Goal: Task Accomplishment & Management: Manage account settings

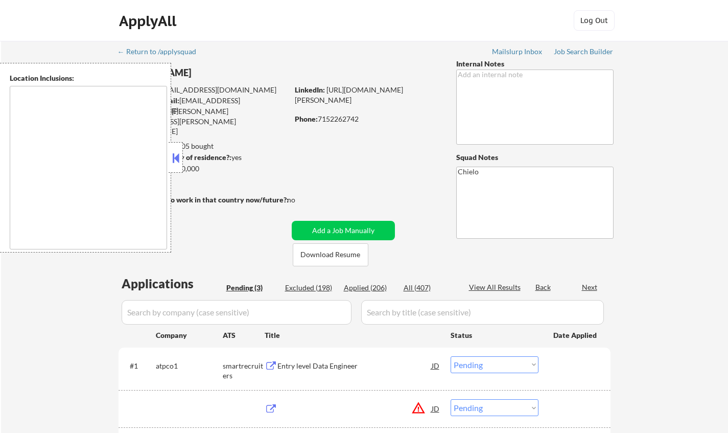
select select ""pending""
type textarea "country:[GEOGRAPHIC_DATA]"
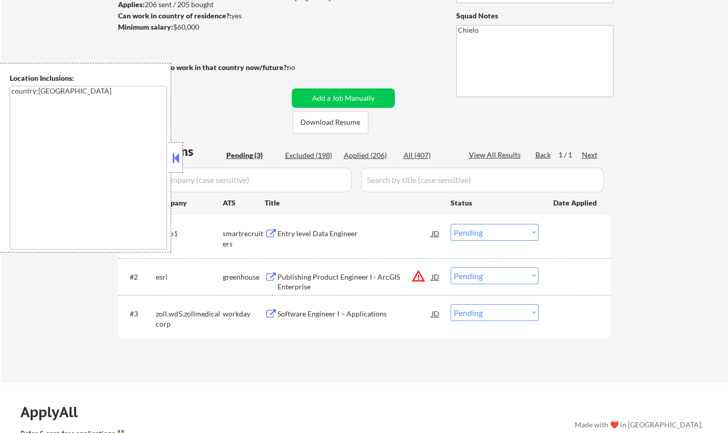
scroll to position [204, 0]
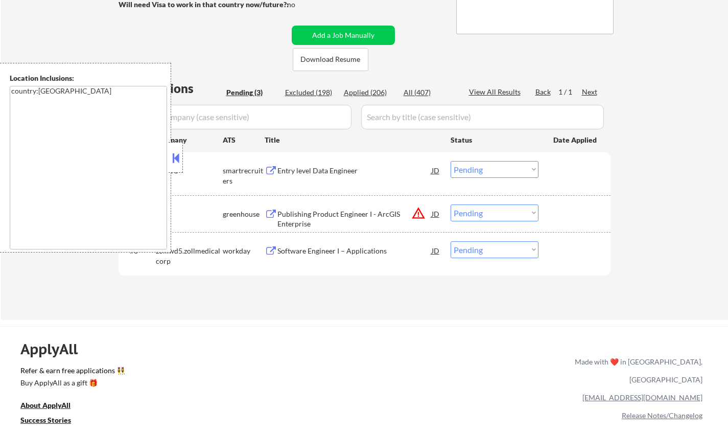
click at [328, 170] on div "Entry level Data Engineer" at bounding box center [354, 171] width 154 height 10
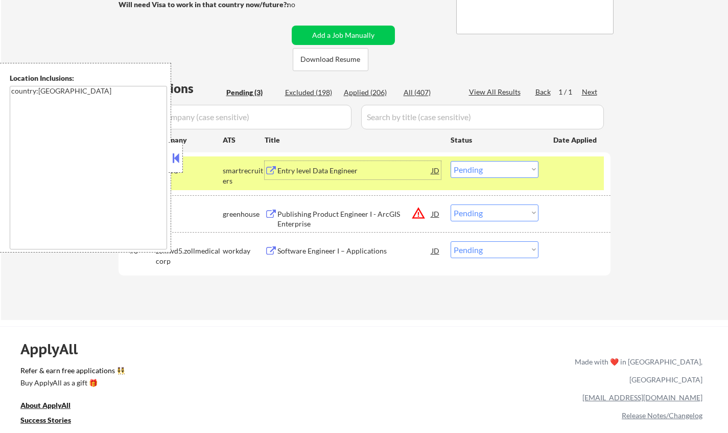
click at [175, 154] on button at bounding box center [175, 157] width 11 height 15
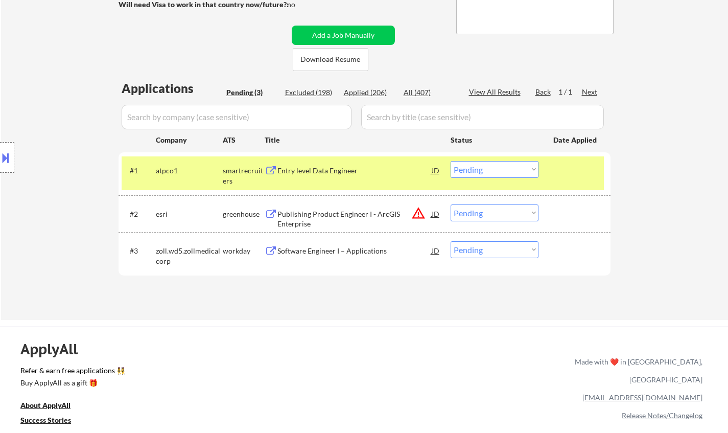
click at [497, 164] on select "Choose an option... Pending Applied Excluded (Questions) Excluded (Expired) Exc…" at bounding box center [495, 169] width 88 height 17
click at [451, 161] on select "Choose an option... Pending Applied Excluded (Questions) Excluded (Expired) Exc…" at bounding box center [495, 169] width 88 height 17
select select ""pending""
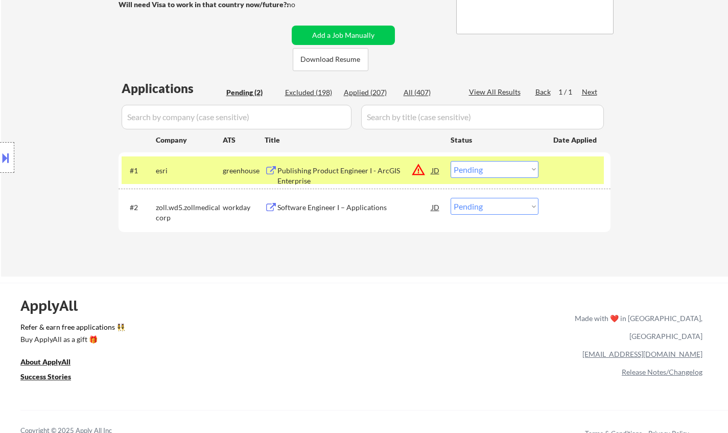
click at [362, 208] on div "Software Engineer I – Applications" at bounding box center [354, 207] width 154 height 10
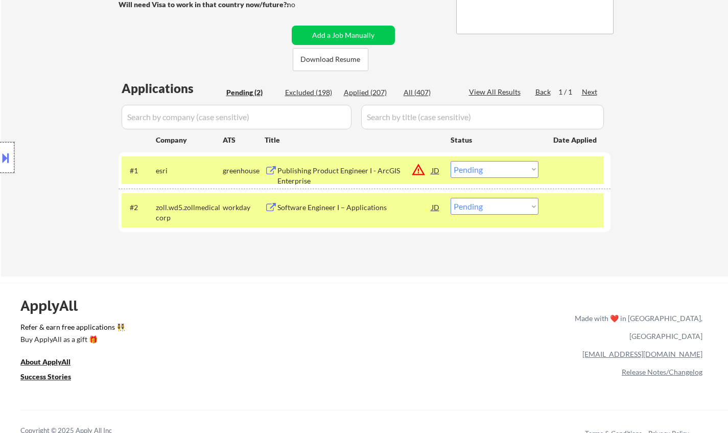
click at [6, 148] on div at bounding box center [7, 157] width 14 height 31
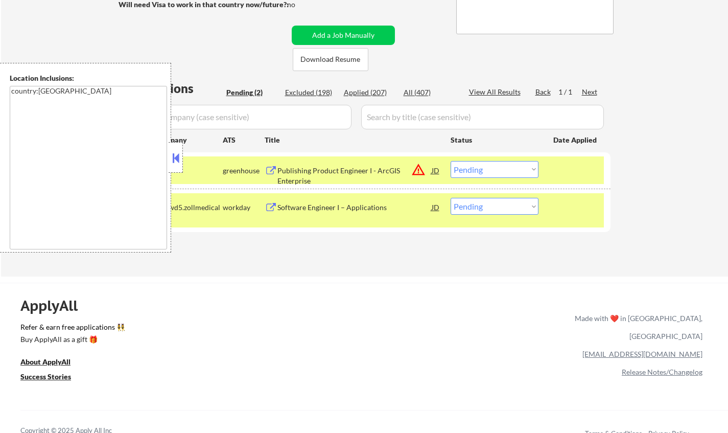
click at [178, 160] on button at bounding box center [175, 157] width 11 height 15
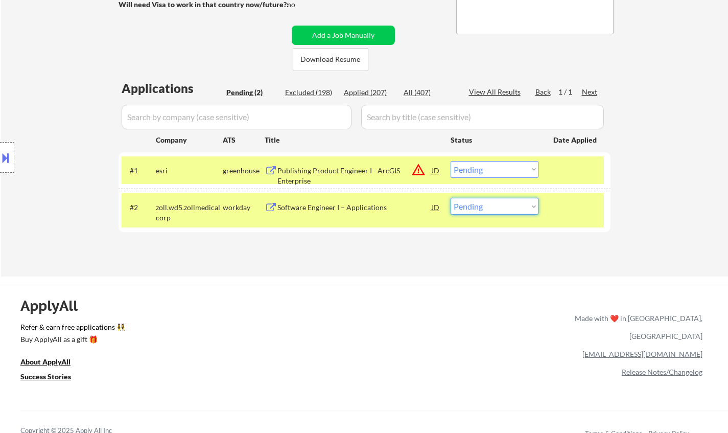
drag, startPoint x: 506, startPoint y: 205, endPoint x: 501, endPoint y: 212, distance: 9.1
click at [506, 205] on select "Choose an option... Pending Applied Excluded (Questions) Excluded (Expired) Exc…" at bounding box center [495, 206] width 88 height 17
select select ""applied""
click at [451, 198] on select "Choose an option... Pending Applied Excluded (Questions) Excluded (Expired) Exc…" at bounding box center [495, 206] width 88 height 17
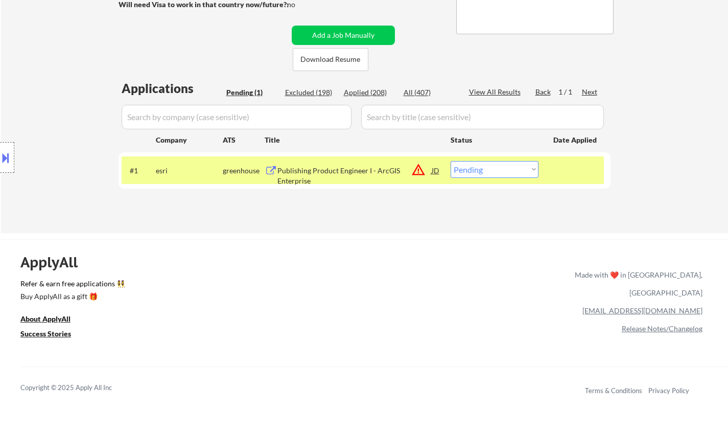
click at [342, 170] on div "Publishing Product Engineer I - ArcGIS Enterprise" at bounding box center [354, 176] width 154 height 20
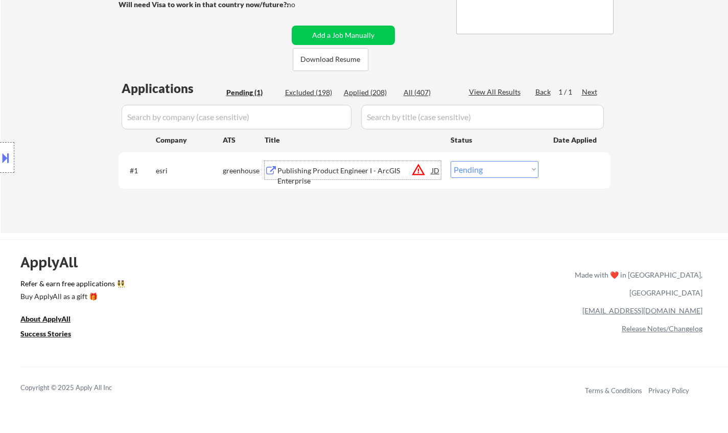
click at [489, 168] on select "Choose an option... Pending Applied Excluded (Questions) Excluded (Expired) Exc…" at bounding box center [495, 169] width 88 height 17
select select ""applied""
click at [451, 161] on select "Choose an option... Pending Applied Excluded (Questions) Excluded (Expired) Exc…" at bounding box center [495, 169] width 88 height 17
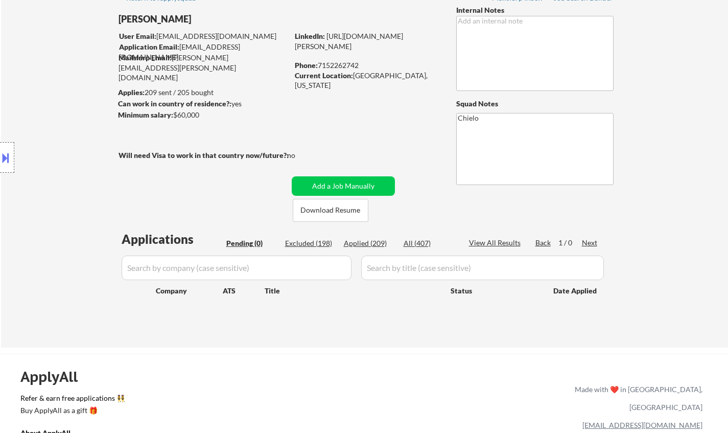
scroll to position [0, 0]
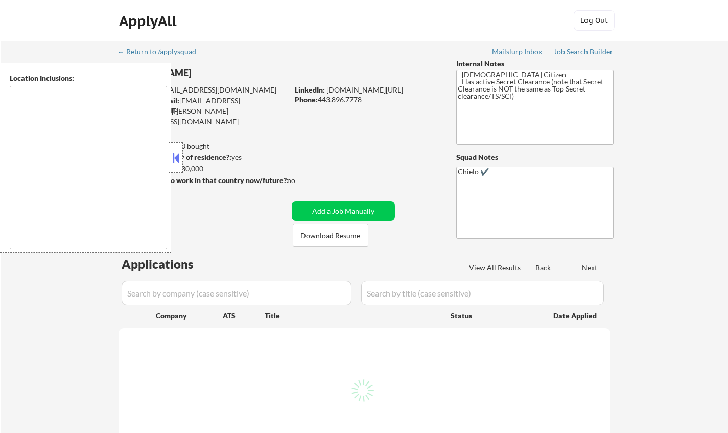
type textarea "Arlington, VA Alexandria, VA Bethesda, MD Silver Spring, MD Falls Church, VA Hy…"
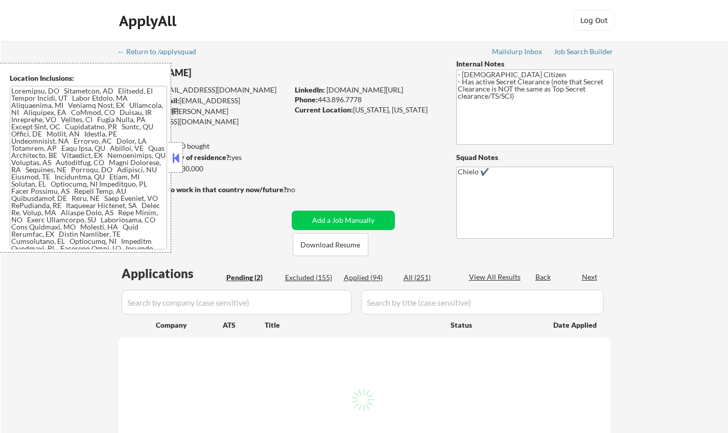
select select ""pending""
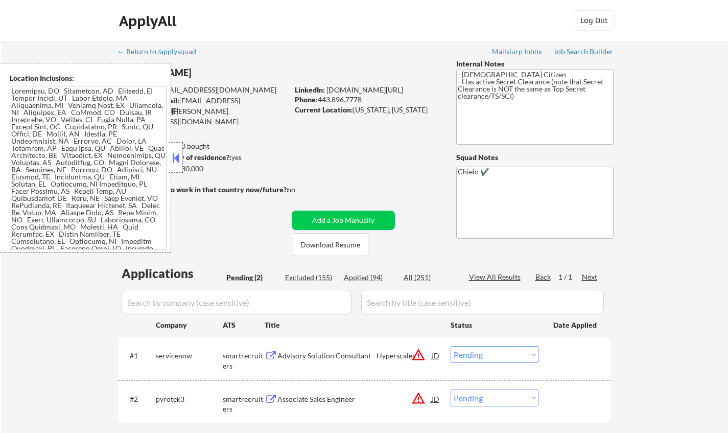
drag, startPoint x: 174, startPoint y: 156, endPoint x: 183, endPoint y: 169, distance: 15.7
click at [174, 156] on button at bounding box center [175, 157] width 11 height 15
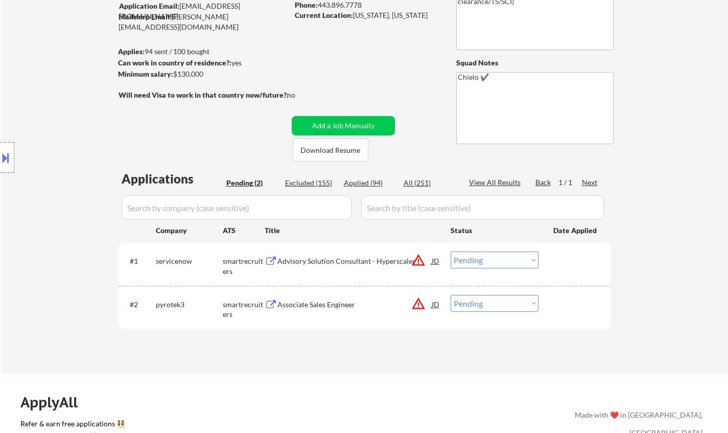
scroll to position [204, 0]
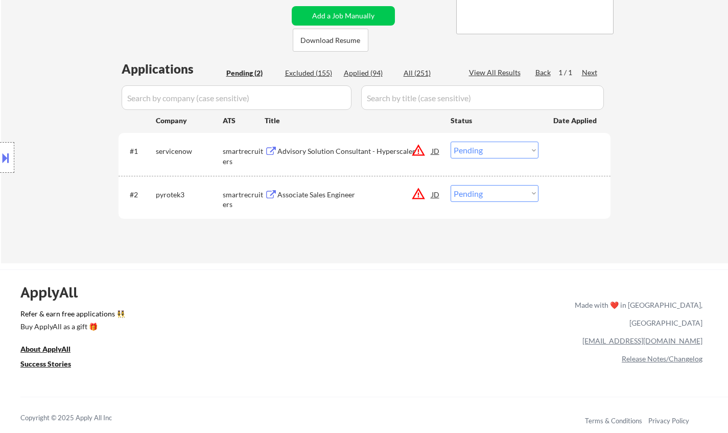
click at [0, 150] on div at bounding box center [7, 157] width 14 height 31
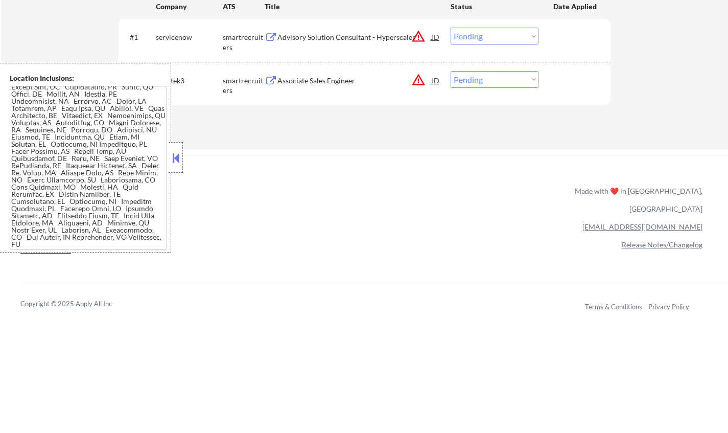
scroll to position [306, 0]
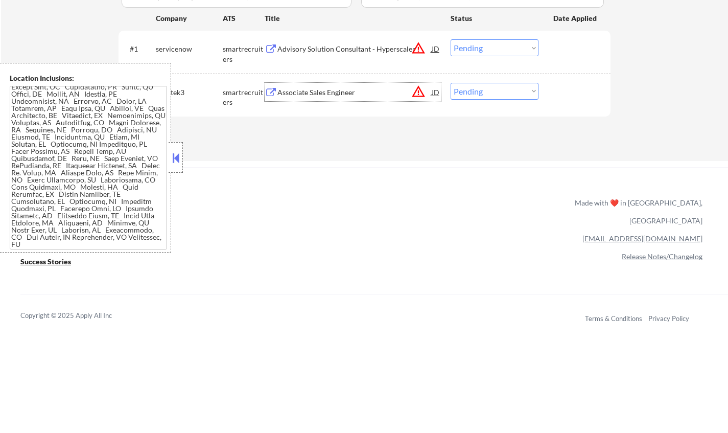
click at [328, 88] on div "Associate Sales Engineer" at bounding box center [354, 92] width 154 height 10
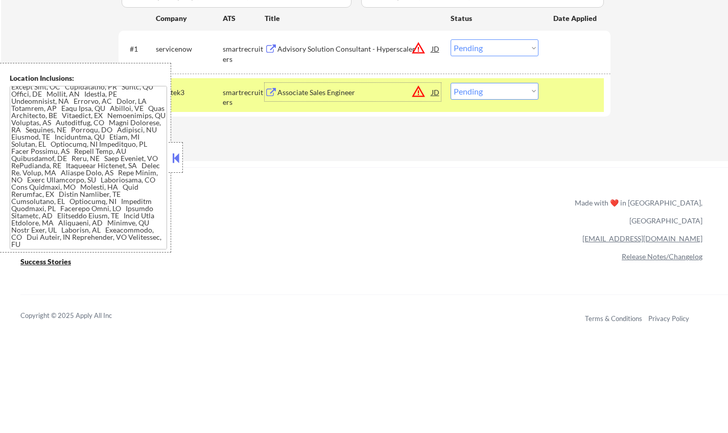
click at [512, 84] on select "Choose an option... Pending Applied Excluded (Questions) Excluded (Expired) Exc…" at bounding box center [495, 91] width 88 height 17
select select ""excluded__location_""
click at [451, 83] on select "Choose an option... Pending Applied Excluded (Questions) Excluded (Expired) Exc…" at bounding box center [495, 91] width 88 height 17
click at [168, 156] on div "Location Inclusions:" at bounding box center [85, 158] width 171 height 190
click at [363, 51] on div "Advisory Solution Consultant - Hyperscaler" at bounding box center [354, 49] width 154 height 10
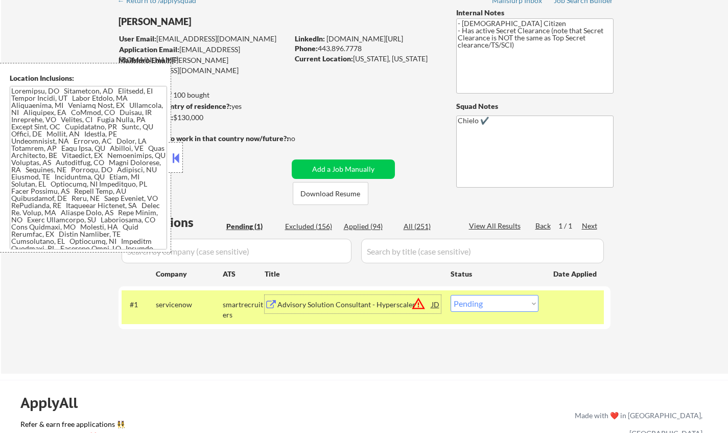
scroll to position [51, 0]
drag, startPoint x: 511, startPoint y: 307, endPoint x: 532, endPoint y: 315, distance: 22.5
click at [511, 307] on select "Choose an option... Pending Applied Excluded (Questions) Excluded (Expired) Exc…" at bounding box center [495, 303] width 88 height 17
select select ""excluded__location_""
click at [451, 295] on select "Choose an option... Pending Applied Excluded (Questions) Excluded (Expired) Exc…" at bounding box center [495, 303] width 88 height 17
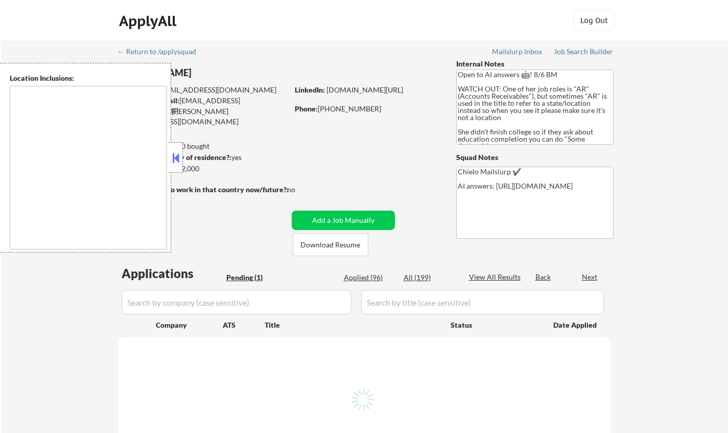
select select ""pending""
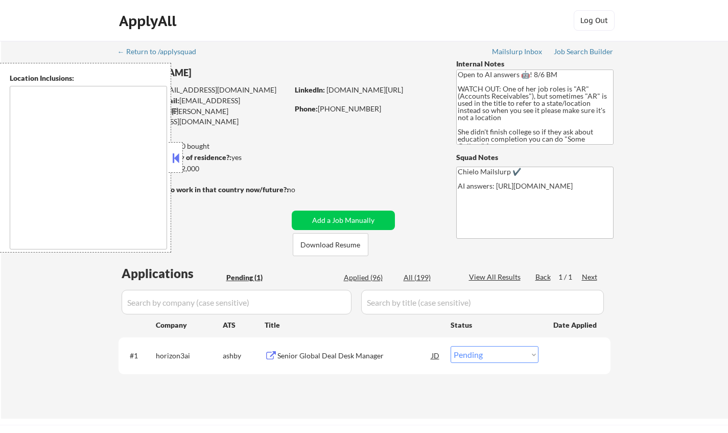
type textarea "Doraville, GA Chamblee, GA Brookhaven, GA Decatur, GA Sandy Springs, GA Dunwood…"
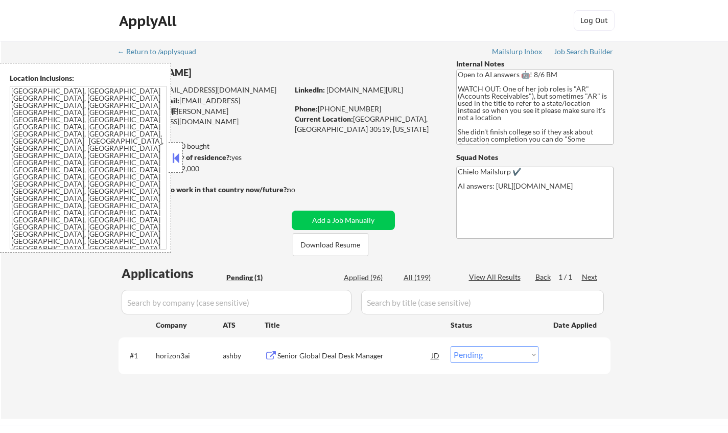
click at [181, 158] on div at bounding box center [176, 157] width 14 height 31
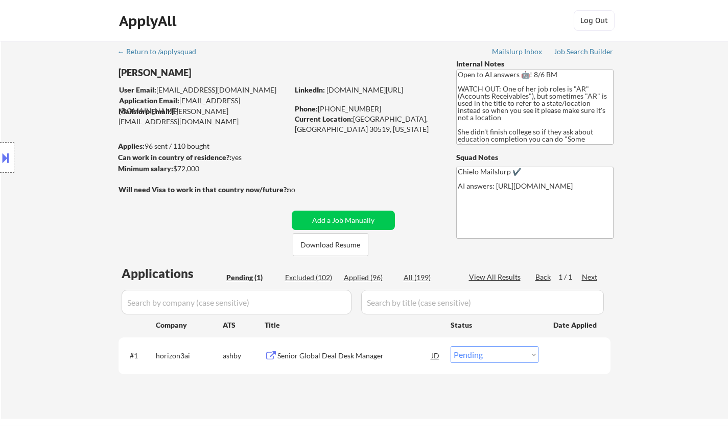
click at [355, 354] on div "Senior Global Deal Desk Manager" at bounding box center [354, 355] width 154 height 10
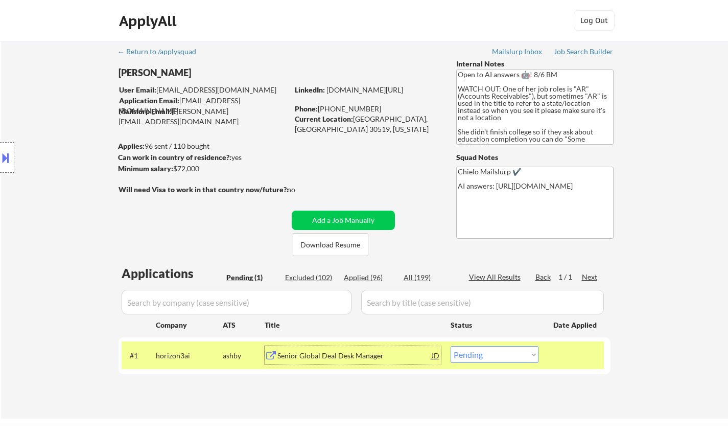
click at [513, 356] on select "Choose an option... Pending Applied Excluded (Questions) Excluded (Expired) Exc…" at bounding box center [495, 354] width 88 height 17
select select ""applied""
click at [451, 346] on select "Choose an option... Pending Applied Excluded (Questions) Excluded (Expired) Exc…" at bounding box center [495, 354] width 88 height 17
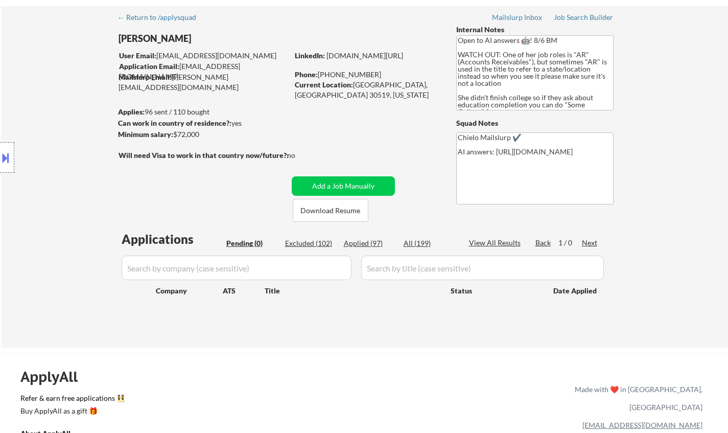
scroll to position [51, 0]
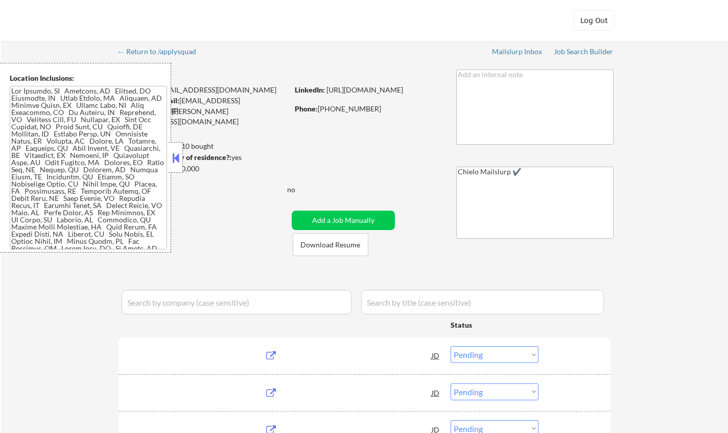
select select ""pending""
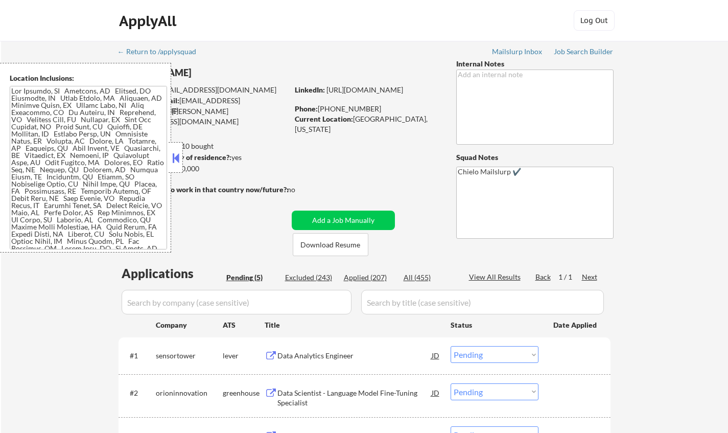
click at [176, 155] on button at bounding box center [175, 157] width 11 height 15
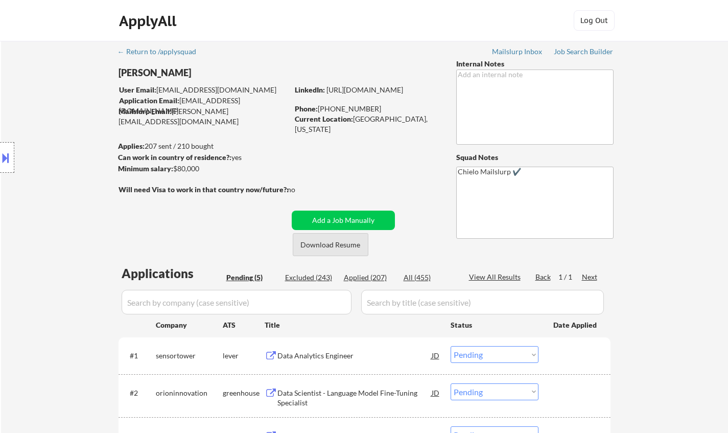
click at [345, 244] on button "Download Resume" at bounding box center [331, 244] width 76 height 23
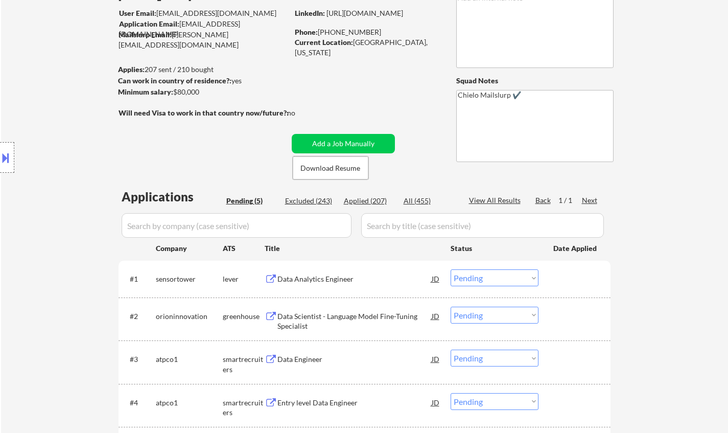
scroll to position [153, 0]
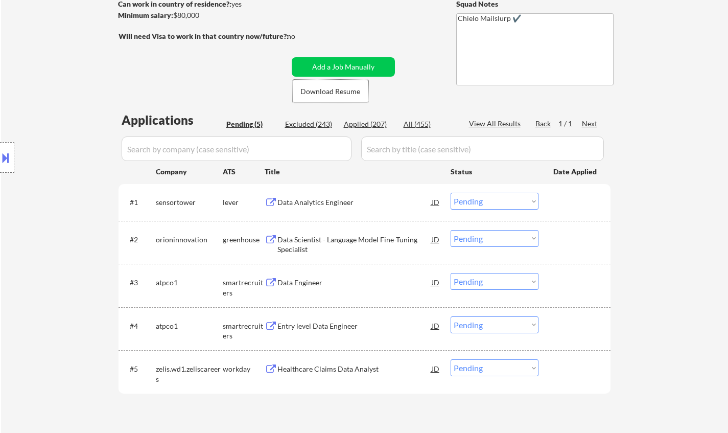
click at [313, 193] on div "Data Analytics Engineer" at bounding box center [354, 202] width 154 height 18
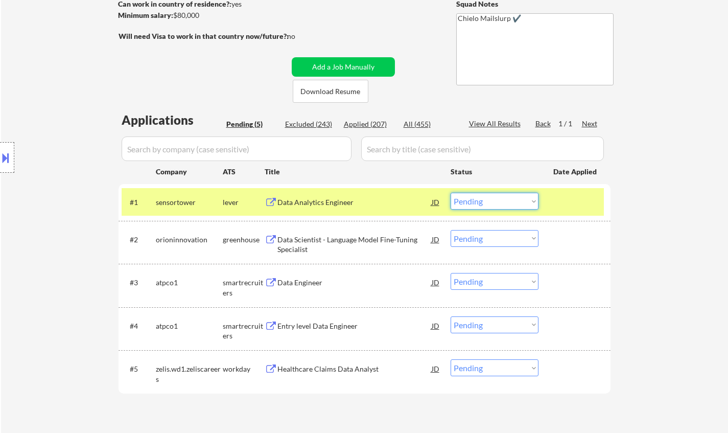
click at [510, 204] on select "Choose an option... Pending Applied Excluded (Questions) Excluded (Expired) Exc…" at bounding box center [495, 201] width 88 height 17
click at [451, 193] on select "Choose an option... Pending Applied Excluded (Questions) Excluded (Expired) Exc…" at bounding box center [495, 201] width 88 height 17
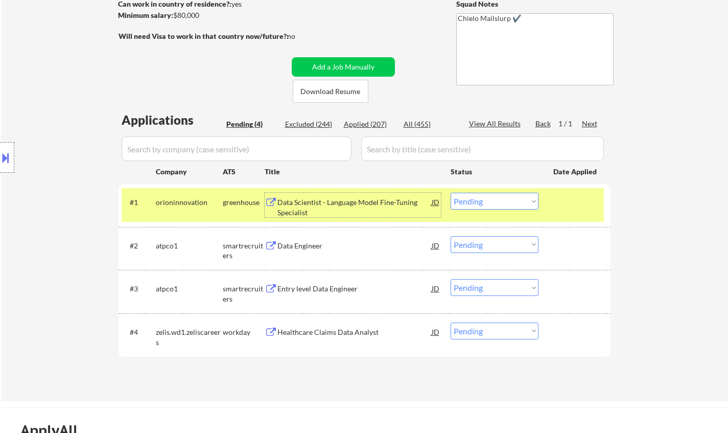
click at [332, 201] on div "Data Scientist - Language Model Fine-Tuning Specialist" at bounding box center [354, 207] width 154 height 20
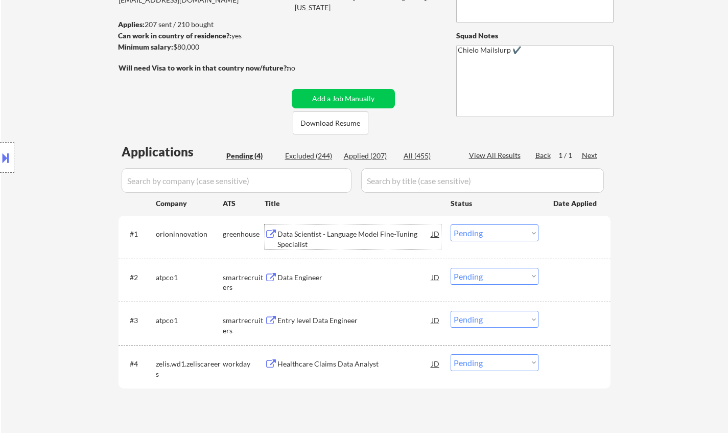
scroll to position [204, 0]
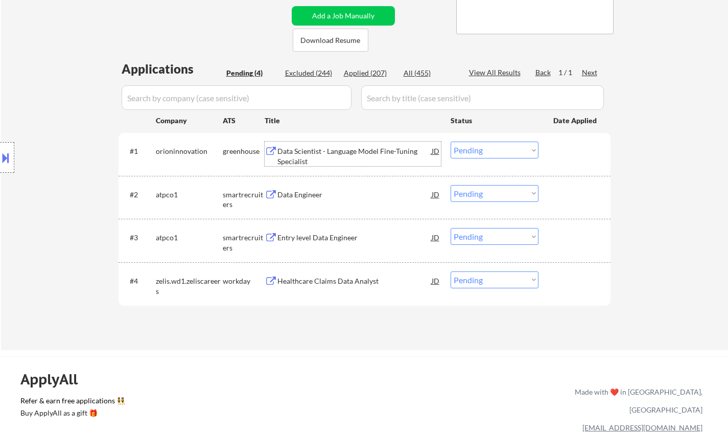
click at [498, 150] on select "Choose an option... Pending Applied Excluded (Questions) Excluded (Expired) Exc…" at bounding box center [495, 149] width 88 height 17
click at [451, 141] on select "Choose an option... Pending Applied Excluded (Questions) Excluded (Expired) Exc…" at bounding box center [495, 149] width 88 height 17
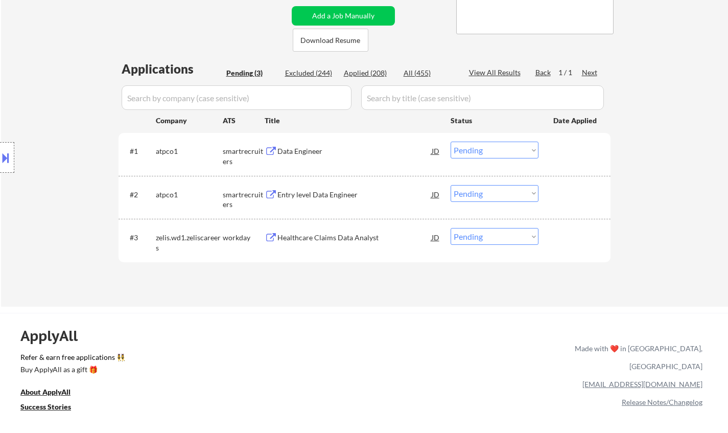
click at [305, 147] on div "Data Engineer" at bounding box center [354, 151] width 154 height 10
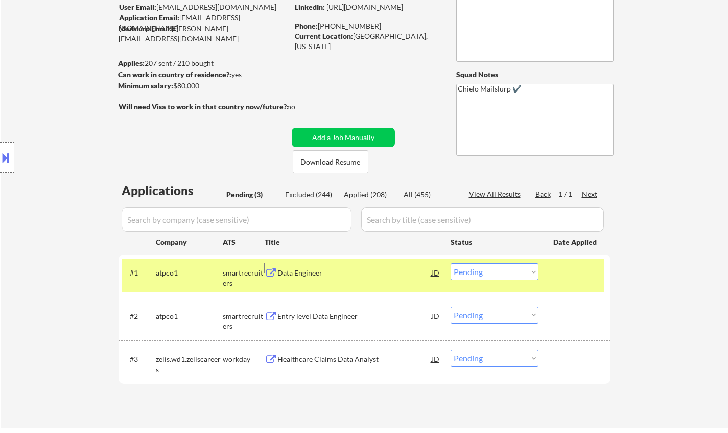
scroll to position [153, 0]
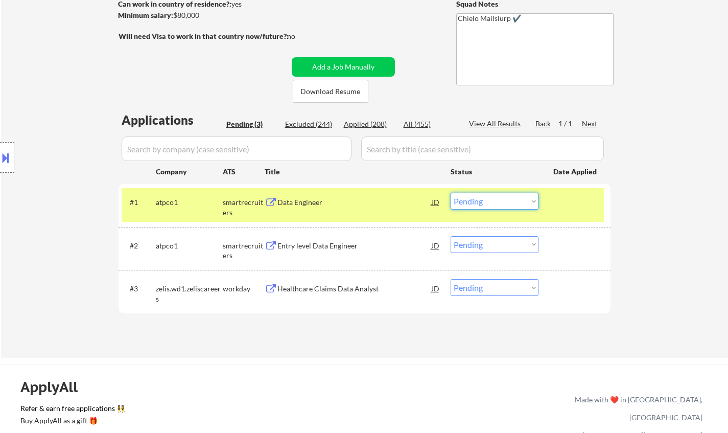
drag, startPoint x: 482, startPoint y: 203, endPoint x: 487, endPoint y: 209, distance: 8.0
click at [482, 203] on select "Choose an option... Pending Applied Excluded (Questions) Excluded (Expired) Exc…" at bounding box center [495, 201] width 88 height 17
click at [451, 193] on select "Choose an option... Pending Applied Excluded (Questions) Excluded (Expired) Exc…" at bounding box center [495, 201] width 88 height 17
select select ""pending""
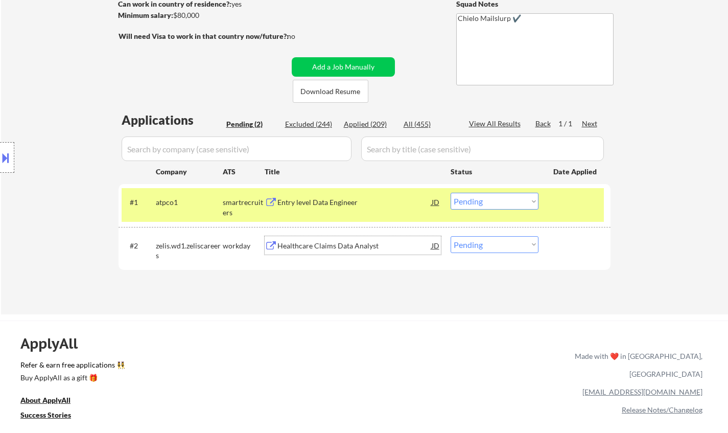
click at [310, 249] on div "Healthcare Claims Data Analyst" at bounding box center [354, 246] width 154 height 10
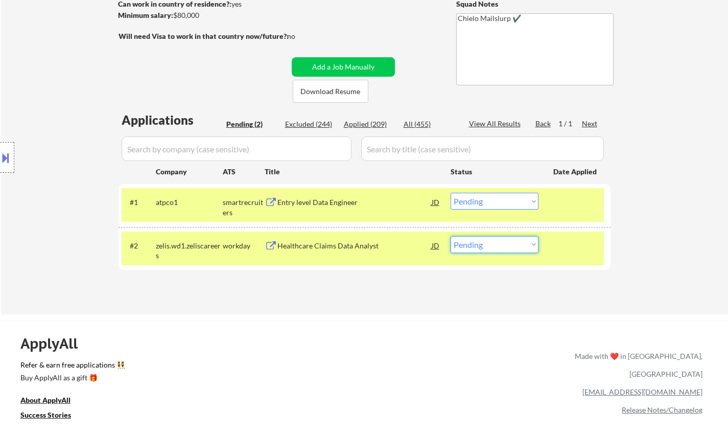
drag, startPoint x: 490, startPoint y: 247, endPoint x: 498, endPoint y: 251, distance: 9.4
click at [490, 247] on select "Choose an option... Pending Applied Excluded (Questions) Excluded (Expired) Exc…" at bounding box center [495, 244] width 88 height 17
select select ""excluded__bad_match_""
click at [451, 236] on select "Choose an option... Pending Applied Excluded (Questions) Excluded (Expired) Exc…" at bounding box center [495, 244] width 88 height 17
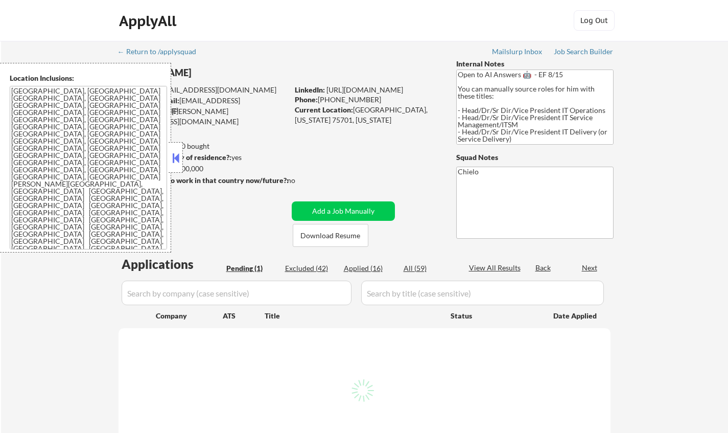
click at [180, 157] on button at bounding box center [175, 157] width 11 height 15
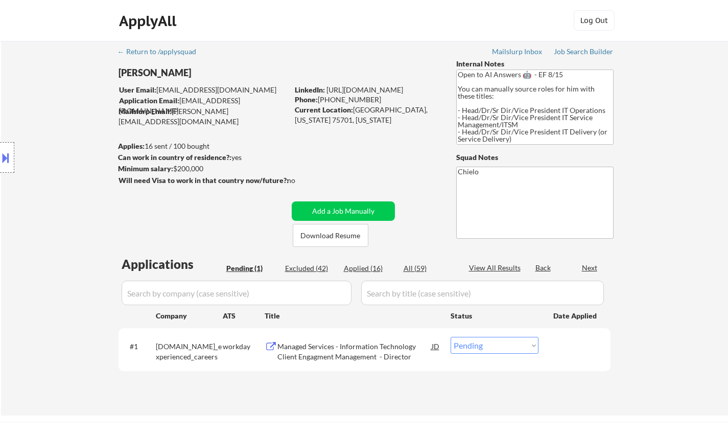
drag, startPoint x: 309, startPoint y: 273, endPoint x: 315, endPoint y: 279, distance: 9.0
click at [308, 273] on div "Excluded (42)" at bounding box center [310, 268] width 51 height 10
select select ""excluded__bad_match_""
select select ""excluded__location_""
select select ""excluded__salary_""
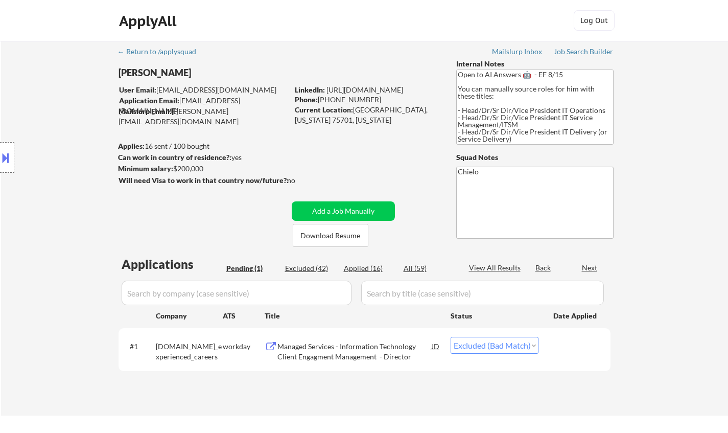
select select ""excluded__location_""
select select ""excluded__salary_""
select select ""excluded__expired_""
select select ""excluded__location_""
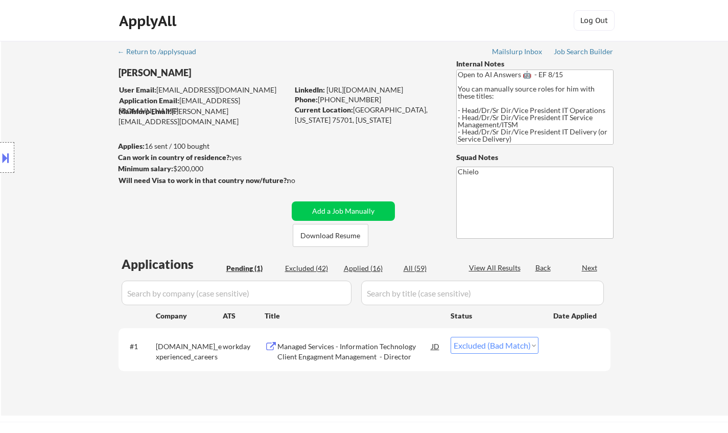
select select ""excluded__expired_""
select select ""excluded__blocklist_""
select select ""excluded__expired_""
select select ""excluded__other_""
select select ""excluded__location_""
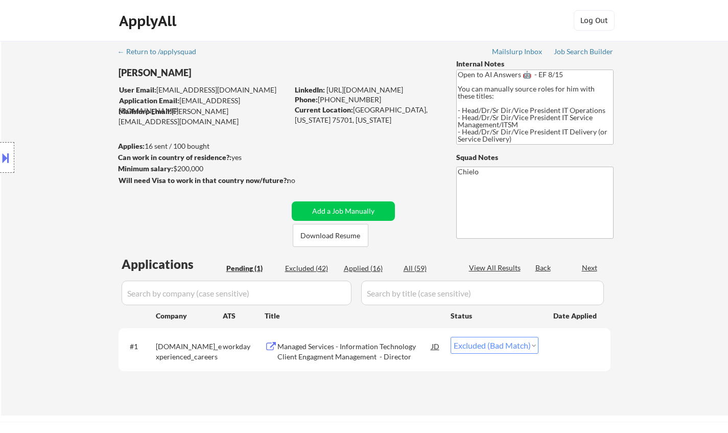
select select ""excluded__expired_""
select select ""excluded__location_""
select select ""excluded__bad_match_""
select select ""excluded__location_""
select select ""excluded__bad_match_""
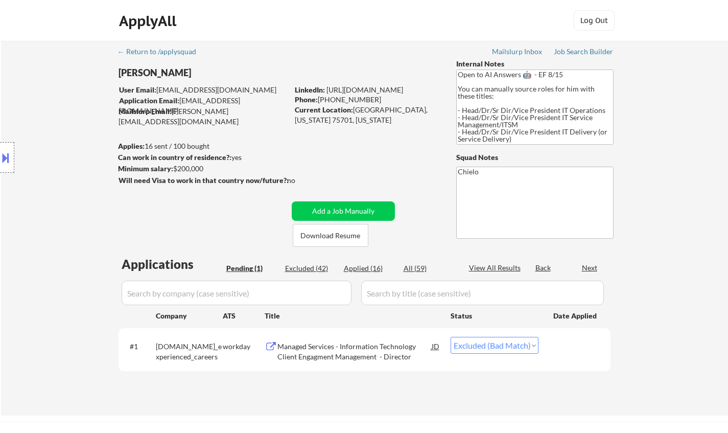
select select ""excluded__location_""
select select ""excluded__bad_match_""
select select ""excluded__location_""
select select ""excluded__expired_""
select select ""excluded__salary_""
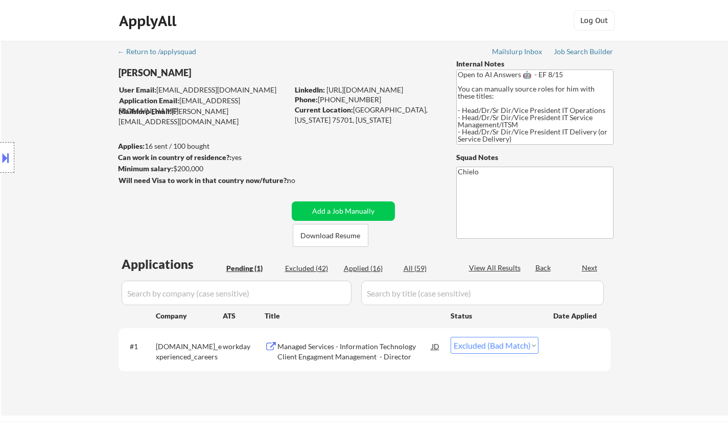
select select ""excluded__location_""
select select ""excluded__bad_match_""
select select ""excluded__expired_""
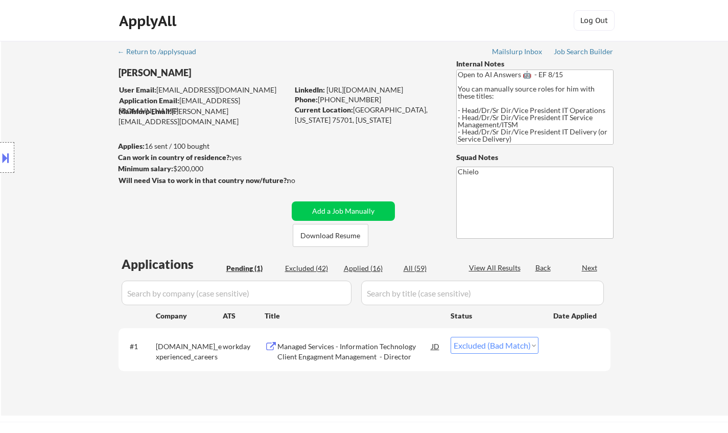
select select ""excluded__expired_""
select select ""excluded__bad_match_""
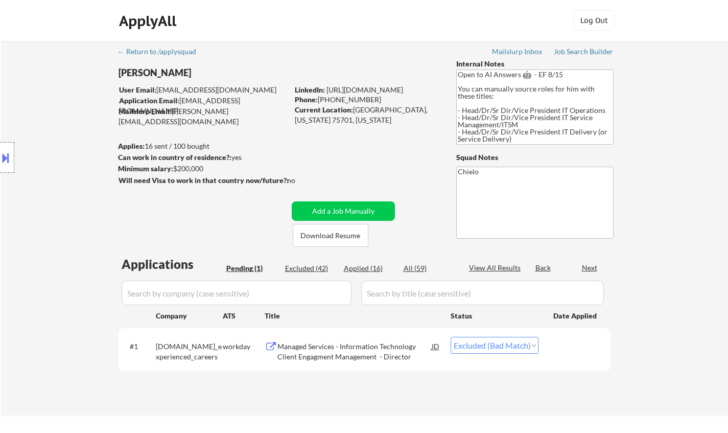
select select ""excluded__expired_""
select select ""excluded__location_""
select select ""excluded__bad_match_""
select select ""excluded__salary_""
select select ""excluded__bad_match_""
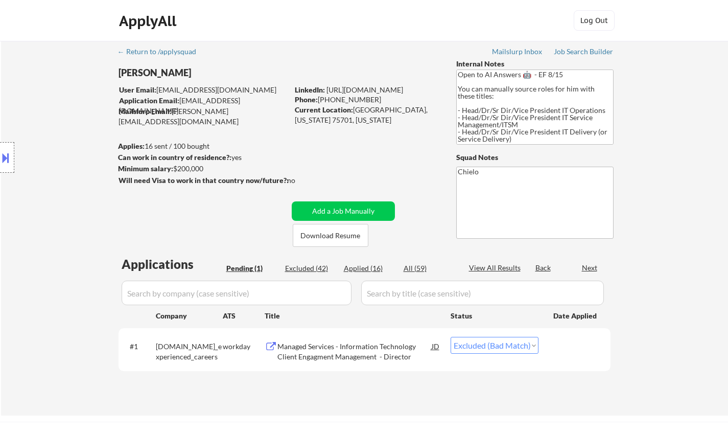
select select ""excluded__location_""
select select ""excluded__salary_""
select select ""excluded__expired_""
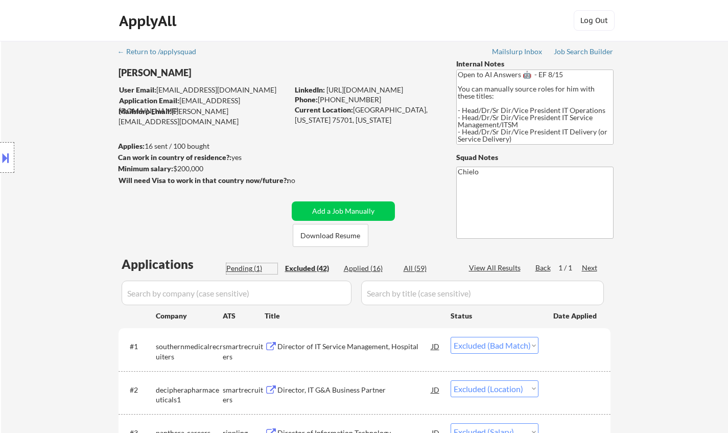
click at [234, 270] on div "Pending (1)" at bounding box center [251, 268] width 51 height 10
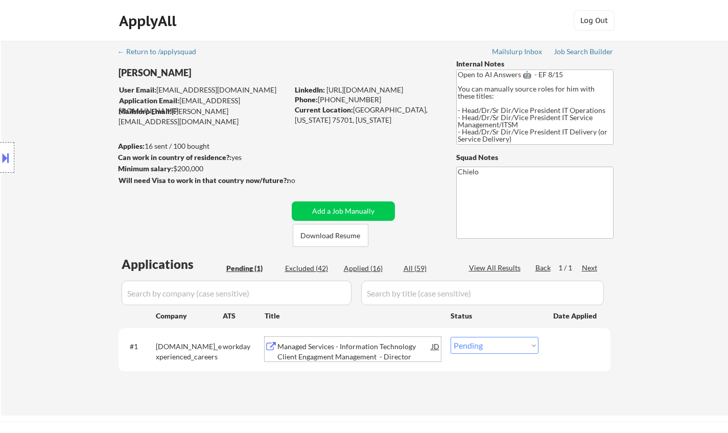
click at [318, 350] on div "Managed Services - Information Technology Client Engagment Management - Director" at bounding box center [354, 351] width 154 height 20
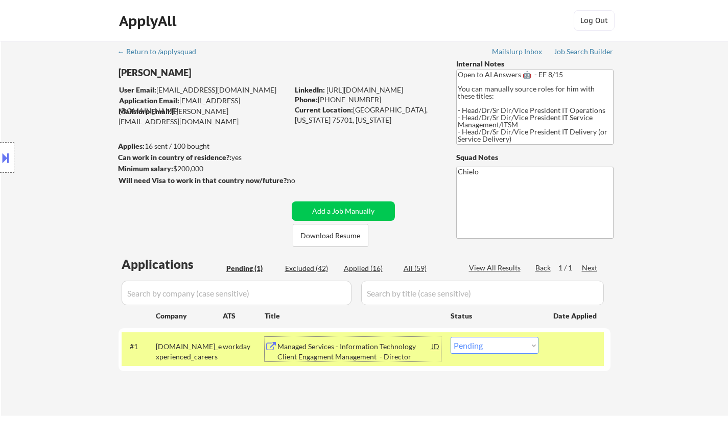
click at [341, 345] on div "Managed Services - Information Technology Client Engagment Management - Director" at bounding box center [354, 351] width 154 height 20
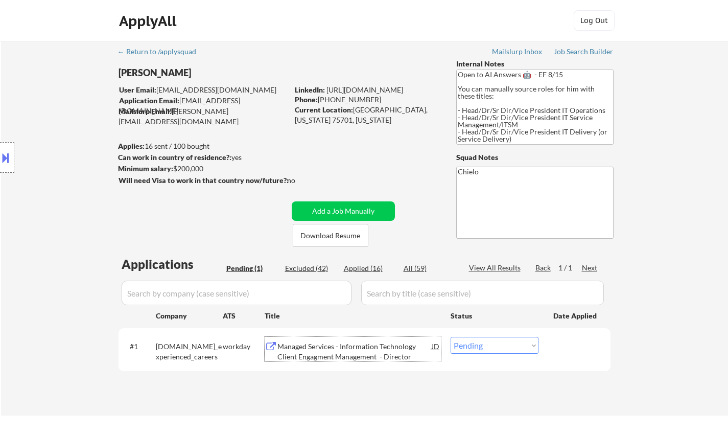
click at [0, 163] on button at bounding box center [5, 157] width 11 height 17
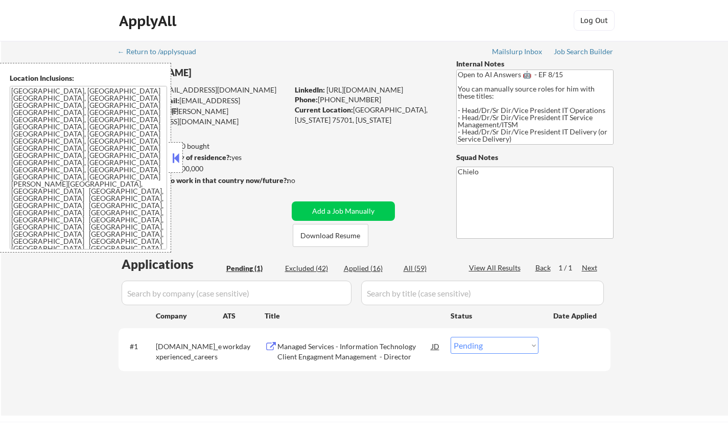
drag, startPoint x: 175, startPoint y: 159, endPoint x: 209, endPoint y: 1, distance: 161.9
click at [178, 156] on button at bounding box center [175, 157] width 11 height 15
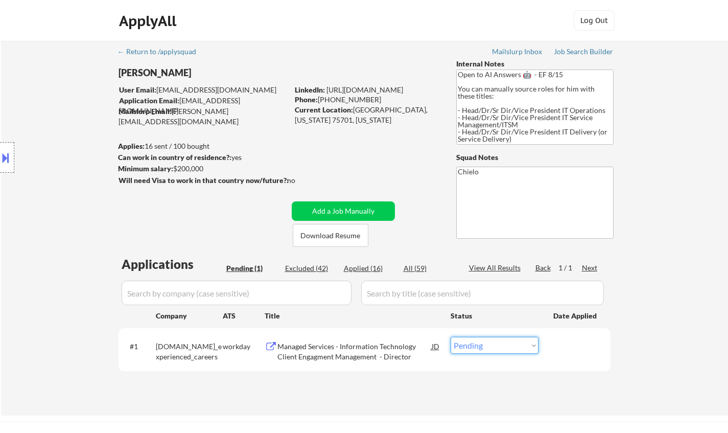
click at [489, 348] on select "Choose an option... Pending Applied Excluded (Questions) Excluded (Expired) Exc…" at bounding box center [495, 345] width 88 height 17
select select ""applied""
click at [451, 337] on select "Choose an option... Pending Applied Excluded (Questions) Excluded (Expired) Exc…" at bounding box center [495, 345] width 88 height 17
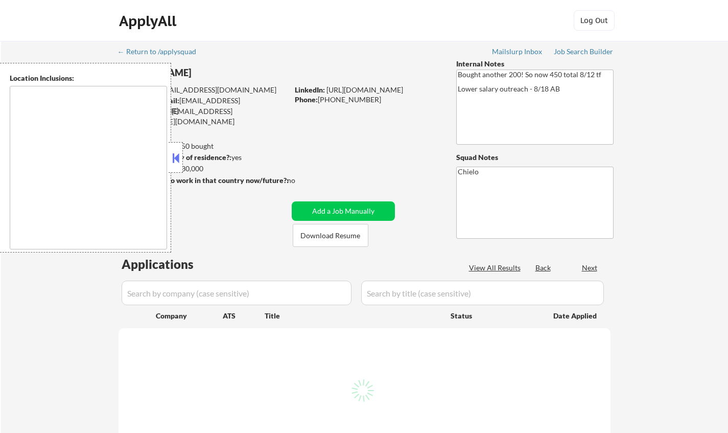
type textarea "[GEOGRAPHIC_DATA], [GEOGRAPHIC_DATA] [GEOGRAPHIC_DATA], [GEOGRAPHIC_DATA] [GEOG…"
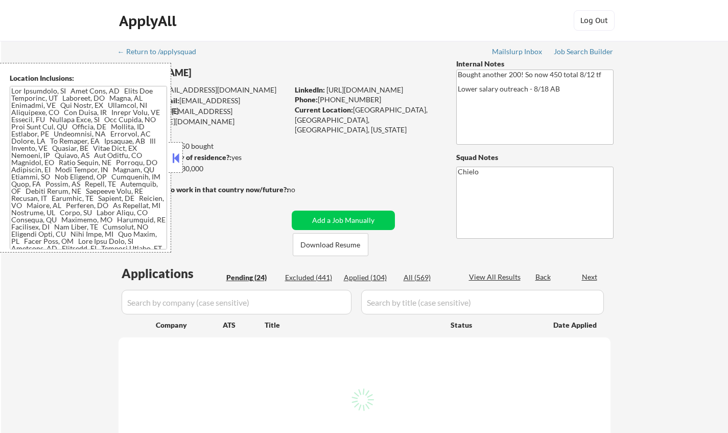
select select ""pending""
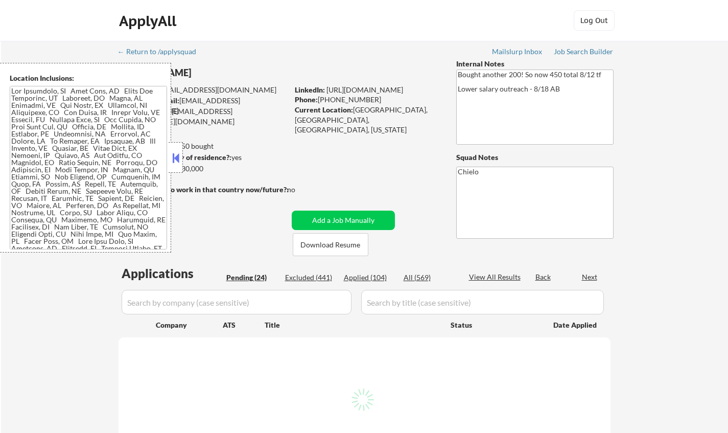
select select ""pending""
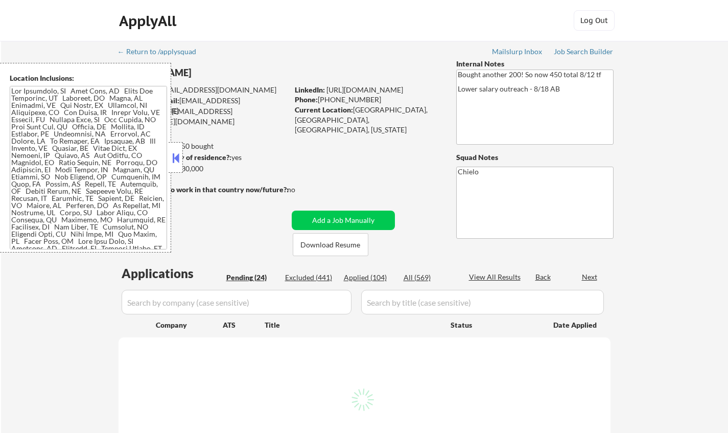
select select ""pending""
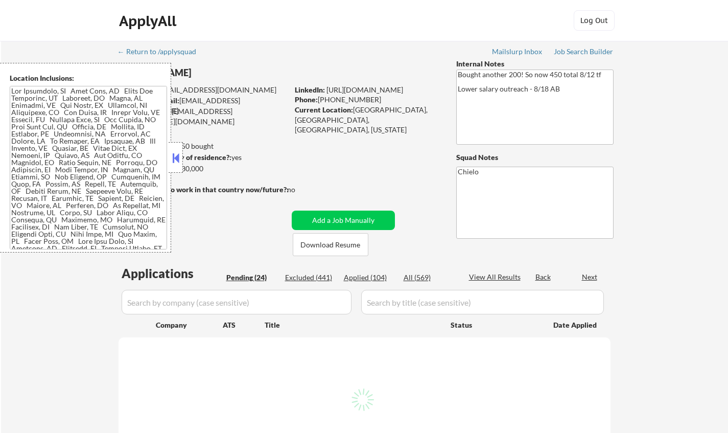
select select ""pending""
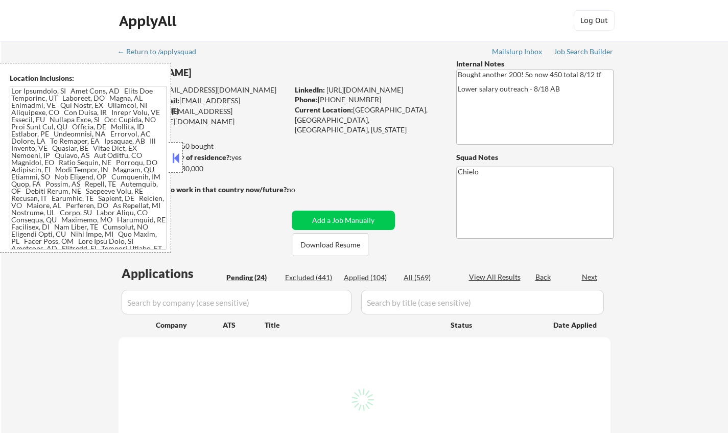
select select ""pending""
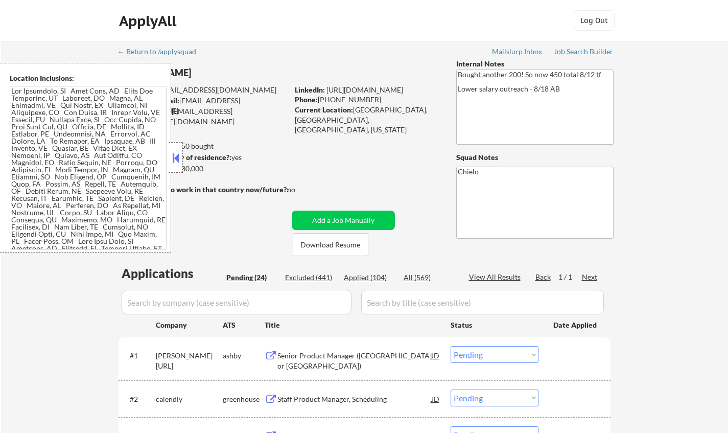
click at [175, 159] on button at bounding box center [175, 157] width 11 height 15
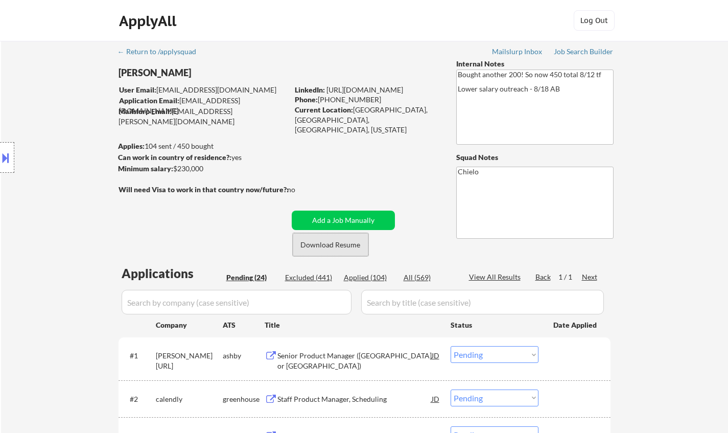
click at [326, 246] on button "Download Resume" at bounding box center [331, 244] width 76 height 23
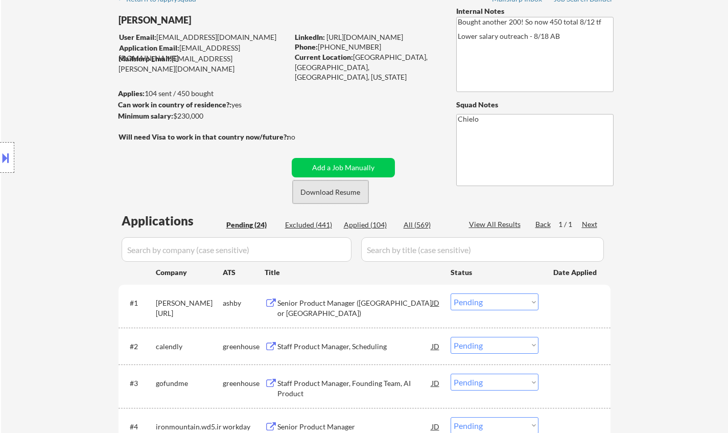
scroll to position [102, 0]
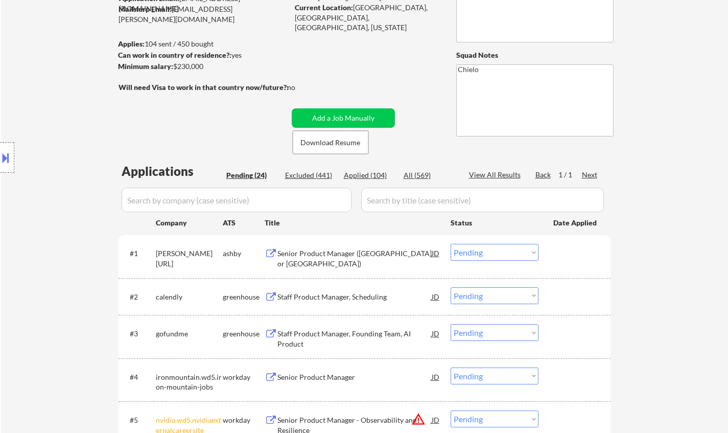
click at [334, 255] on div "Senior Product Manager (San Francisco or East Coast)" at bounding box center [354, 258] width 154 height 20
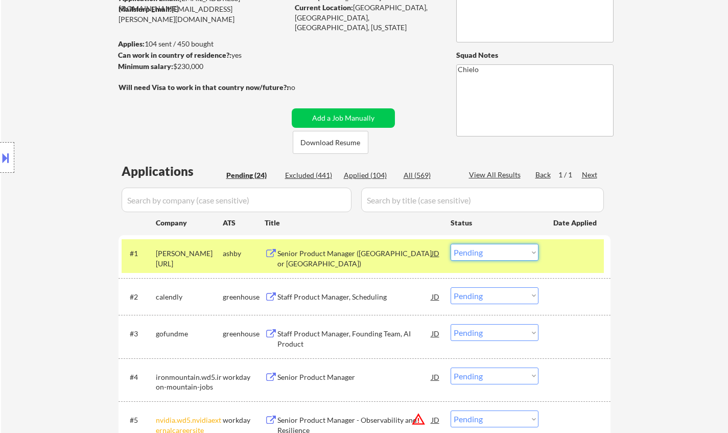
drag, startPoint x: 522, startPoint y: 247, endPoint x: 526, endPoint y: 259, distance: 12.9
click at [522, 247] on select "Choose an option... Pending Applied Excluded (Questions) Excluded (Expired) Exc…" at bounding box center [495, 252] width 88 height 17
click at [451, 244] on select "Choose an option... Pending Applied Excluded (Questions) Excluded (Expired) Exc…" at bounding box center [495, 252] width 88 height 17
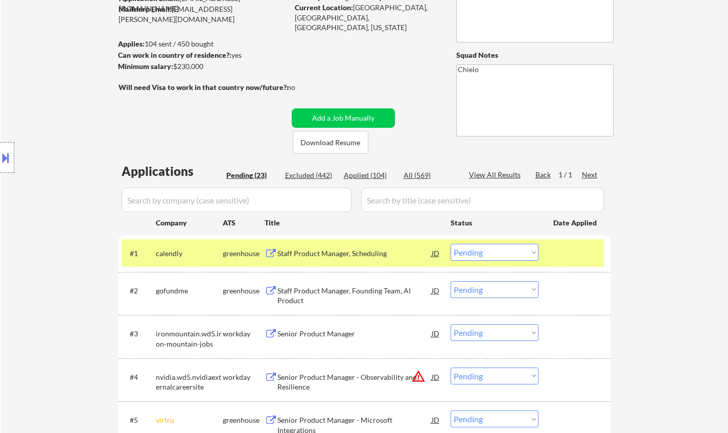
click at [325, 255] on div "Staff Product Manager, Scheduling" at bounding box center [354, 253] width 154 height 10
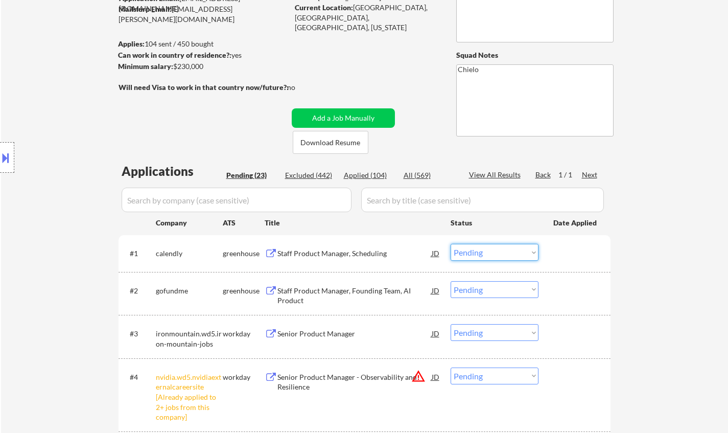
drag, startPoint x: 487, startPoint y: 252, endPoint x: 489, endPoint y: 259, distance: 8.1
click at [487, 252] on select "Choose an option... Pending Applied Excluded (Questions) Excluded (Expired) Exc…" at bounding box center [495, 252] width 88 height 17
click at [451, 244] on select "Choose an option... Pending Applied Excluded (Questions) Excluded (Expired) Exc…" at bounding box center [495, 252] width 88 height 17
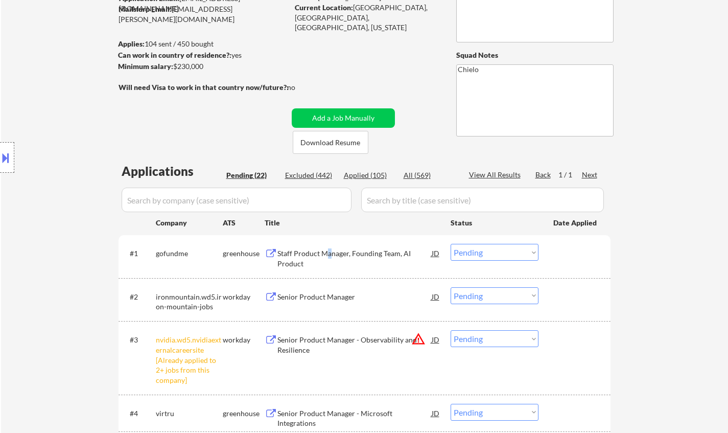
click at [327, 256] on div "Staff Product Manager, Founding Team, AI Product" at bounding box center [354, 258] width 154 height 20
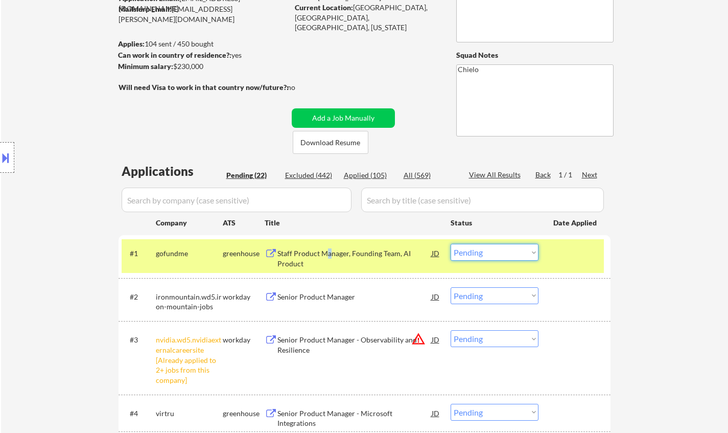
click at [495, 257] on select "Choose an option... Pending Applied Excluded (Questions) Excluded (Expired) Exc…" at bounding box center [495, 252] width 88 height 17
click at [512, 254] on select "Choose an option... Pending Applied Excluded (Questions) Excluded (Expired) Exc…" at bounding box center [495, 252] width 88 height 17
click at [503, 253] on select "Choose an option... Pending Applied Excluded (Questions) Excluded (Expired) Exc…" at bounding box center [495, 252] width 88 height 17
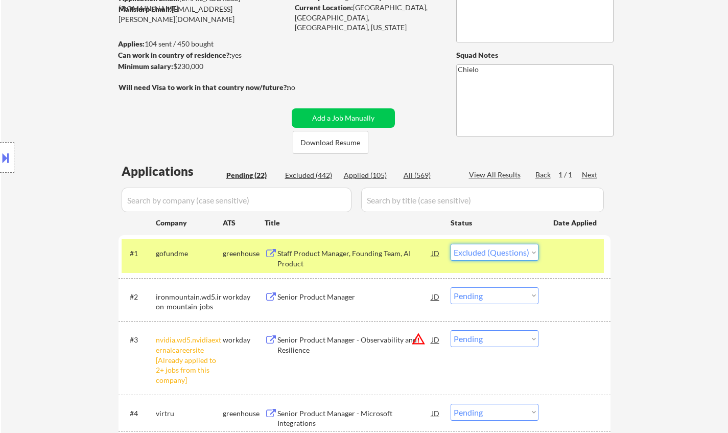
click at [451, 244] on select "Choose an option... Pending Applied Excluded (Questions) Excluded (Expired) Exc…" at bounding box center [495, 252] width 88 height 17
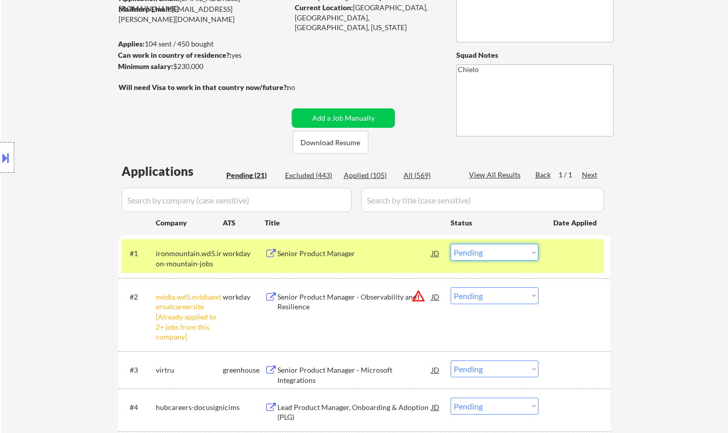
click at [484, 252] on select "Choose an option... Pending Applied Excluded (Questions) Excluded (Expired) Exc…" at bounding box center [495, 252] width 88 height 17
click at [451, 244] on select "Choose an option... Pending Applied Excluded (Questions) Excluded (Expired) Exc…" at bounding box center [495, 252] width 88 height 17
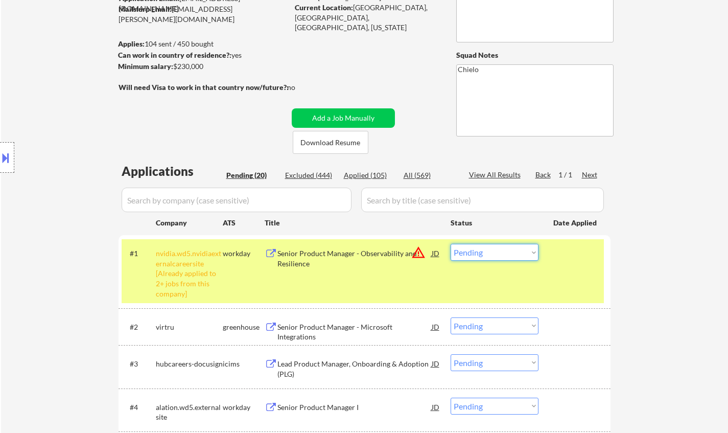
click at [489, 251] on select "Choose an option... Pending Applied Excluded (Questions) Excluded (Expired) Exc…" at bounding box center [495, 252] width 88 height 17
click at [451, 244] on select "Choose an option... Pending Applied Excluded (Questions) Excluded (Expired) Exc…" at bounding box center [495, 252] width 88 height 17
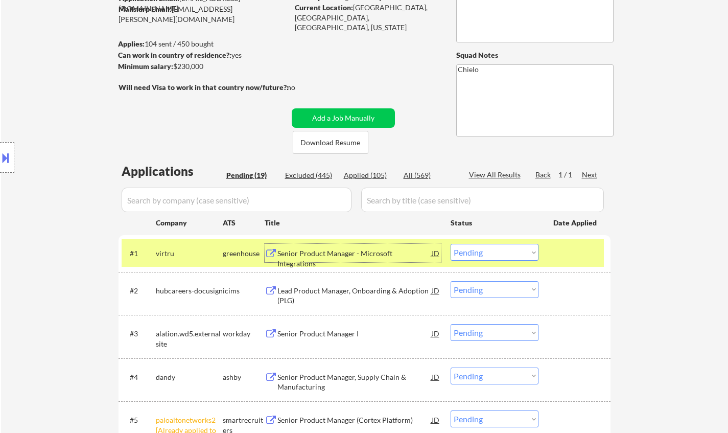
click at [340, 252] on div "Senior Product Manager - Microsoft Integrations" at bounding box center [354, 258] width 154 height 20
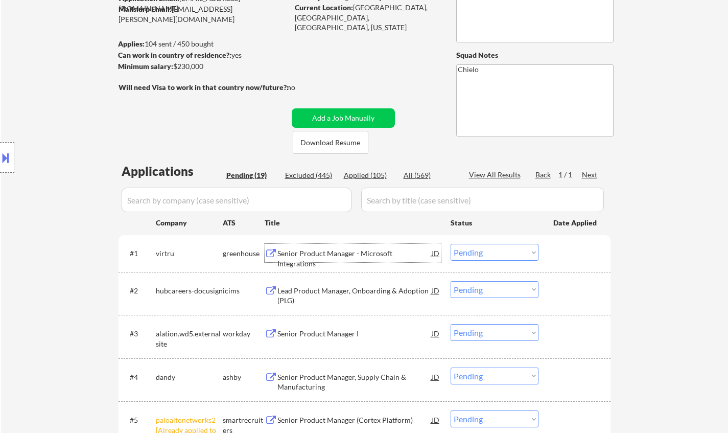
drag, startPoint x: 486, startPoint y: 254, endPoint x: 493, endPoint y: 259, distance: 8.8
click at [486, 254] on select "Choose an option... Pending Applied Excluded (Questions) Excluded (Expired) Exc…" at bounding box center [495, 252] width 88 height 17
click at [451, 244] on select "Choose an option... Pending Applied Excluded (Questions) Excluded (Expired) Exc…" at bounding box center [495, 252] width 88 height 17
select select ""pending""
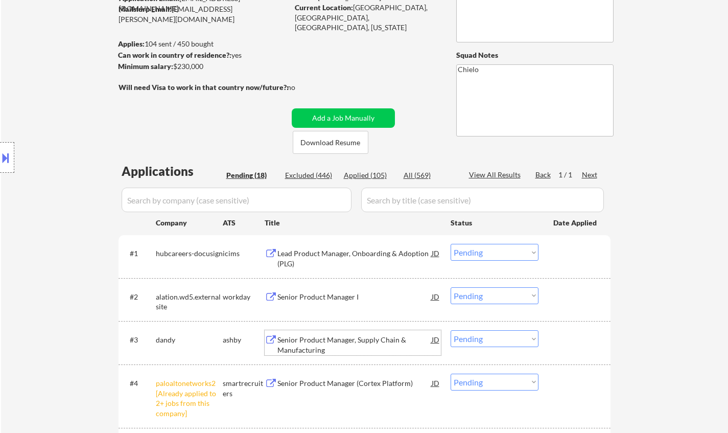
click at [320, 337] on div "Senior Product Manager, Supply Chain & Manufacturing" at bounding box center [354, 345] width 154 height 20
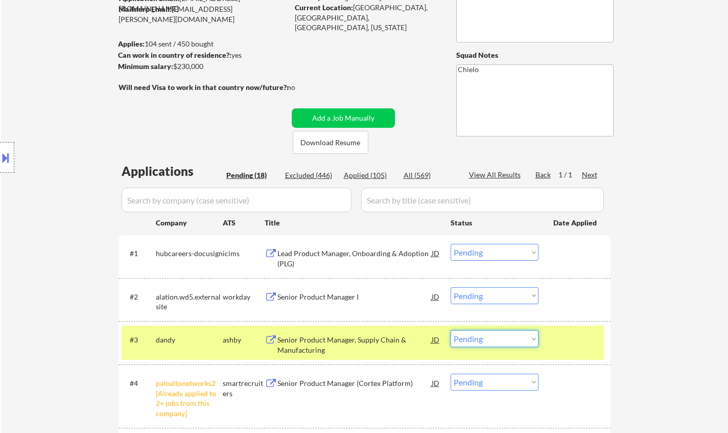
click at [497, 340] on select "Choose an option... Pending Applied Excluded (Questions) Excluded (Expired) Exc…" at bounding box center [495, 338] width 88 height 17
click at [451, 330] on select "Choose an option... Pending Applied Excluded (Questions) Excluded (Expired) Exc…" at bounding box center [495, 338] width 88 height 17
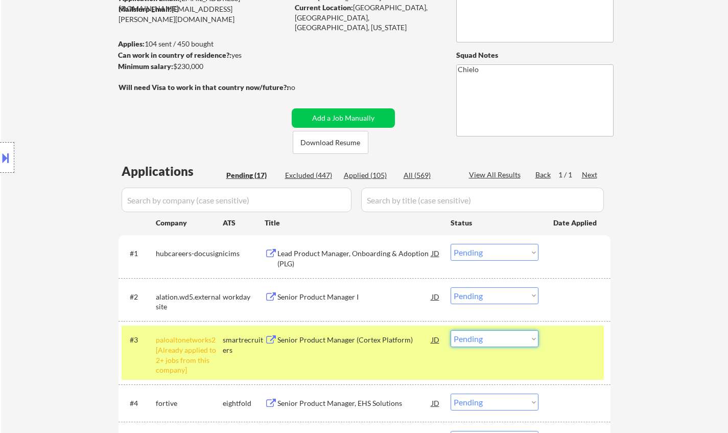
drag, startPoint x: 491, startPoint y: 339, endPoint x: 517, endPoint y: 354, distance: 30.1
click at [491, 339] on select "Choose an option... Pending Applied Excluded (Questions) Excluded (Expired) Exc…" at bounding box center [495, 338] width 88 height 17
click at [451, 330] on select "Choose an option... Pending Applied Excluded (Questions) Excluded (Expired) Exc…" at bounding box center [495, 338] width 88 height 17
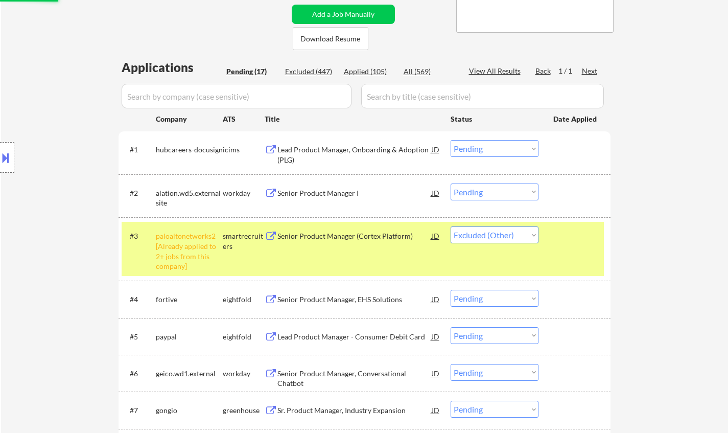
scroll to position [306, 0]
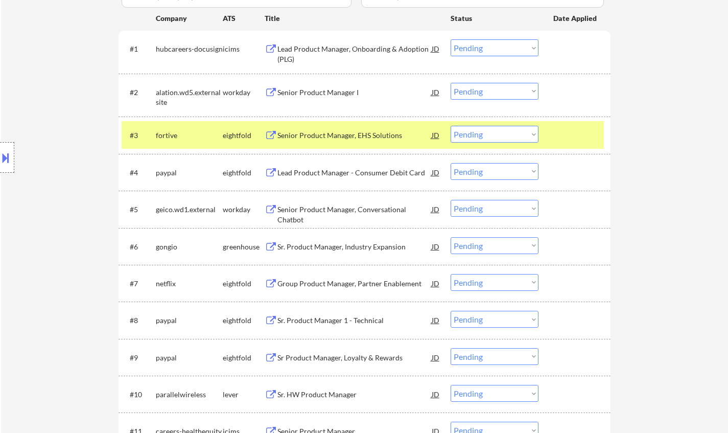
click at [339, 137] on div "Senior Product Manager, EHS Solutions" at bounding box center [354, 135] width 154 height 10
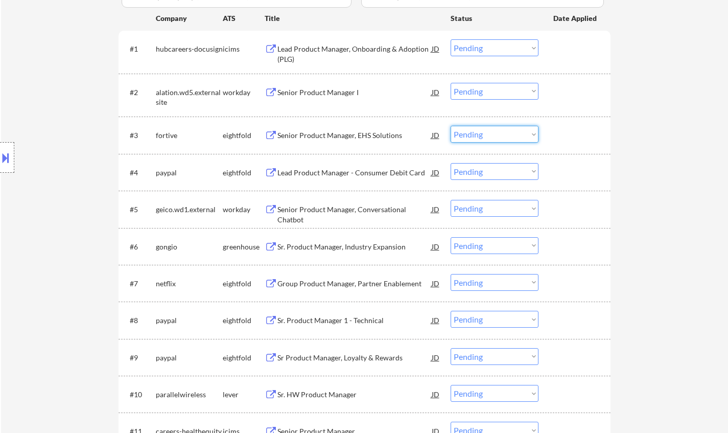
drag, startPoint x: 484, startPoint y: 132, endPoint x: 488, endPoint y: 141, distance: 10.1
click at [486, 134] on select "Choose an option... Pending Applied Excluded (Questions) Excluded (Expired) Exc…" at bounding box center [495, 134] width 88 height 17
click at [451, 126] on select "Choose an option... Pending Applied Excluded (Questions) Excluded (Expired) Exc…" at bounding box center [495, 134] width 88 height 17
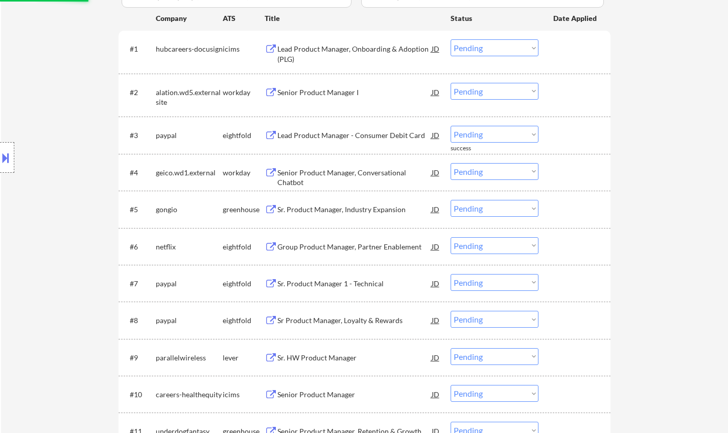
scroll to position [255, 0]
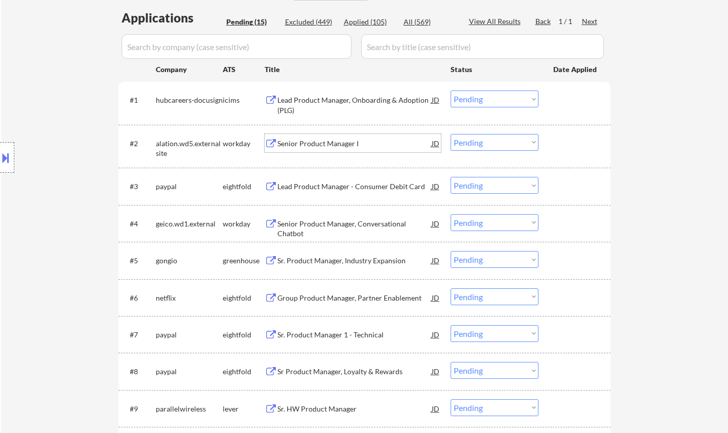
click at [330, 144] on div "Senior Product Manager I" at bounding box center [354, 143] width 154 height 10
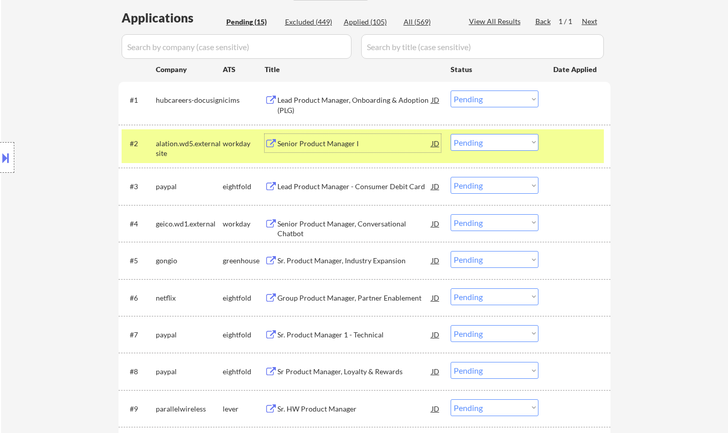
click at [318, 188] on div "Lead Product Manager - Consumer Debit Card" at bounding box center [354, 186] width 154 height 10
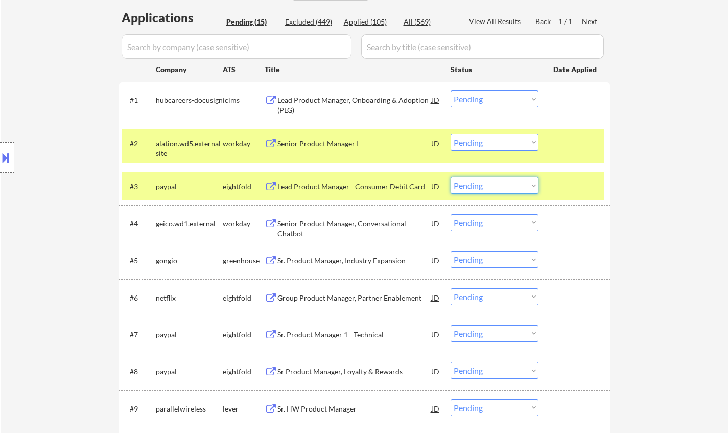
drag, startPoint x: 514, startPoint y: 181, endPoint x: 514, endPoint y: 189, distance: 7.7
click at [514, 181] on select "Choose an option... Pending Applied Excluded (Questions) Excluded (Expired) Exc…" at bounding box center [495, 185] width 88 height 17
click at [451, 177] on select "Choose an option... Pending Applied Excluded (Questions) Excluded (Expired) Exc…" at bounding box center [495, 185] width 88 height 17
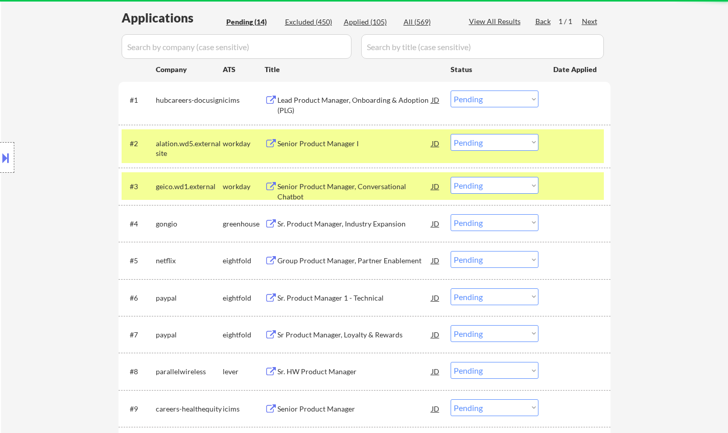
click at [337, 184] on div "Senior Product Manager, Conversational Chatbot" at bounding box center [354, 191] width 154 height 20
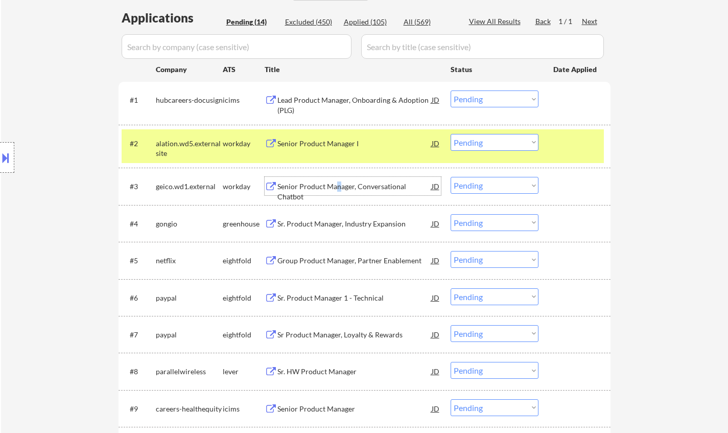
click at [490, 186] on select "Choose an option... Pending Applied Excluded (Questions) Excluded (Expired) Exc…" at bounding box center [495, 185] width 88 height 17
click at [451, 177] on select "Choose an option... Pending Applied Excluded (Questions) Excluded (Expired) Exc…" at bounding box center [495, 185] width 88 height 17
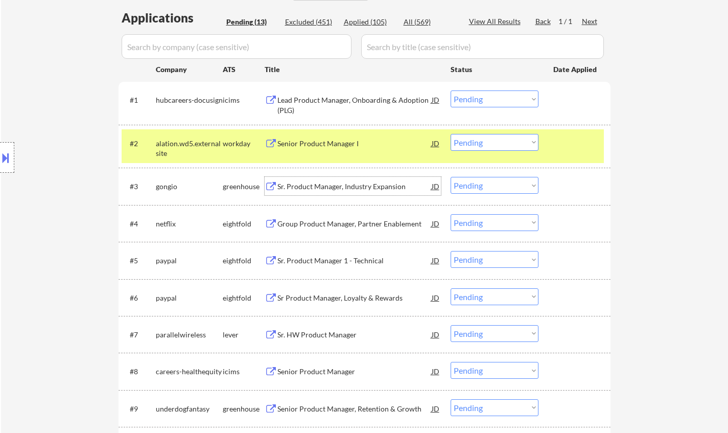
click at [325, 189] on div "Sr. Product Manager, Industry Expansion" at bounding box center [354, 186] width 154 height 10
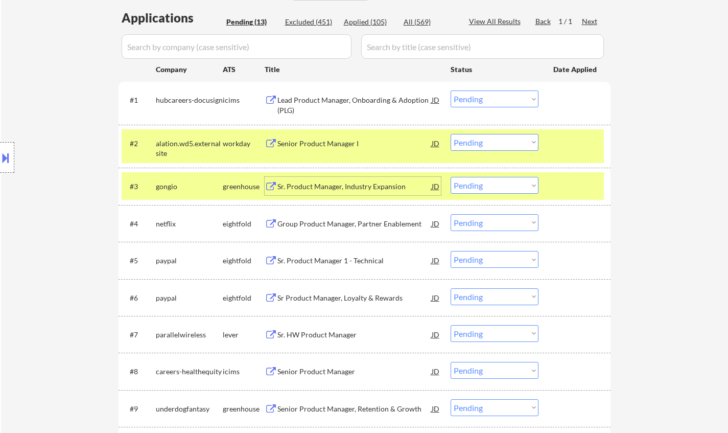
click at [485, 185] on select "Choose an option... Pending Applied Excluded (Questions) Excluded (Expired) Exc…" at bounding box center [495, 185] width 88 height 17
click at [451, 177] on select "Choose an option... Pending Applied Excluded (Questions) Excluded (Expired) Exc…" at bounding box center [495, 185] width 88 height 17
select select ""pending""
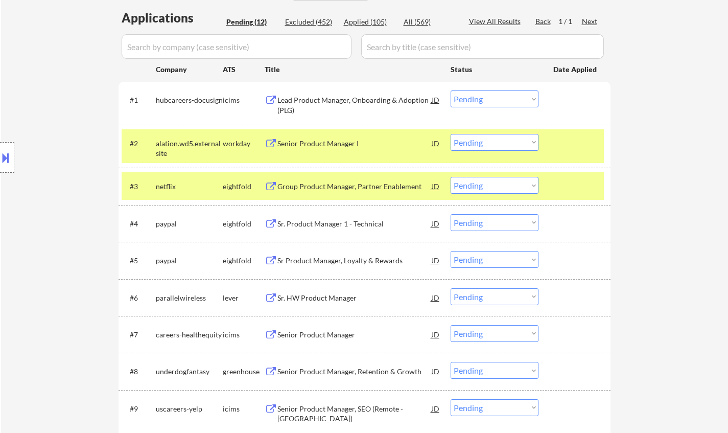
click at [357, 179] on div "Group Product Manager, Partner Enablement" at bounding box center [354, 186] width 154 height 18
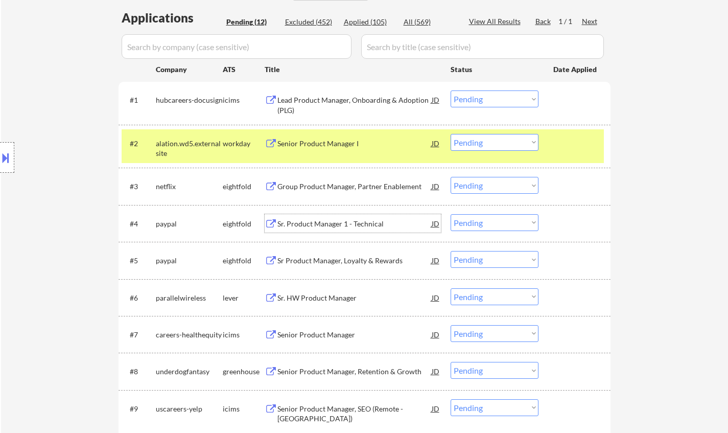
click at [317, 224] on div "Sr. Product Manager 1 - Technical" at bounding box center [354, 224] width 154 height 10
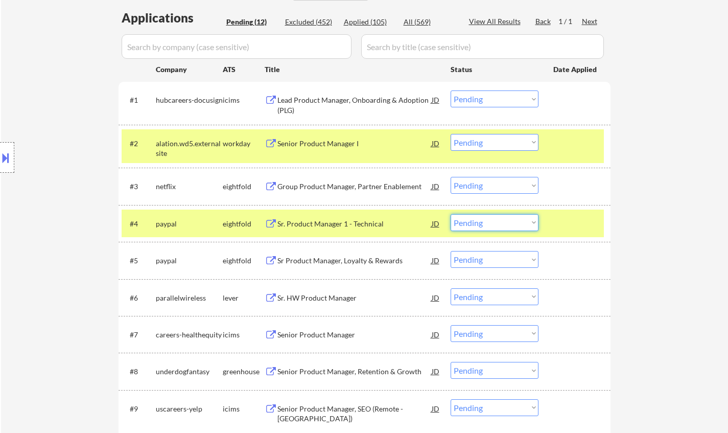
drag, startPoint x: 498, startPoint y: 223, endPoint x: 504, endPoint y: 229, distance: 8.3
click at [498, 223] on select "Choose an option... Pending Applied Excluded (Questions) Excluded (Expired) Exc…" at bounding box center [495, 222] width 88 height 17
click at [451, 214] on select "Choose an option... Pending Applied Excluded (Questions) Excluded (Expired) Exc…" at bounding box center [495, 222] width 88 height 17
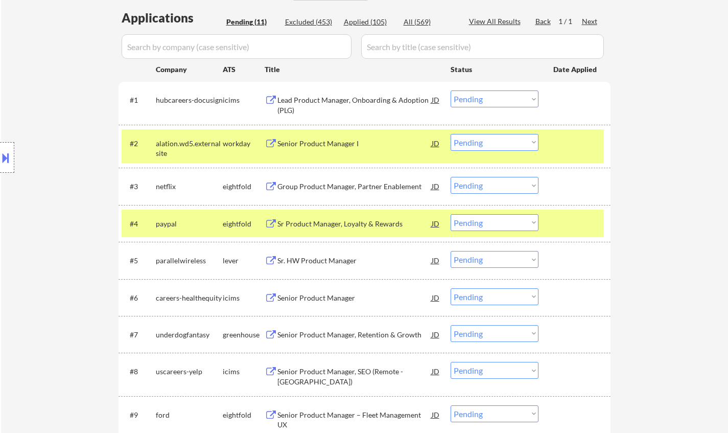
click at [359, 223] on div "Sr Product Manager, Loyalty & Rewards" at bounding box center [354, 224] width 154 height 10
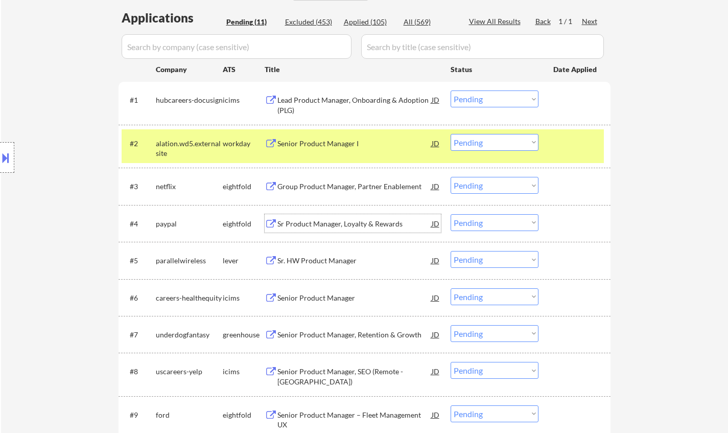
click at [501, 220] on select "Choose an option... Pending Applied Excluded (Questions) Excluded (Expired) Exc…" at bounding box center [495, 222] width 88 height 17
click at [451, 214] on select "Choose an option... Pending Applied Excluded (Questions) Excluded (Expired) Exc…" at bounding box center [495, 222] width 88 height 17
select select ""pending""
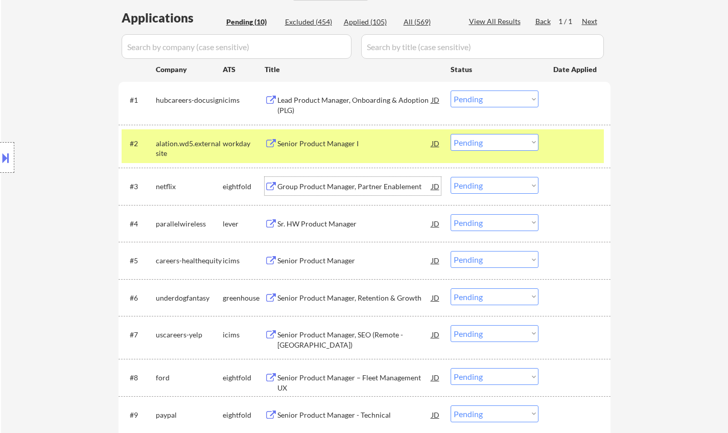
click at [329, 190] on div "Group Product Manager, Partner Enablement" at bounding box center [354, 186] width 154 height 10
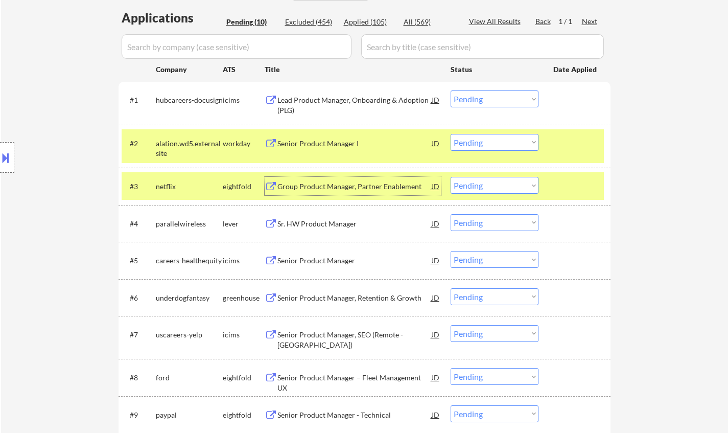
click at [322, 265] on div "Senior Product Manager" at bounding box center [354, 260] width 154 height 10
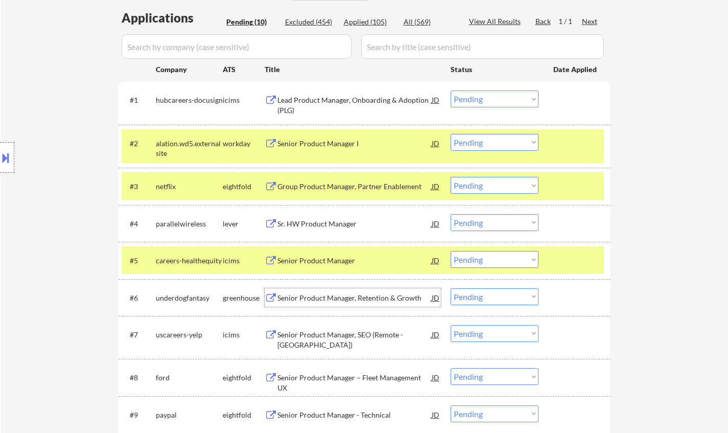
click at [325, 299] on div "Senior Product Manager, Retention & Growth" at bounding box center [354, 298] width 154 height 10
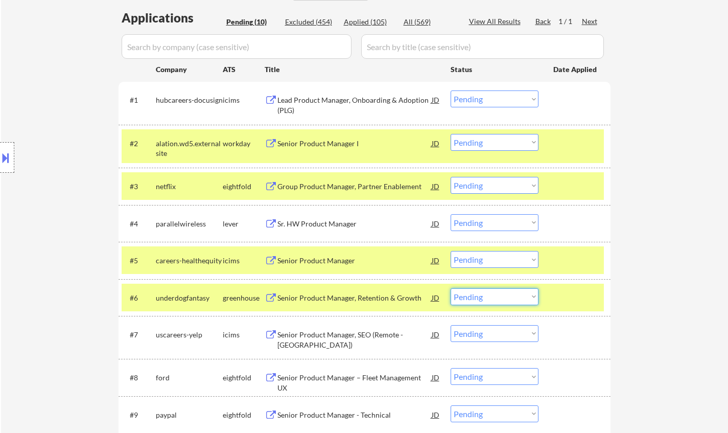
click at [514, 297] on select "Choose an option... Pending Applied Excluded (Questions) Excluded (Expired) Exc…" at bounding box center [495, 296] width 88 height 17
click at [451, 288] on select "Choose an option... Pending Applied Excluded (Questions) Excluded (Expired) Exc…" at bounding box center [495, 296] width 88 height 17
select select ""pending""
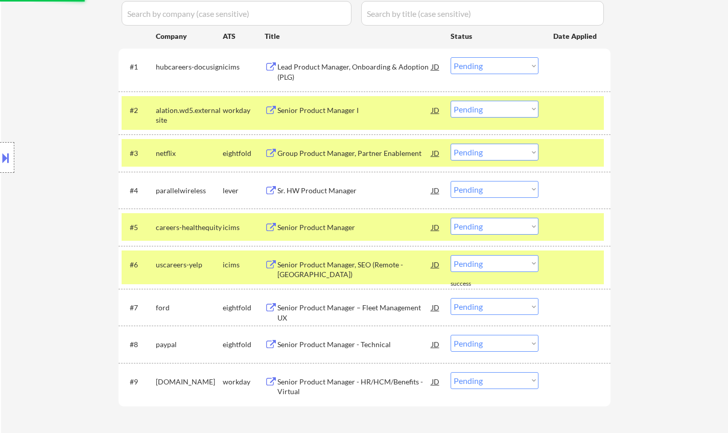
scroll to position [306, 0]
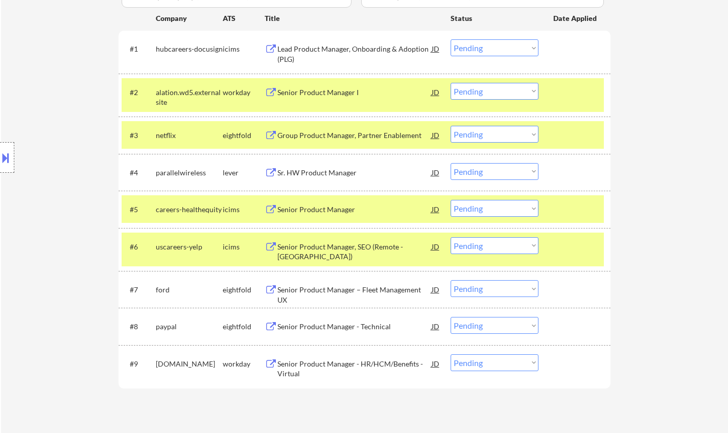
click at [319, 246] on div "Senior Product Manager, SEO (Remote - United States)" at bounding box center [354, 252] width 154 height 20
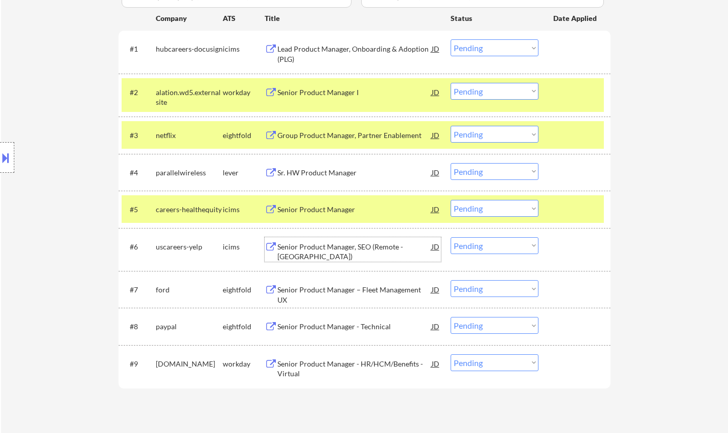
drag, startPoint x: 499, startPoint y: 209, endPoint x: 501, endPoint y: 215, distance: 6.0
click at [499, 210] on select "Choose an option... Pending Applied Excluded (Questions) Excluded (Expired) Exc…" at bounding box center [495, 208] width 88 height 17
click at [451, 200] on select "Choose an option... Pending Applied Excluded (Questions) Excluded (Expired) Exc…" at bounding box center [495, 208] width 88 height 17
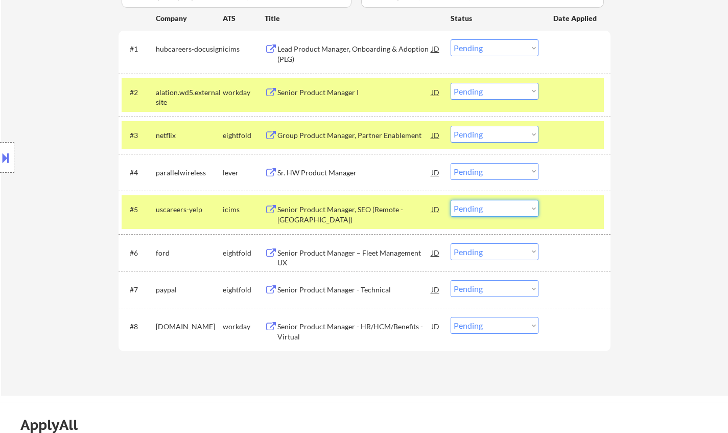
drag, startPoint x: 482, startPoint y: 206, endPoint x: 494, endPoint y: 216, distance: 15.6
click at [486, 208] on select "Choose an option... Pending Applied Excluded (Questions) Excluded (Expired) Exc…" at bounding box center [495, 208] width 88 height 17
click at [451, 200] on select "Choose an option... Pending Applied Excluded (Questions) Excluded (Expired) Exc…" at bounding box center [495, 208] width 88 height 17
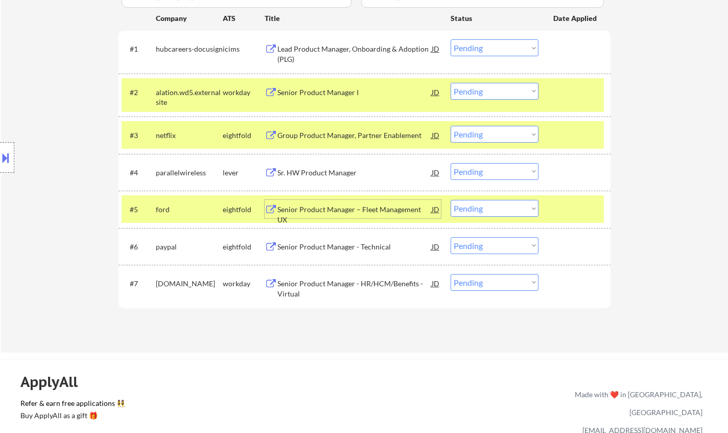
click at [326, 210] on div "Senior Product Manager – Fleet Management UX" at bounding box center [354, 214] width 154 height 20
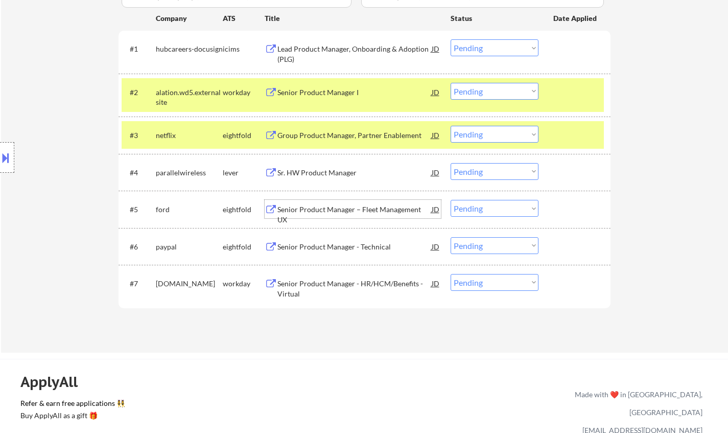
click at [475, 204] on select "Choose an option... Pending Applied Excluded (Questions) Excluded (Expired) Exc…" at bounding box center [495, 208] width 88 height 17
click at [493, 210] on select "Choose an option... Pending Applied Excluded (Questions) Excluded (Expired) Exc…" at bounding box center [495, 208] width 88 height 17
click at [451, 200] on select "Choose an option... Pending Applied Excluded (Questions) Excluded (Expired) Exc…" at bounding box center [495, 208] width 88 height 17
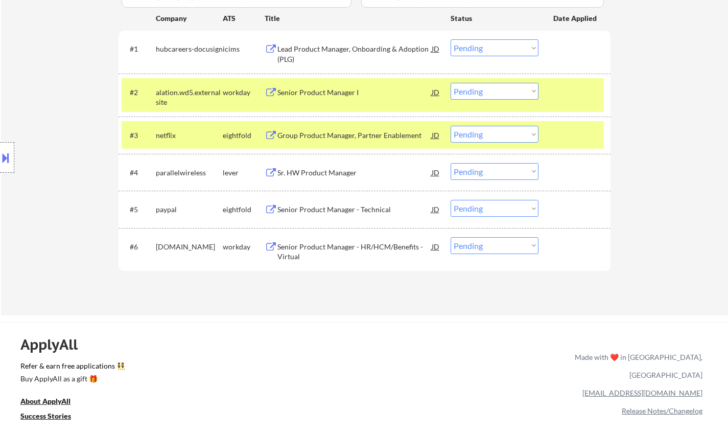
click at [323, 212] on div "Senior Product Manager - Technical" at bounding box center [354, 209] width 154 height 10
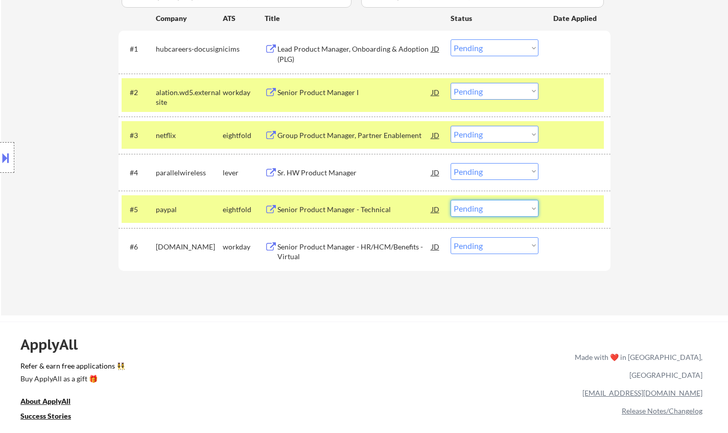
click at [480, 203] on select "Choose an option... Pending Applied Excluded (Questions) Excluded (Expired) Exc…" at bounding box center [495, 208] width 88 height 17
click at [451, 200] on select "Choose an option... Pending Applied Excluded (Questions) Excluded (Expired) Exc…" at bounding box center [495, 208] width 88 height 17
click at [327, 243] on div "Senior Product Manager - HR/HCM/Benefits - Virtual" at bounding box center [354, 252] width 154 height 20
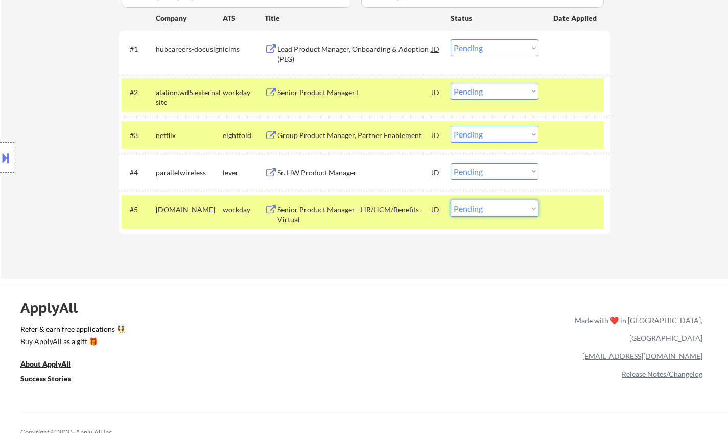
click at [491, 207] on select "Choose an option... Pending Applied Excluded (Questions) Excluded (Expired) Exc…" at bounding box center [495, 208] width 88 height 17
select select ""excluded__expired_""
click at [451, 200] on select "Choose an option... Pending Applied Excluded (Questions) Excluded (Expired) Exc…" at bounding box center [495, 208] width 88 height 17
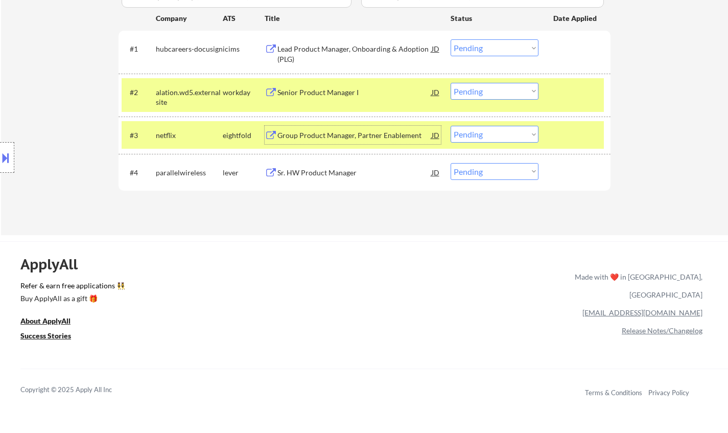
click at [348, 133] on div "Group Product Manager, Partner Enablement" at bounding box center [354, 135] width 154 height 10
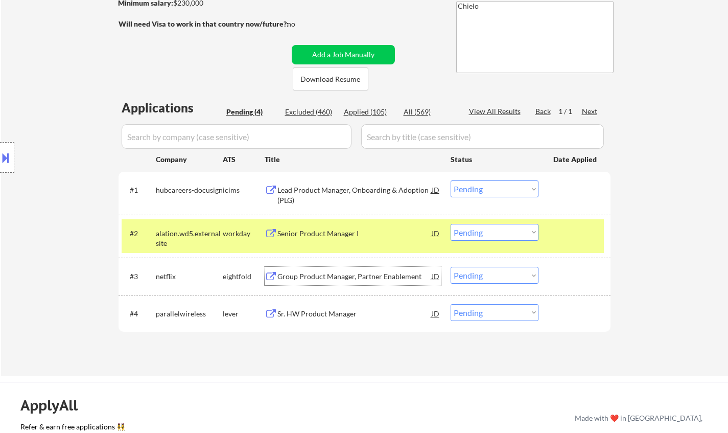
scroll to position [255, 0]
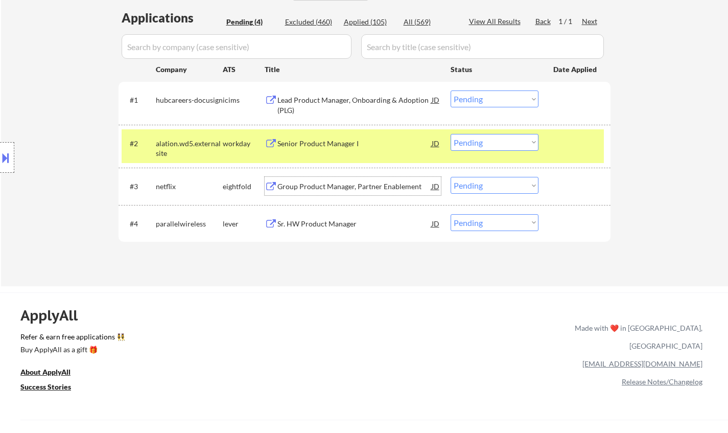
click at [501, 186] on select "Choose an option... Pending Applied Excluded (Questions) Excluded (Expired) Exc…" at bounding box center [495, 185] width 88 height 17
click at [451, 177] on select "Choose an option... Pending Applied Excluded (Questions) Excluded (Expired) Exc…" at bounding box center [495, 185] width 88 height 17
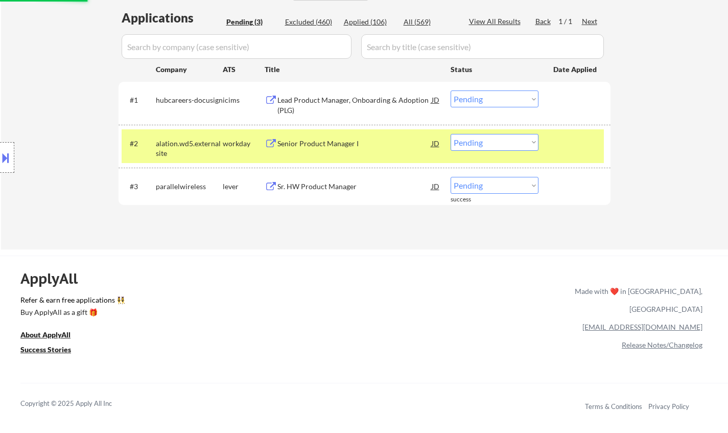
click at [319, 192] on div "Sr. HW Product Manager" at bounding box center [354, 186] width 154 height 18
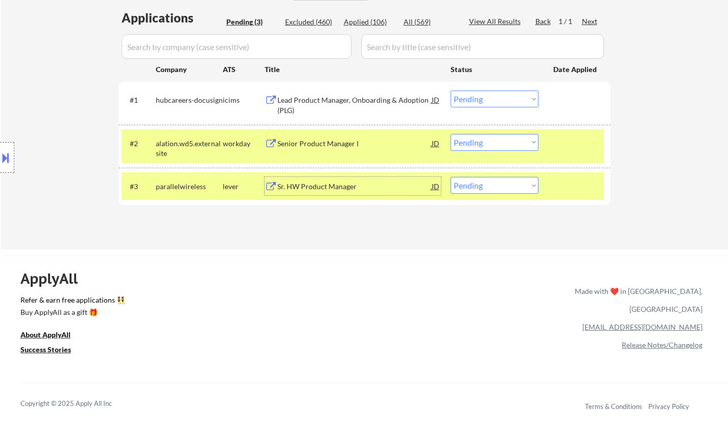
click at [508, 183] on select "Choose an option... Pending Applied Excluded (Questions) Excluded (Expired) Exc…" at bounding box center [495, 185] width 88 height 17
select select ""excluded__bad_match_""
click at [451, 177] on select "Choose an option... Pending Applied Excluded (Questions) Excluded (Expired) Exc…" at bounding box center [495, 185] width 88 height 17
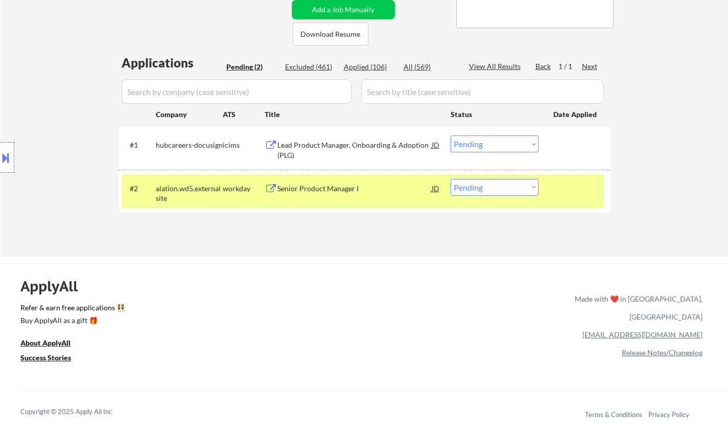
scroll to position [204, 0]
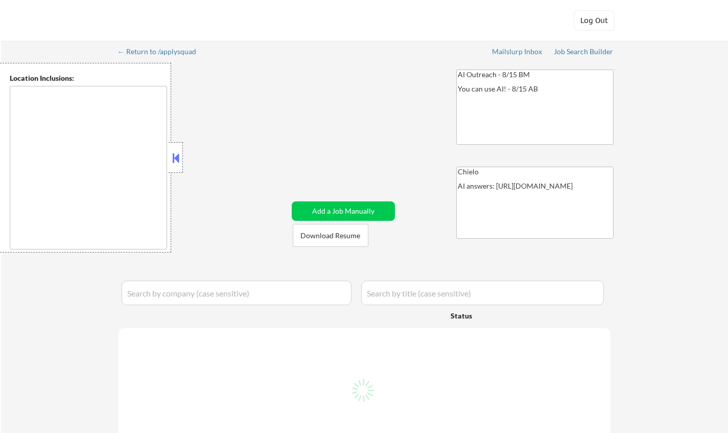
type textarea "[US_STATE][GEOGRAPHIC_DATA], [GEOGRAPHIC_DATA][US_STATE], [GEOGRAPHIC_DATA] [GE…"
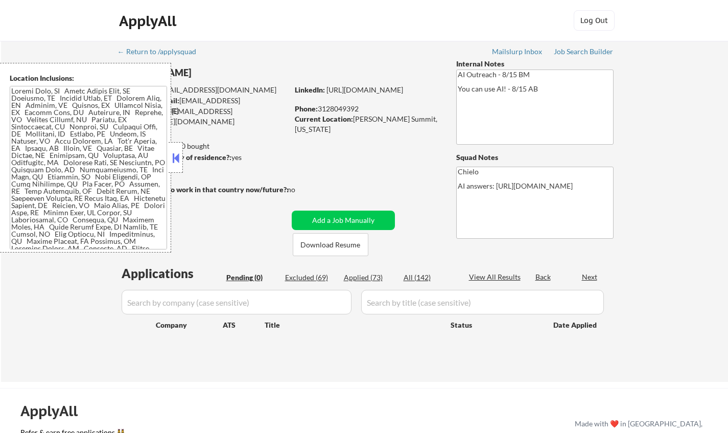
click at [176, 158] on button at bounding box center [175, 157] width 11 height 15
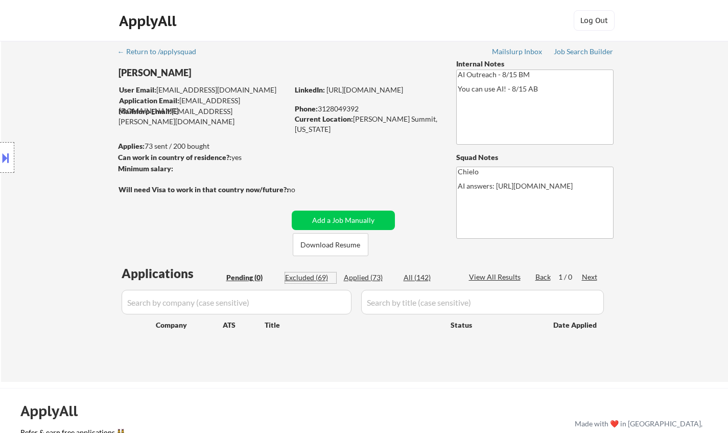
click at [306, 279] on div "Excluded (69)" at bounding box center [310, 277] width 51 height 10
select select ""excluded__bad_match_""
select select ""excluded__location_""
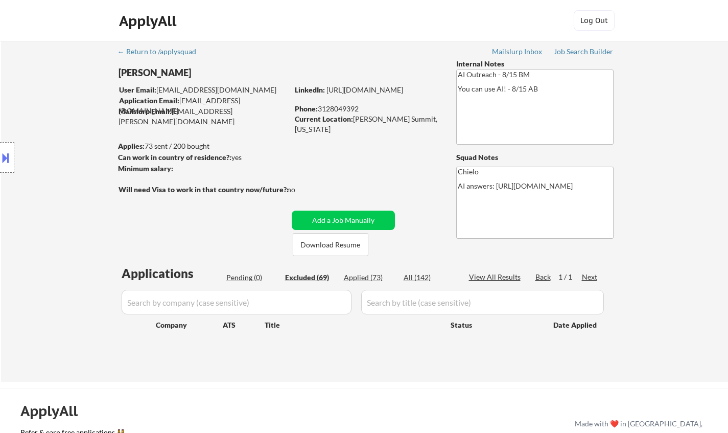
select select ""excluded__expired_""
select select ""excluded__other_""
select select ""excluded__location_""
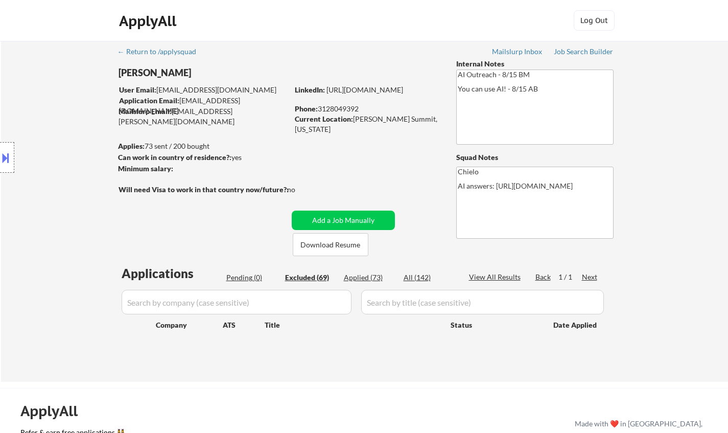
select select ""excluded__location_""
select select ""excluded__bad_match_""
select select ""excluded__expired_""
select select ""excluded__location_""
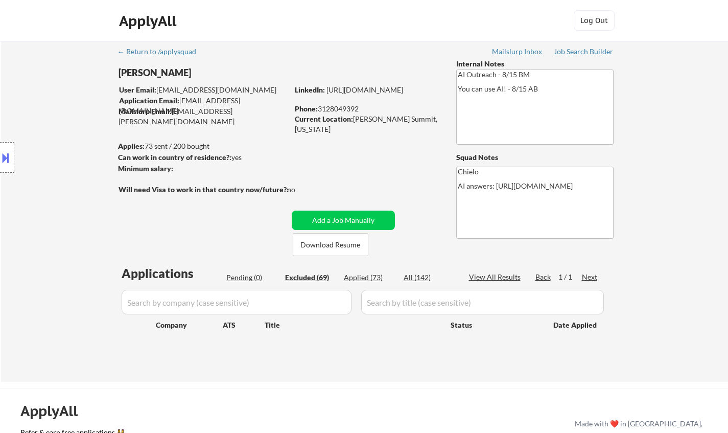
select select ""excluded__location_""
select select ""excluded__bad_match_""
select select ""excluded__location_""
select select ""excluded__expired_""
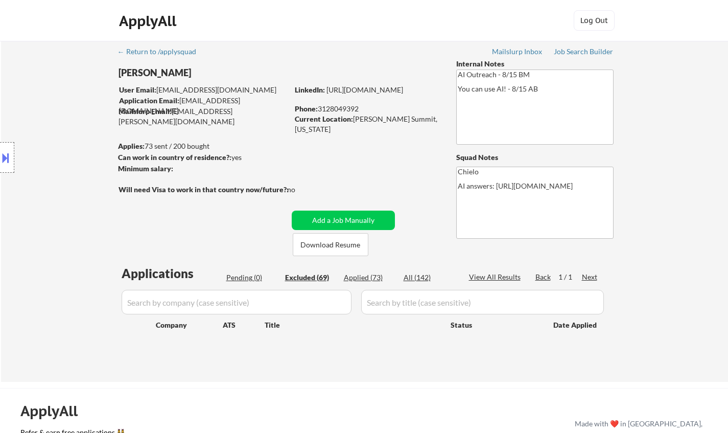
select select ""excluded__location_""
select select ""excluded__bad_match_""
select select ""excluded""
select select ""excluded__location_""
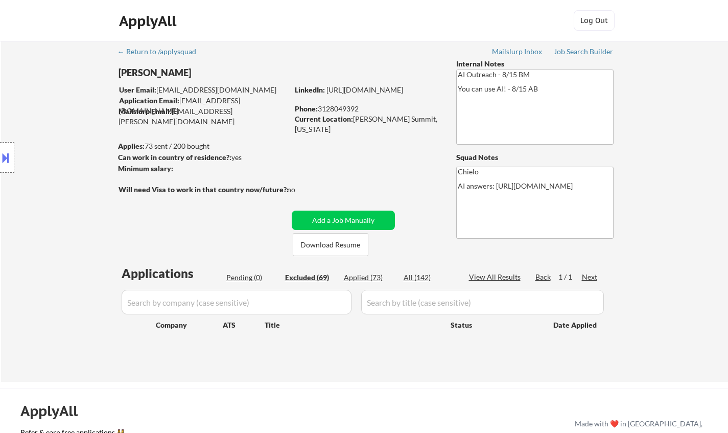
select select ""excluded__expired_""
select select ""excluded__bad_match_""
select select ""excluded""
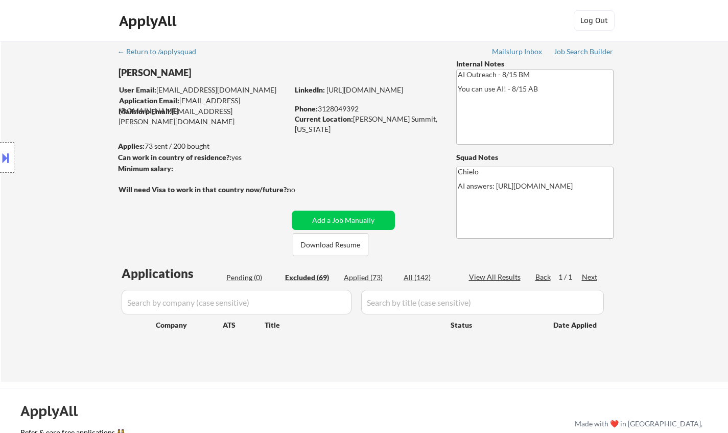
select select ""excluded""
select select ""excluded__location_""
select select ""excluded__expired_""
select select ""excluded__bad_match_""
select select ""excluded__location_""
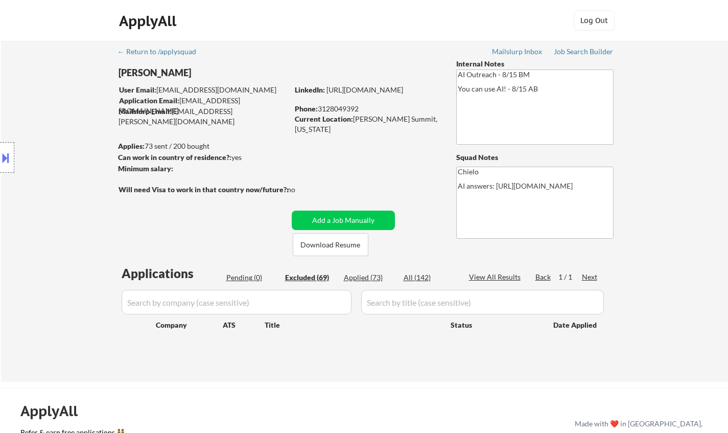
select select ""excluded__location_""
select select ""excluded__expired_""
select select ""excluded__location_""
select select ""excluded__expired_""
select select ""excluded__other_""
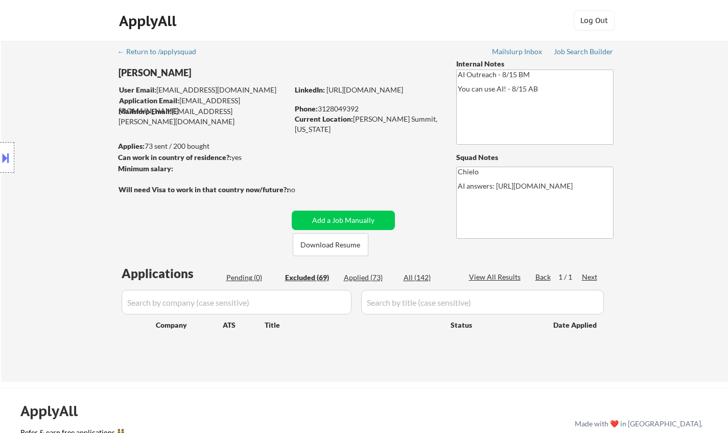
select select ""excluded__expired_""
select select ""excluded__other_""
select select ""excluded__location_""
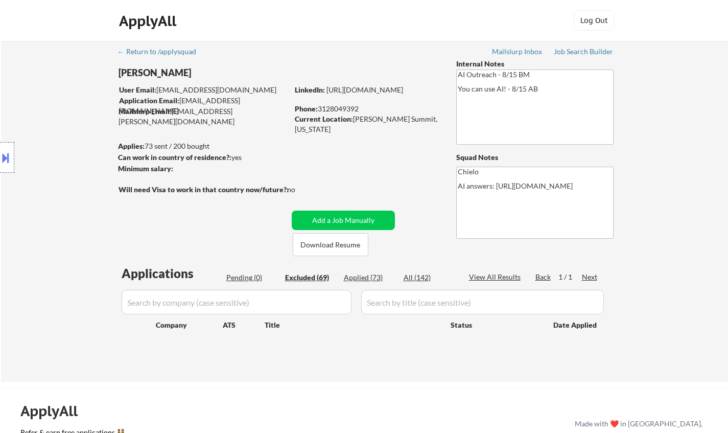
select select ""excluded__expired_""
select select ""excluded__location_""
select select ""excluded__bad_match_""
select select ""excluded__expired_""
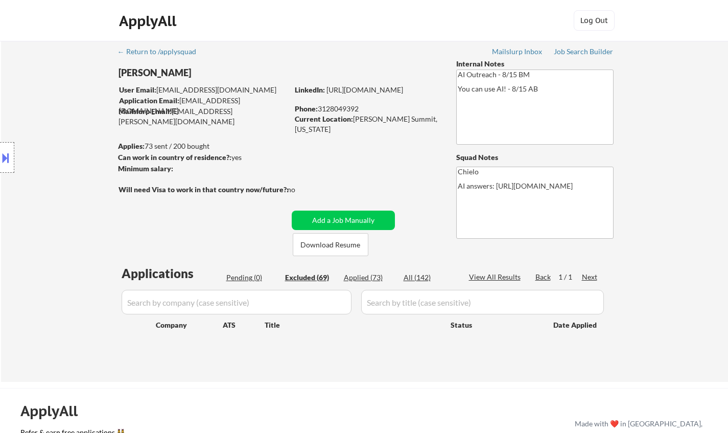
select select ""excluded__other_""
select select ""excluded__location_""
select select ""excluded""
select select ""excluded__other_""
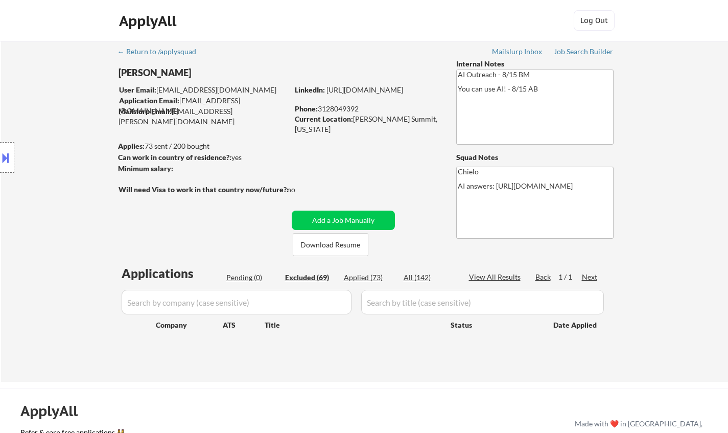
select select ""excluded__expired_""
select select ""excluded__bad_match_""
select select ""excluded__other_""
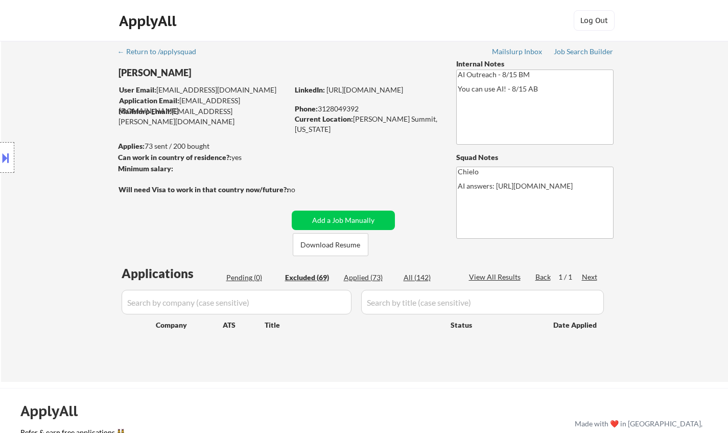
select select ""excluded__location_""
select select ""excluded__expired_""
select select ""excluded__location_""
select select ""excluded__expired_""
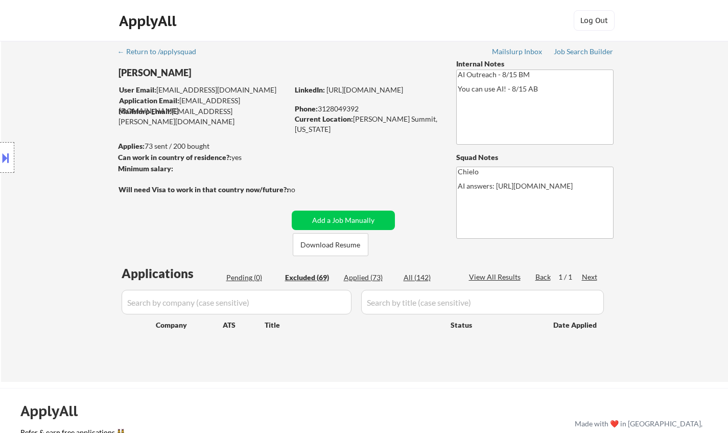
select select ""excluded__location_""
select select ""excluded__expired_""
select select ""excluded__other_""
select select ""excluded__location_""
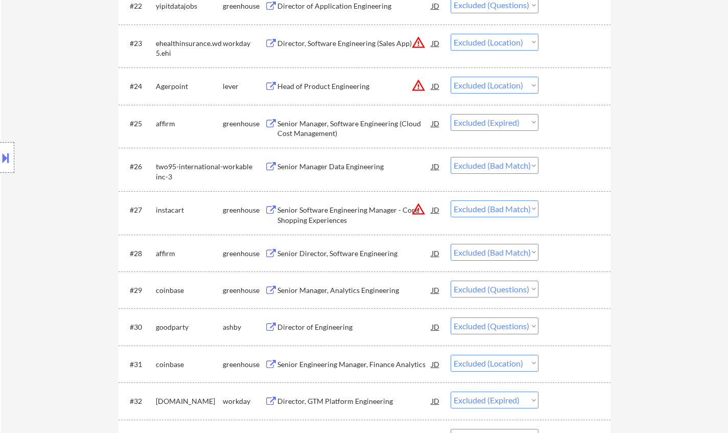
scroll to position [1226, 0]
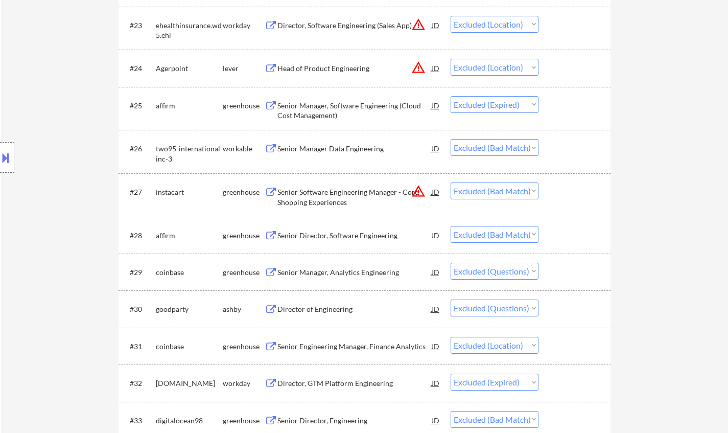
click at [324, 309] on div "Director of Engineering" at bounding box center [354, 309] width 154 height 10
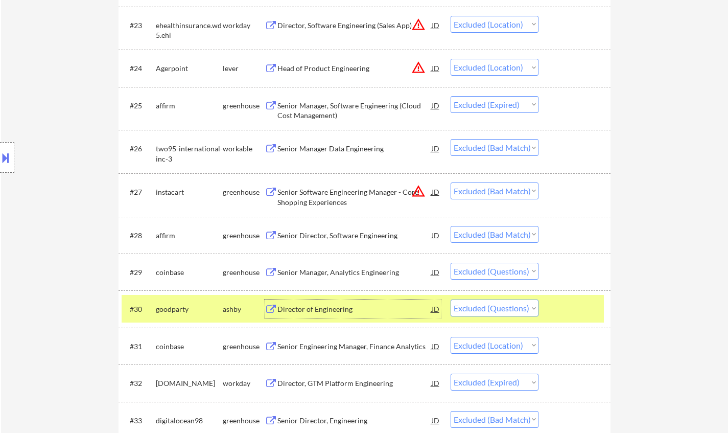
click at [498, 309] on select "Choose an option... Pending Applied Excluded (Questions) Excluded (Expired) Exc…" at bounding box center [495, 307] width 88 height 17
select select ""excluded__expired_""
click at [451, 299] on select "Choose an option... Pending Applied Excluded (Questions) Excluded (Expired) Exc…" at bounding box center [495, 307] width 88 height 17
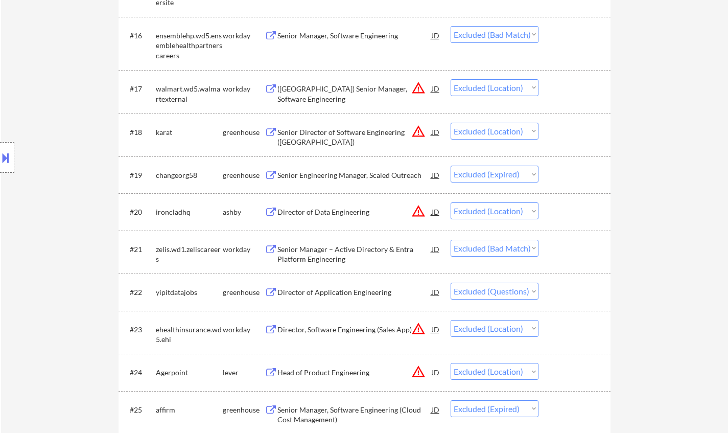
scroll to position [919, 0]
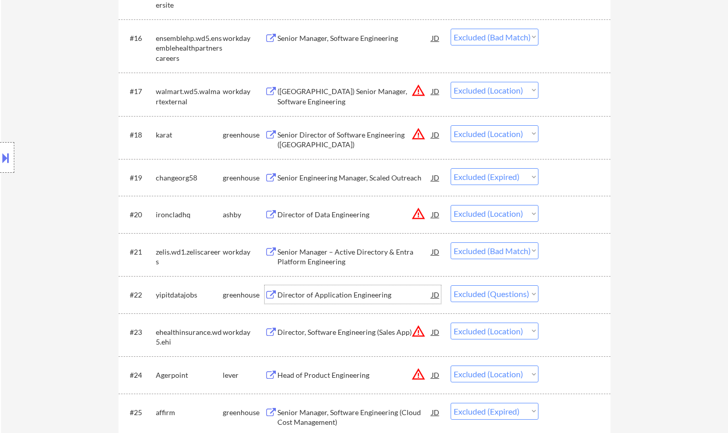
click at [328, 297] on div "Director of Application Engineering" at bounding box center [354, 295] width 154 height 10
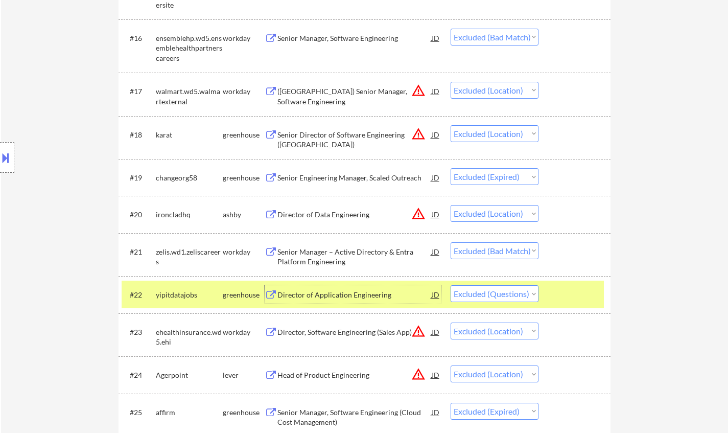
click at [501, 289] on select "Choose an option... Pending Applied Excluded (Questions) Excluded (Expired) Exc…" at bounding box center [495, 293] width 88 height 17
select select ""excluded__other_""
click at [451, 285] on select "Choose an option... Pending Applied Excluded (Questions) Excluded (Expired) Exc…" at bounding box center [495, 293] width 88 height 17
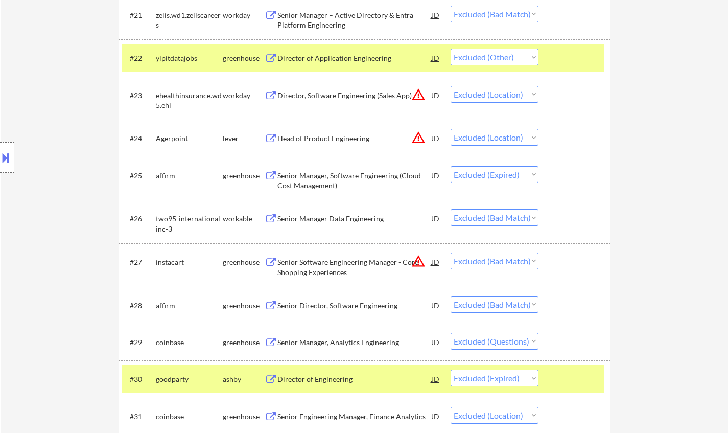
scroll to position [1226, 0]
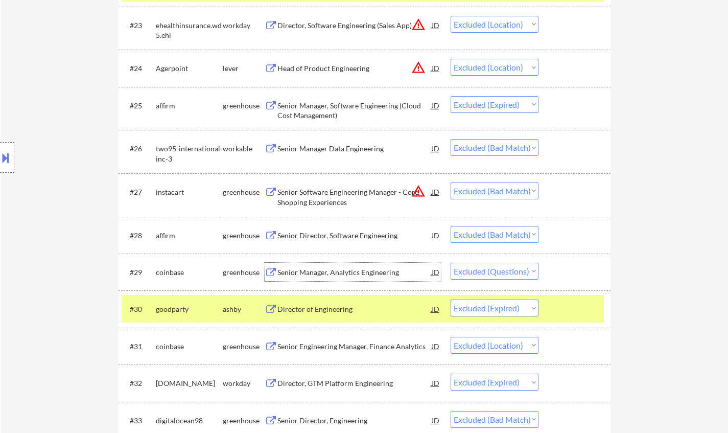
click at [323, 273] on div "Senior Manager, Analytics Engineering" at bounding box center [354, 272] width 154 height 10
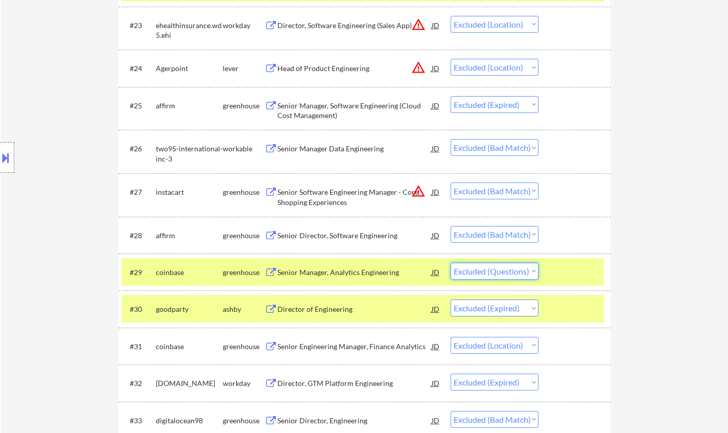
click at [500, 274] on select "Choose an option... Pending Applied Excluded (Questions) Excluded (Expired) Exc…" at bounding box center [495, 271] width 88 height 17
select select ""excluded__other_""
click at [451, 263] on select "Choose an option... Pending Applied Excluded (Questions) Excluded (Expired) Exc…" at bounding box center [495, 271] width 88 height 17
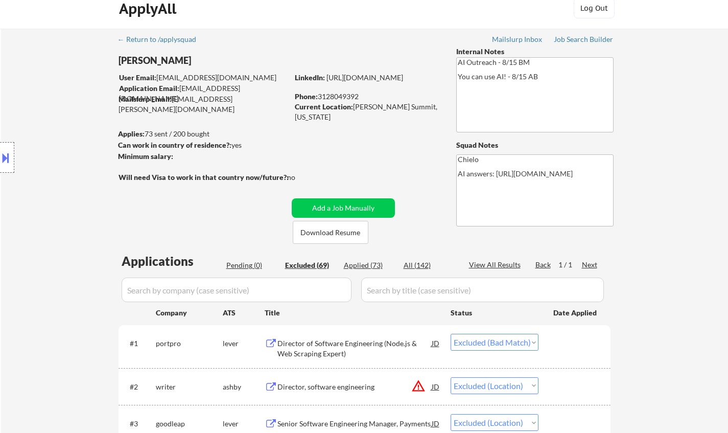
scroll to position [0, 0]
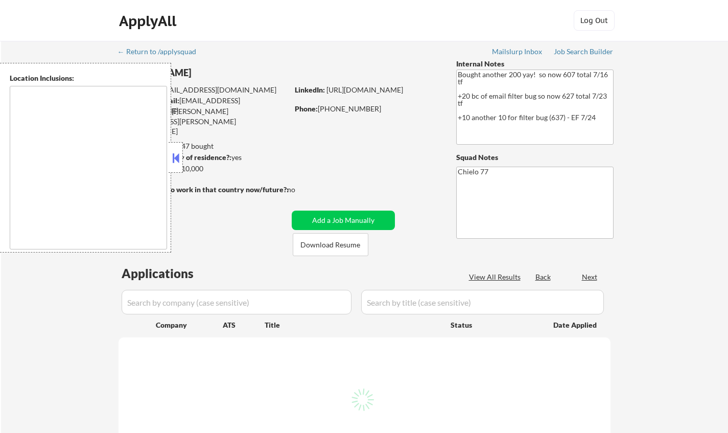
type textarea "[GEOGRAPHIC_DATA], [GEOGRAPHIC_DATA] [GEOGRAPHIC_DATA], [GEOGRAPHIC_DATA] [GEOG…"
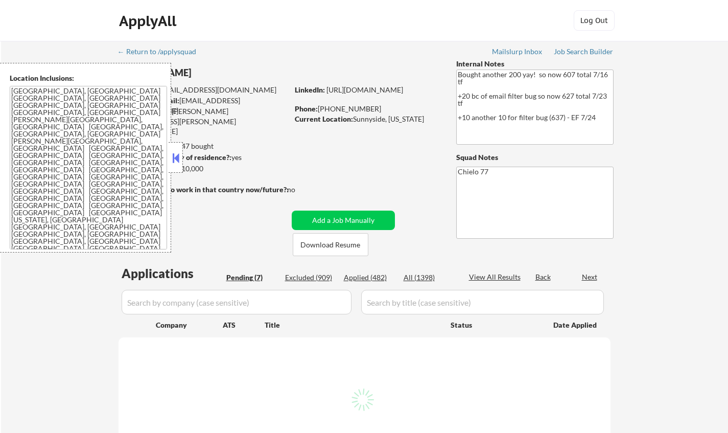
select select ""pending""
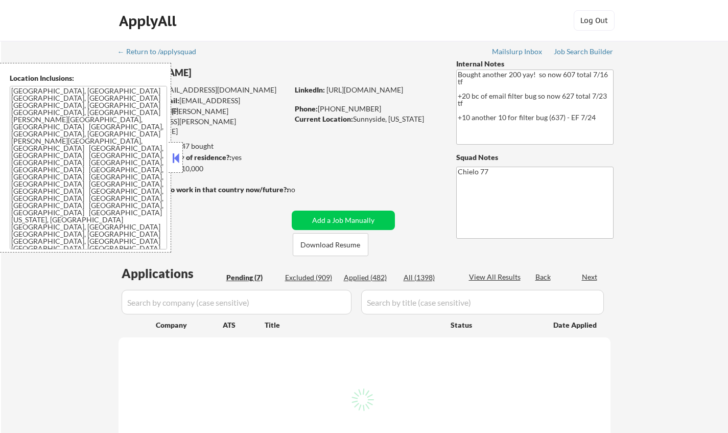
select select ""pending""
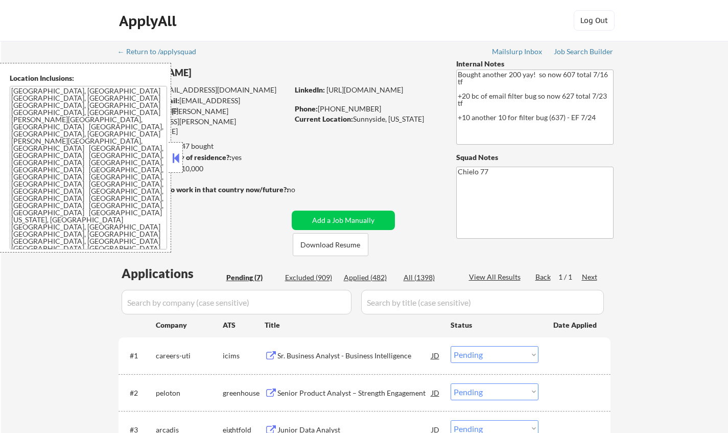
click at [172, 157] on button at bounding box center [175, 157] width 11 height 15
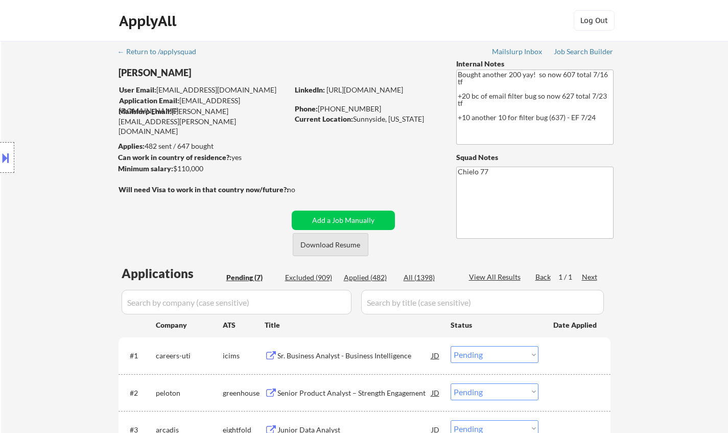
click at [345, 245] on button "Download Resume" at bounding box center [331, 244] width 76 height 23
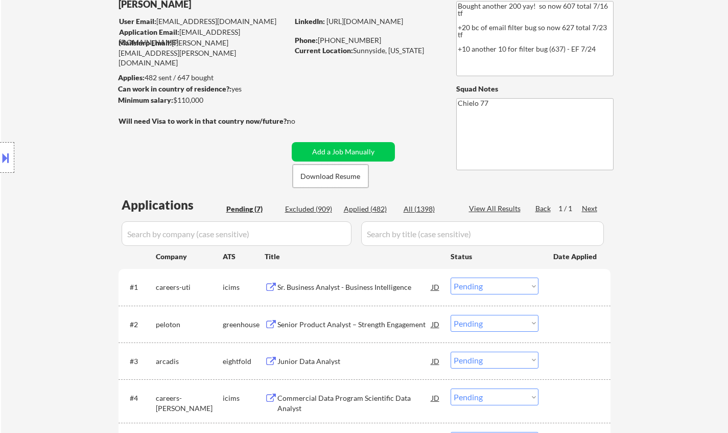
scroll to position [153, 0]
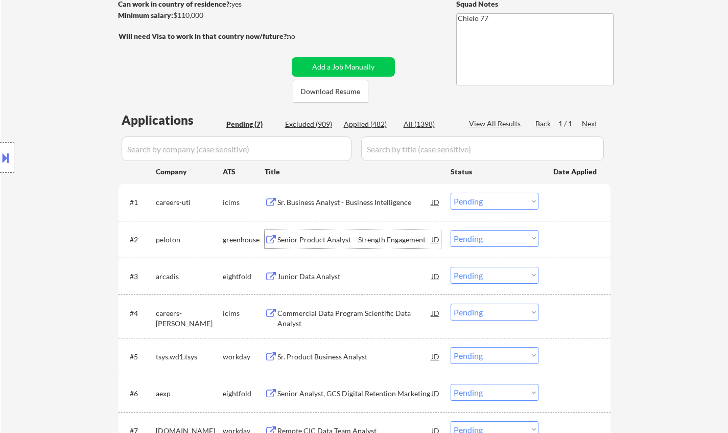
click at [321, 237] on div "Senior Product Analyst – Strength Engagement" at bounding box center [354, 239] width 154 height 10
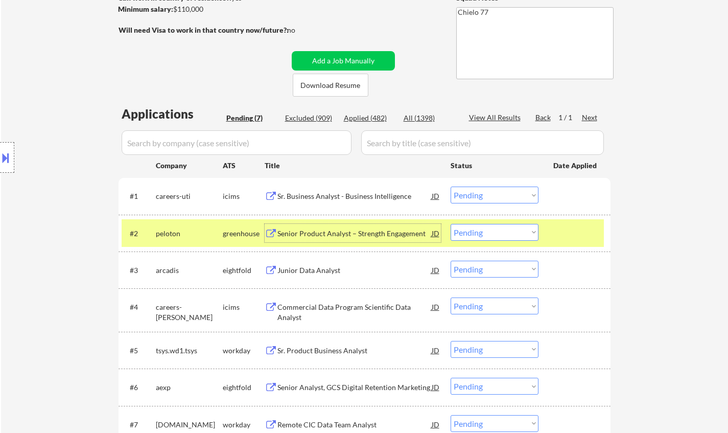
scroll to position [255, 0]
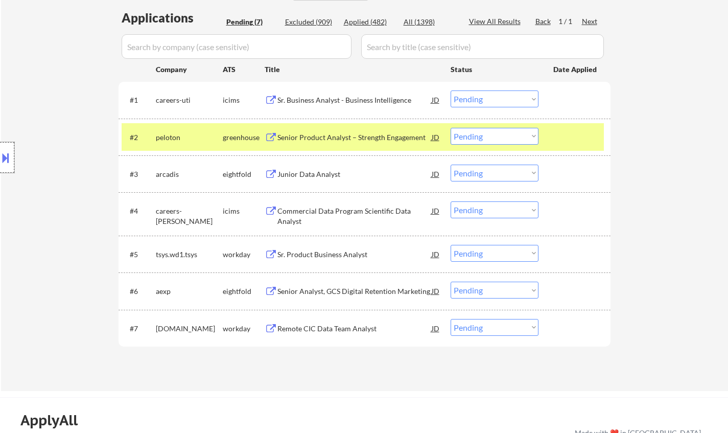
click at [0, 168] on div at bounding box center [7, 157] width 14 height 31
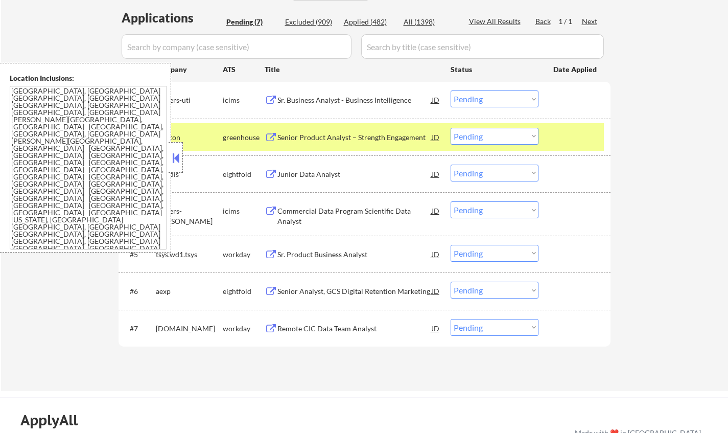
scroll to position [0, 0]
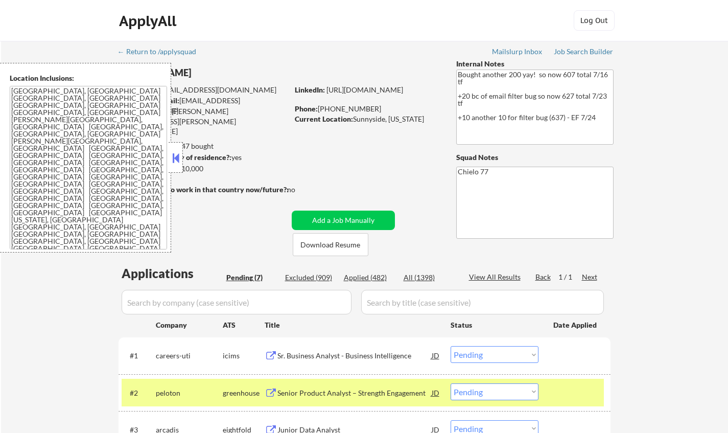
click at [174, 159] on button at bounding box center [175, 157] width 11 height 15
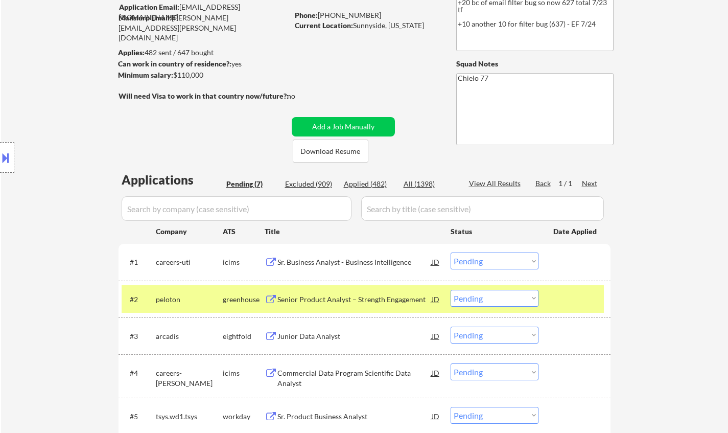
scroll to position [153, 0]
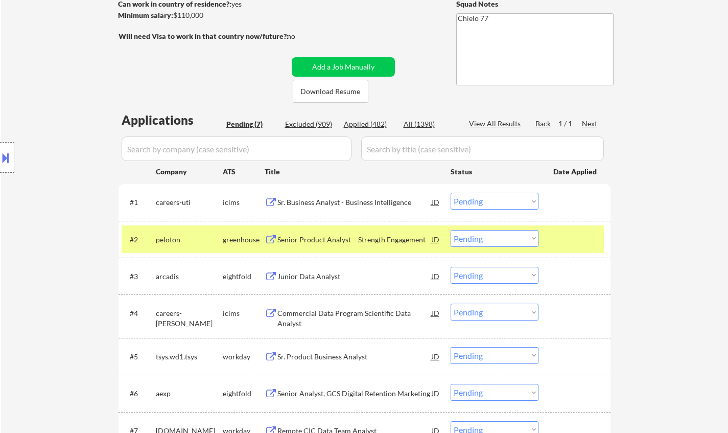
click at [479, 239] on select "Choose an option... Pending Applied Excluded (Questions) Excluded (Expired) Exc…" at bounding box center [495, 238] width 88 height 17
click at [451, 230] on select "Choose an option... Pending Applied Excluded (Questions) Excluded (Expired) Exc…" at bounding box center [495, 238] width 88 height 17
select select ""pending""
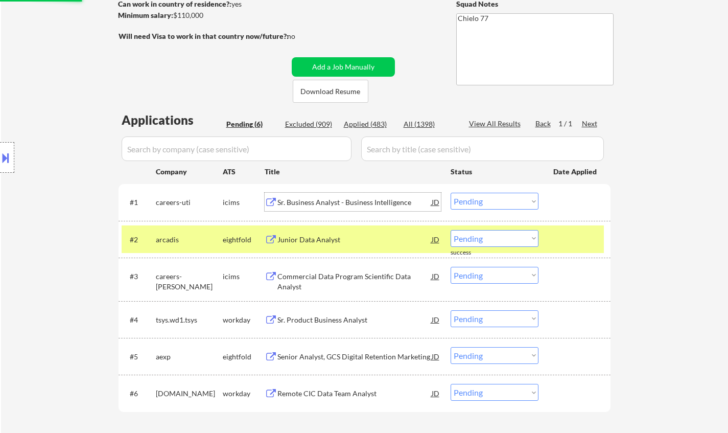
click at [343, 200] on div "Sr. Business Analyst - Business Intelligence" at bounding box center [354, 202] width 154 height 10
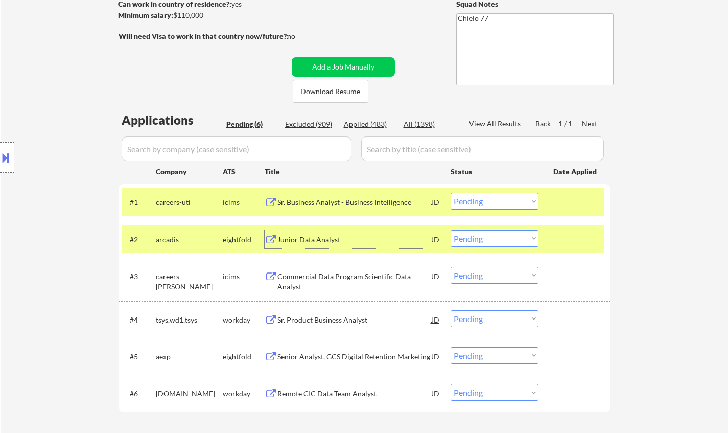
click at [320, 242] on div "Junior Data Analyst" at bounding box center [354, 239] width 154 height 10
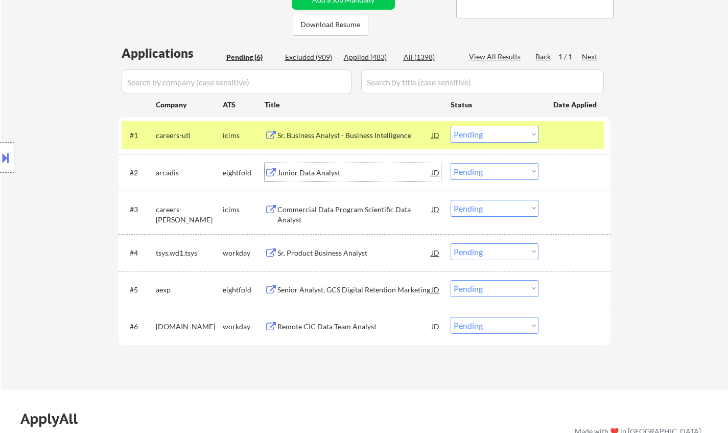
scroll to position [255, 0]
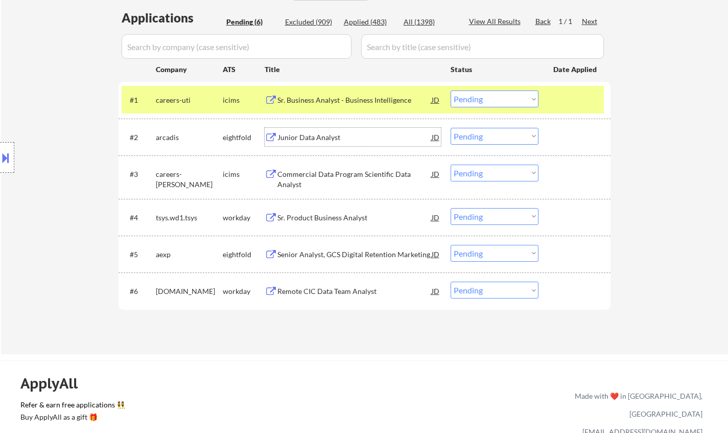
click at [500, 102] on select "Choose an option... Pending Applied Excluded (Questions) Excluded (Expired) Exc…" at bounding box center [495, 98] width 88 height 17
click at [451, 90] on select "Choose an option... Pending Applied Excluded (Questions) Excluded (Expired) Exc…" at bounding box center [495, 98] width 88 height 17
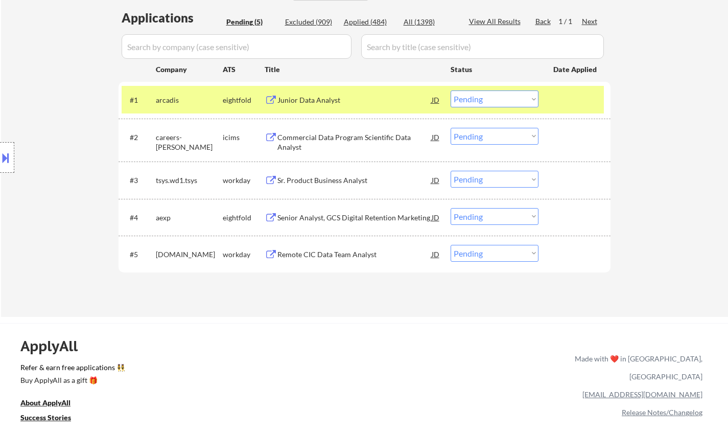
drag, startPoint x: 499, startPoint y: 93, endPoint x: 505, endPoint y: 106, distance: 14.8
click at [499, 93] on select "Choose an option... Pending Applied Excluded (Questions) Excluded (Expired) Exc…" at bounding box center [495, 98] width 88 height 17
click at [451, 90] on select "Choose an option... Pending Applied Excluded (Questions) Excluded (Expired) Exc…" at bounding box center [495, 98] width 88 height 17
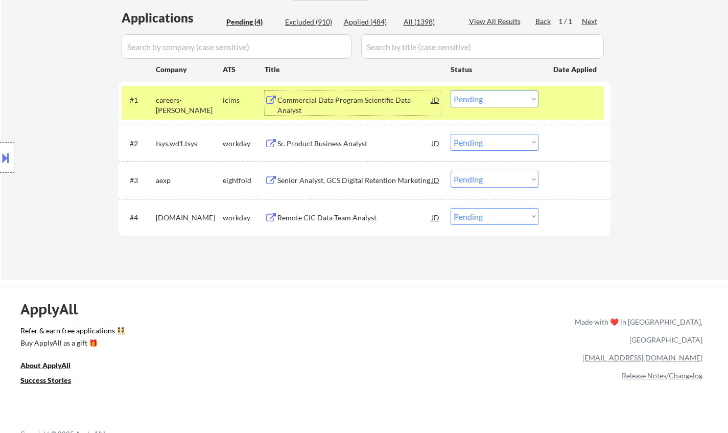
click at [327, 95] on div "Commercial Data Program Scientific Data Analyst" at bounding box center [354, 102] width 154 height 25
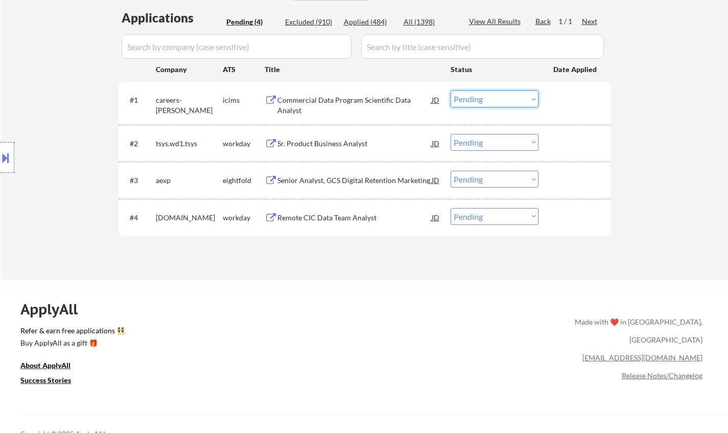
drag, startPoint x: 501, startPoint y: 96, endPoint x: 500, endPoint y: 105, distance: 8.7
click at [501, 96] on select "Choose an option... Pending Applied Excluded (Questions) Excluded (Expired) Exc…" at bounding box center [495, 98] width 88 height 17
click at [451, 90] on select "Choose an option... Pending Applied Excluded (Questions) Excluded (Expired) Exc…" at bounding box center [495, 98] width 88 height 17
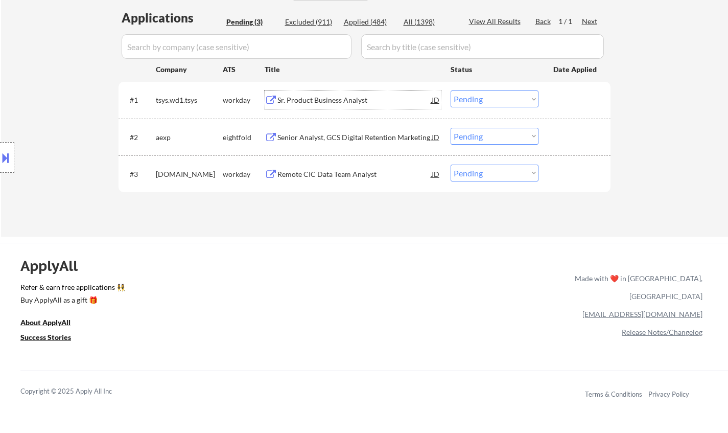
click at [323, 101] on div "Sr. Product Business Analyst" at bounding box center [354, 100] width 154 height 10
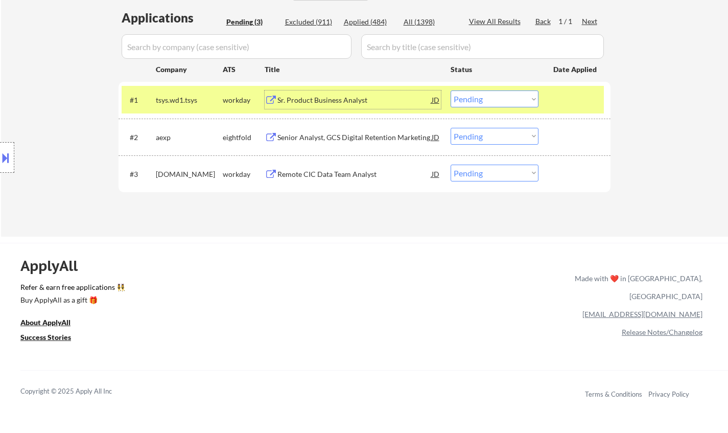
click at [4, 152] on button at bounding box center [5, 157] width 11 height 17
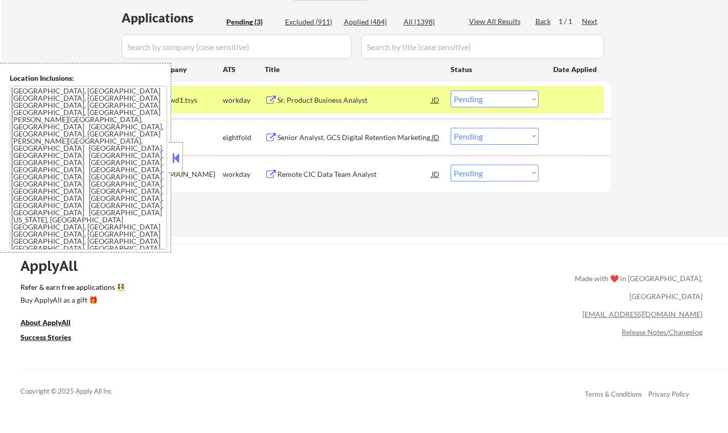
click at [175, 153] on button at bounding box center [175, 157] width 11 height 15
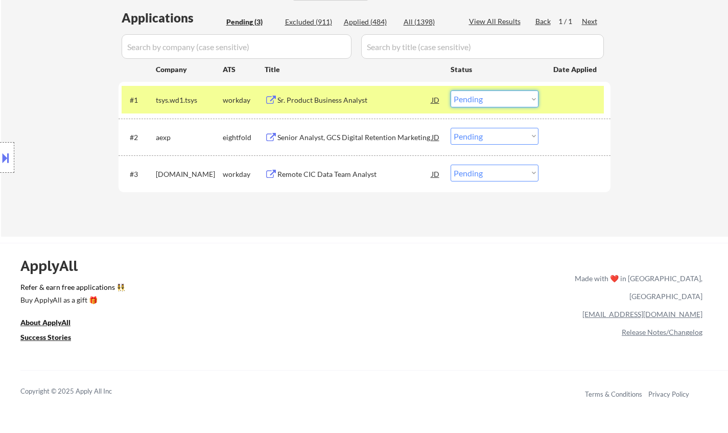
drag, startPoint x: 505, startPoint y: 98, endPoint x: 506, endPoint y: 103, distance: 5.2
click at [505, 98] on select "Choose an option... Pending Applied Excluded (Questions) Excluded (Expired) Exc…" at bounding box center [495, 98] width 88 height 17
click at [451, 90] on select "Choose an option... Pending Applied Excluded (Questions) Excluded (Expired) Exc…" at bounding box center [495, 98] width 88 height 17
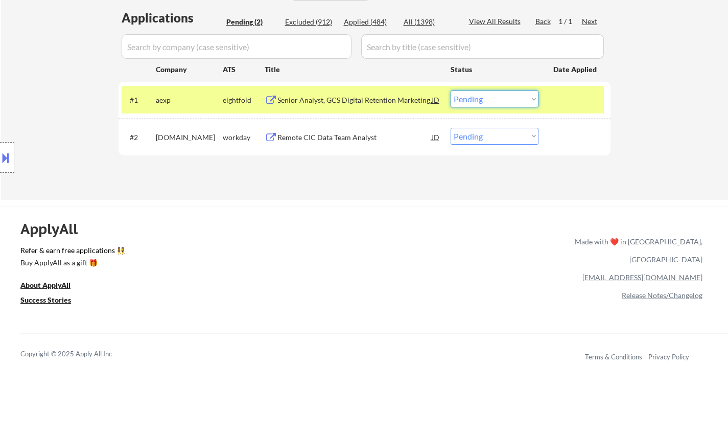
drag, startPoint x: 497, startPoint y: 92, endPoint x: 504, endPoint y: 103, distance: 12.5
click at [497, 92] on select "Choose an option... Pending Applied Excluded (Questions) Excluded (Expired) Exc…" at bounding box center [495, 98] width 88 height 17
click at [451, 90] on select "Choose an option... Pending Applied Excluded (Questions) Excluded (Expired) Exc…" at bounding box center [495, 98] width 88 height 17
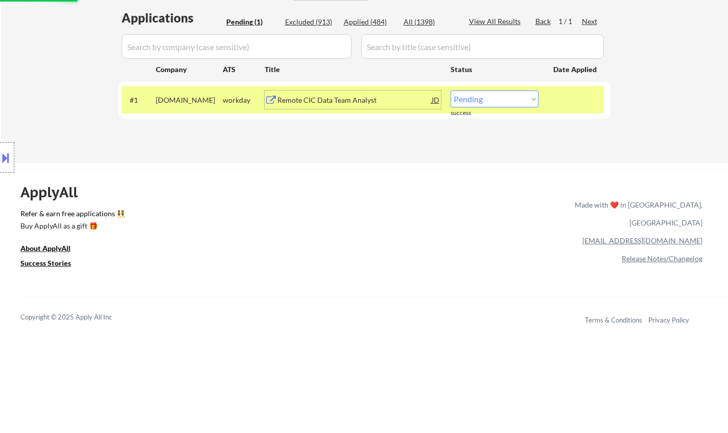
click at [333, 100] on div "Remote CIC Data Team Analyst" at bounding box center [354, 100] width 154 height 10
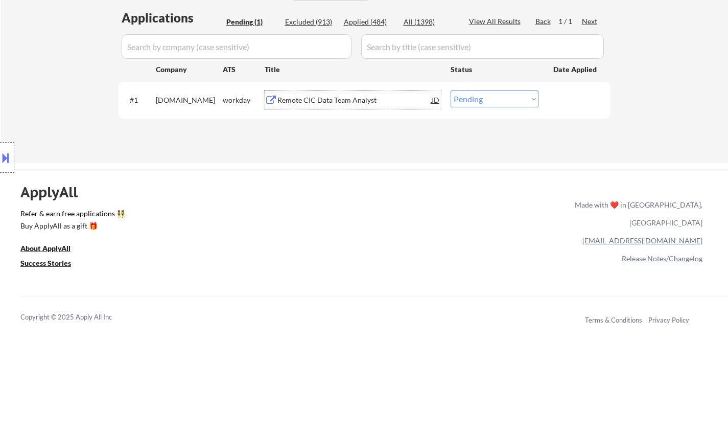
click at [479, 93] on select "Choose an option... Pending Applied Excluded (Questions) Excluded (Expired) Exc…" at bounding box center [495, 98] width 88 height 17
select select ""excluded__expired_""
click at [451, 90] on select "Choose an option... Pending Applied Excluded (Questions) Excluded (Expired) Exc…" at bounding box center [495, 98] width 88 height 17
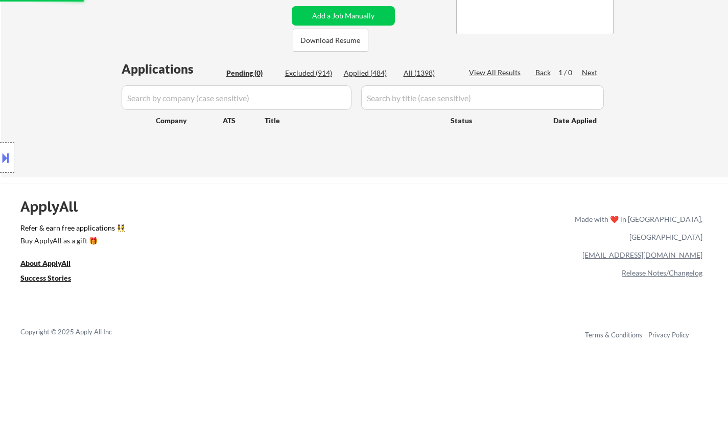
scroll to position [153, 0]
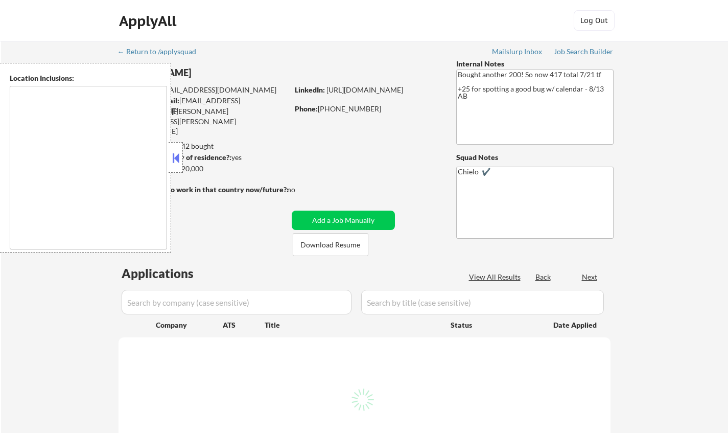
type textarea "[GEOGRAPHIC_DATA], [GEOGRAPHIC_DATA] [GEOGRAPHIC_DATA], [GEOGRAPHIC_DATA] [GEOG…"
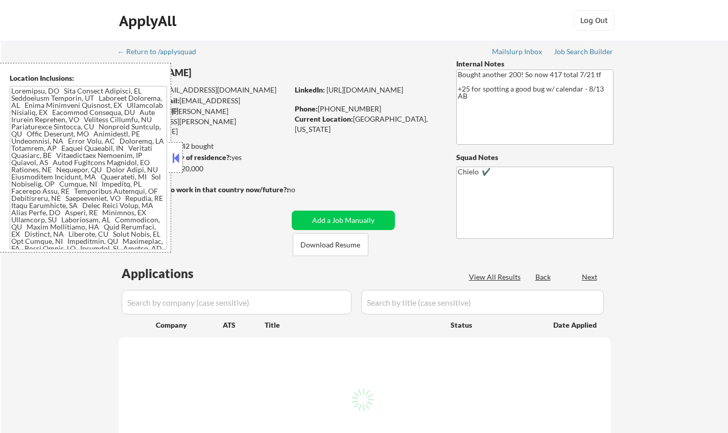
select select ""pending""
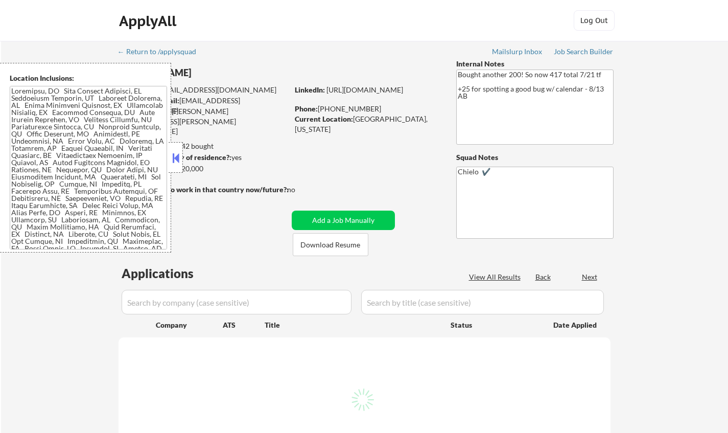
select select ""pending""
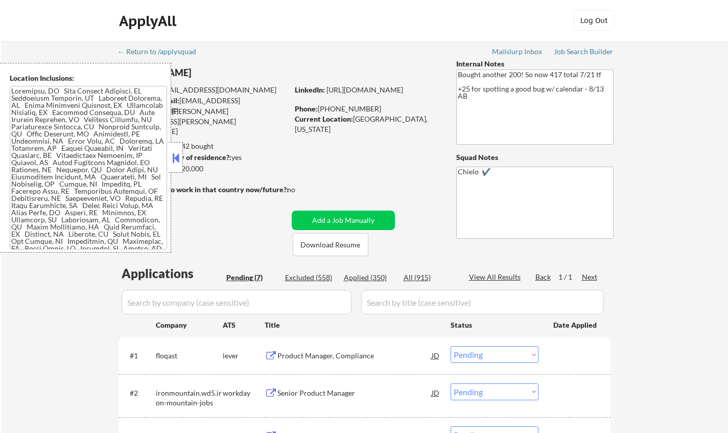
click at [174, 153] on button at bounding box center [175, 157] width 11 height 15
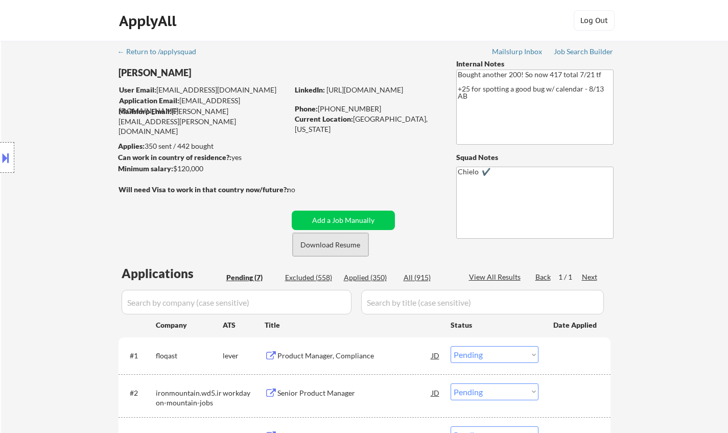
click at [337, 243] on button "Download Resume" at bounding box center [331, 244] width 76 height 23
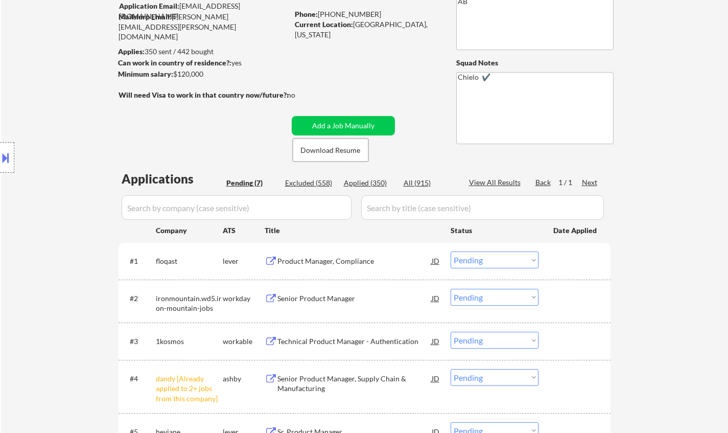
scroll to position [51, 0]
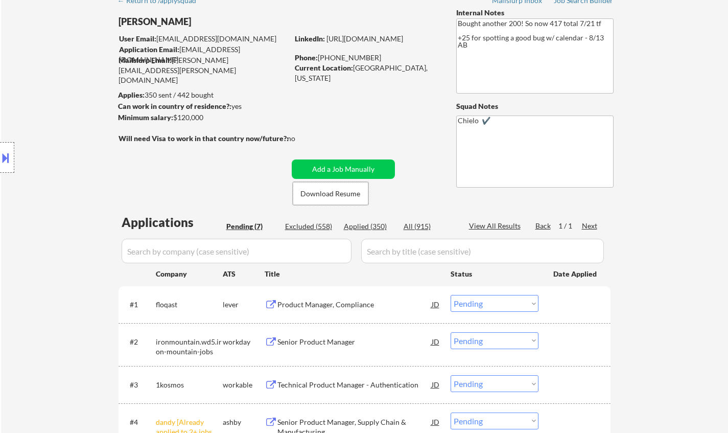
click at [322, 305] on div "Product Manager, Compliance" at bounding box center [354, 304] width 154 height 10
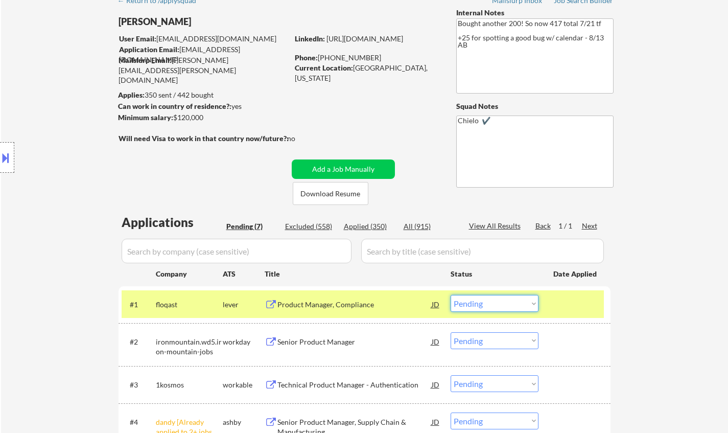
drag, startPoint x: 505, startPoint y: 298, endPoint x: 511, endPoint y: 303, distance: 7.3
click at [505, 298] on select "Choose an option... Pending Applied Excluded (Questions) Excluded (Expired) Exc…" at bounding box center [495, 303] width 88 height 17
click at [451, 295] on select "Choose an option... Pending Applied Excluded (Questions) Excluded (Expired) Exc…" at bounding box center [495, 303] width 88 height 17
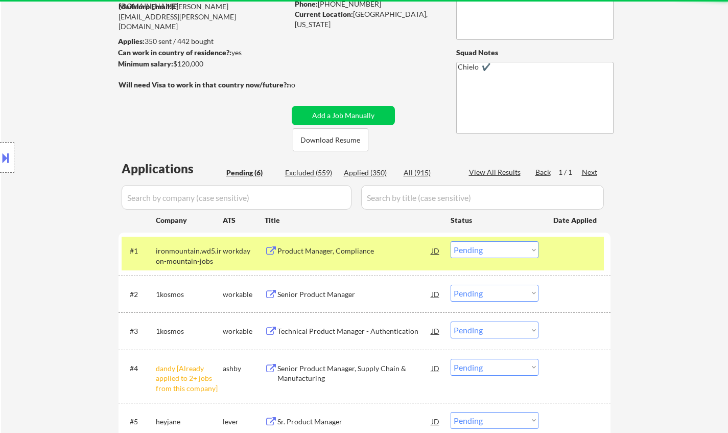
scroll to position [255, 0]
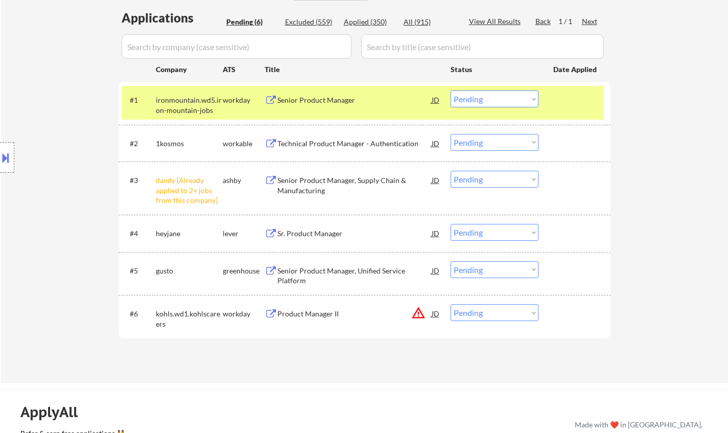
click at [502, 96] on select "Choose an option... Pending Applied Excluded (Questions) Excluded (Expired) Exc…" at bounding box center [495, 98] width 88 height 17
click at [451, 90] on select "Choose an option... Pending Applied Excluded (Questions) Excluded (Expired) Exc…" at bounding box center [495, 98] width 88 height 17
select select ""pending""
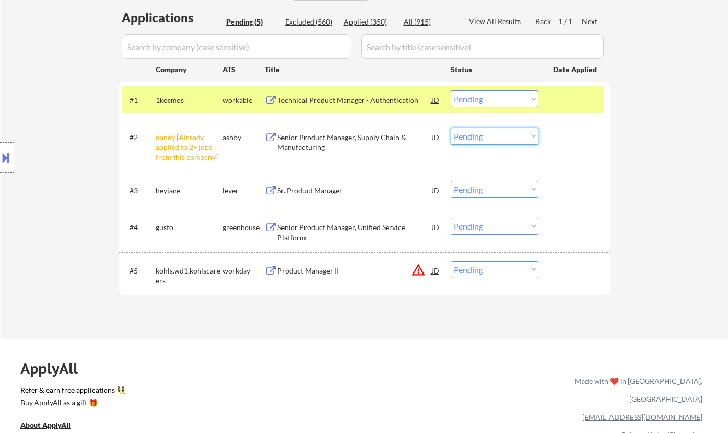
click at [497, 134] on select "Choose an option... Pending Applied Excluded (Questions) Excluded (Expired) Exc…" at bounding box center [495, 136] width 88 height 17
click at [451, 128] on select "Choose an option... Pending Applied Excluded (Questions) Excluded (Expired) Exc…" at bounding box center [495, 136] width 88 height 17
select select ""pending""
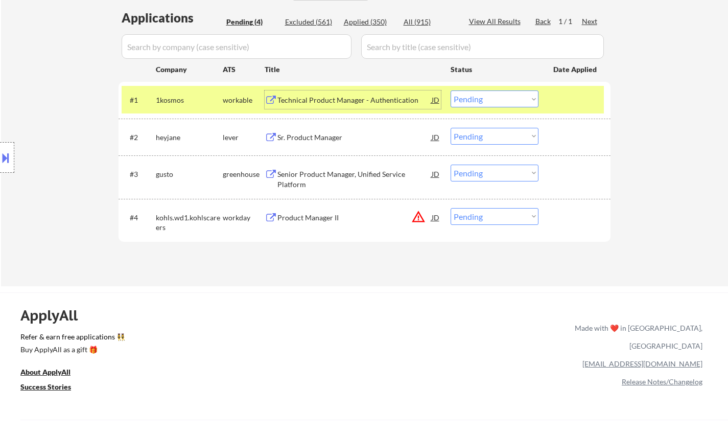
click at [339, 97] on div "Technical Product Manager - Authentication" at bounding box center [354, 100] width 154 height 10
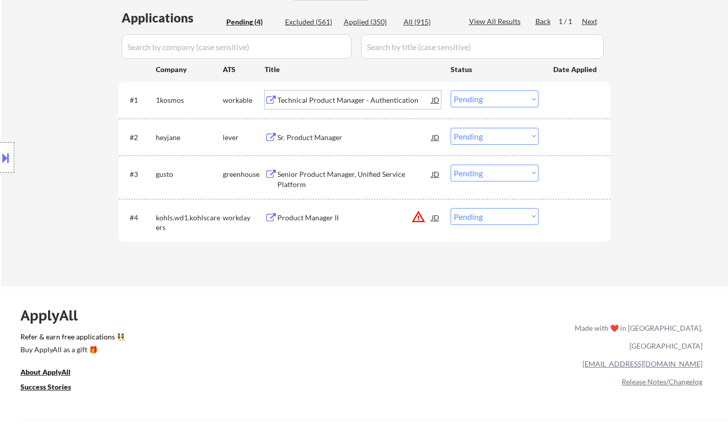
drag, startPoint x: 482, startPoint y: 97, endPoint x: 489, endPoint y: 104, distance: 10.1
click at [485, 100] on select "Choose an option... Pending Applied Excluded (Questions) Excluded (Expired) Exc…" at bounding box center [495, 98] width 88 height 17
click at [451, 90] on select "Choose an option... Pending Applied Excluded (Questions) Excluded (Expired) Exc…" at bounding box center [495, 98] width 88 height 17
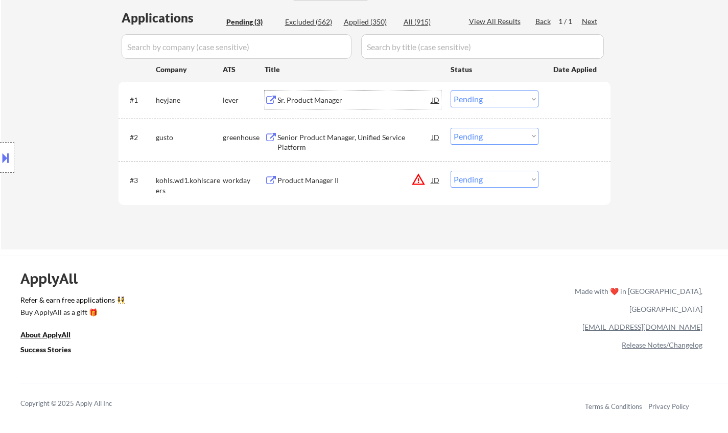
click at [302, 98] on div "Sr. Product Manager" at bounding box center [354, 100] width 154 height 10
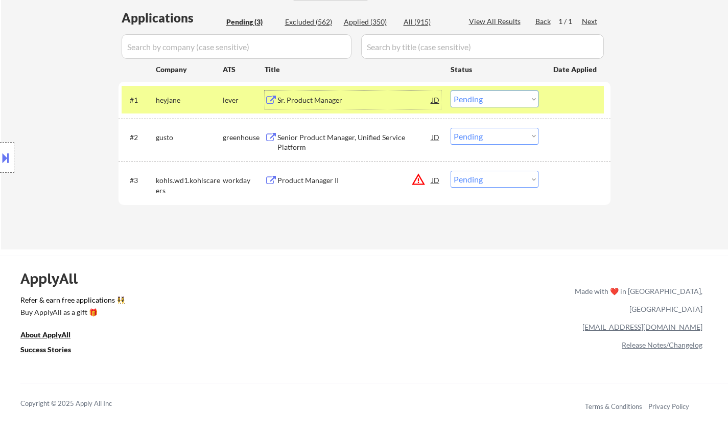
click at [507, 102] on select "Choose an option... Pending Applied Excluded (Questions) Excluded (Expired) Exc…" at bounding box center [495, 98] width 88 height 17
click at [451, 90] on select "Choose an option... Pending Applied Excluded (Questions) Excluded (Expired) Exc…" at bounding box center [495, 98] width 88 height 17
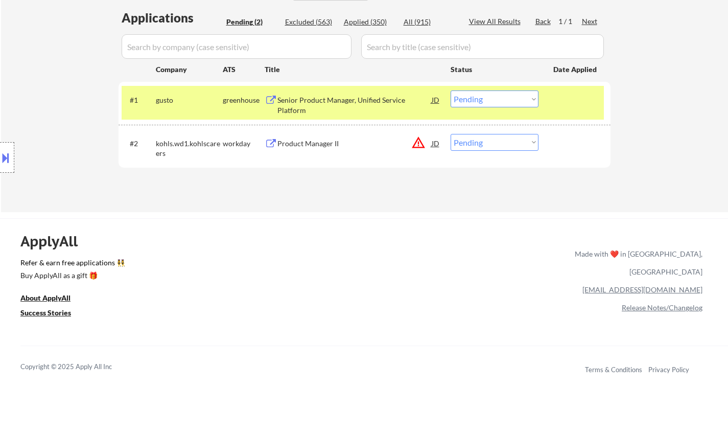
click at [353, 96] on div "Senior Product Manager, Unified Service Platform" at bounding box center [354, 105] width 154 height 20
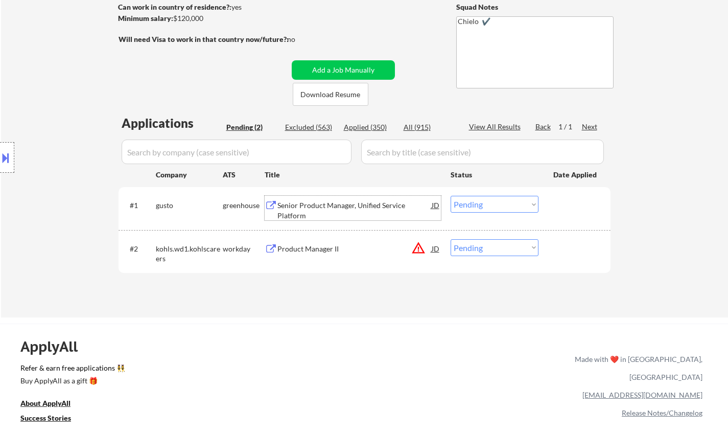
scroll to position [204, 0]
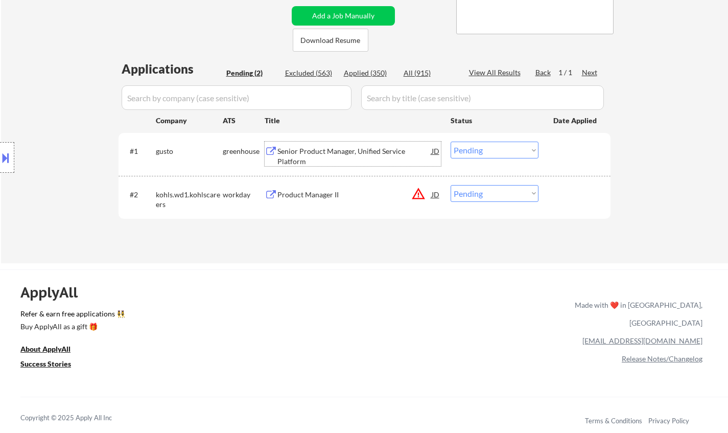
click at [499, 152] on select "Choose an option... Pending Applied Excluded (Questions) Excluded (Expired) Exc…" at bounding box center [495, 149] width 88 height 17
click at [451, 141] on select "Choose an option... Pending Applied Excluded (Questions) Excluded (Expired) Exc…" at bounding box center [495, 149] width 88 height 17
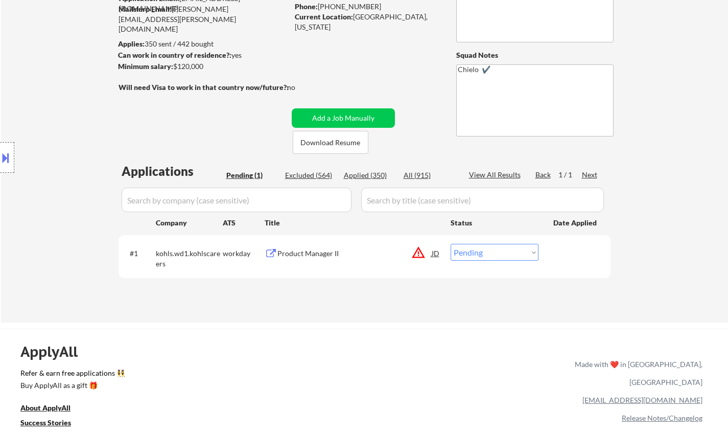
scroll to position [51, 0]
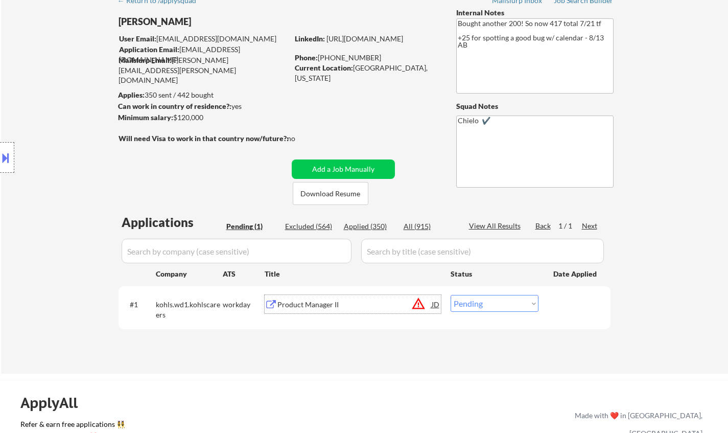
click at [320, 303] on div "Product Manager II" at bounding box center [354, 304] width 154 height 10
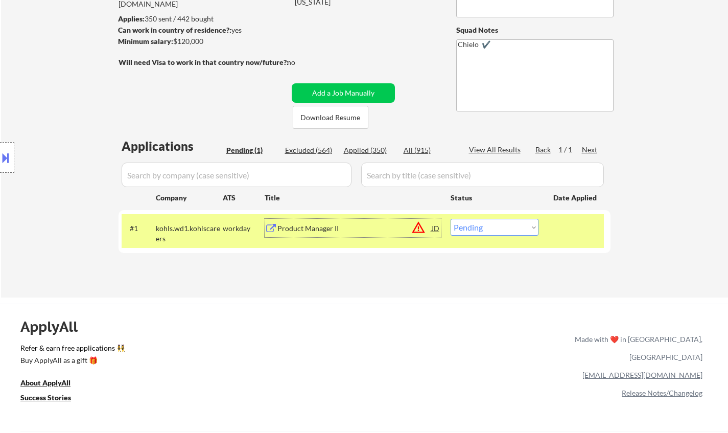
scroll to position [153, 0]
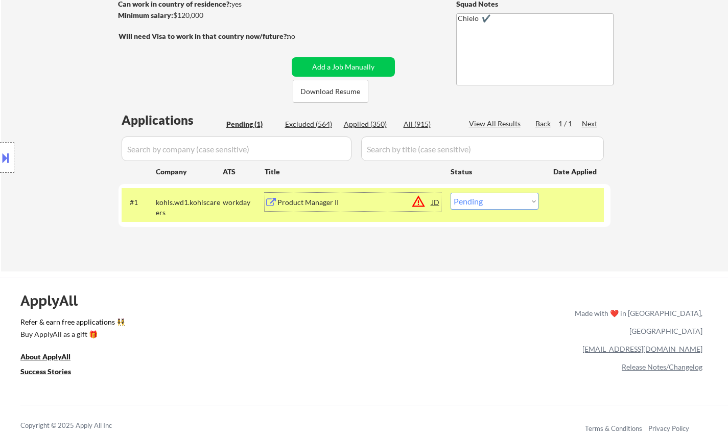
click at [505, 201] on select "Choose an option... Pending Applied Excluded (Questions) Excluded (Expired) Exc…" at bounding box center [495, 201] width 88 height 17
select select ""excluded""
click at [451, 193] on select "Choose an option... Pending Applied Excluded (Questions) Excluded (Expired) Exc…" at bounding box center [495, 201] width 88 height 17
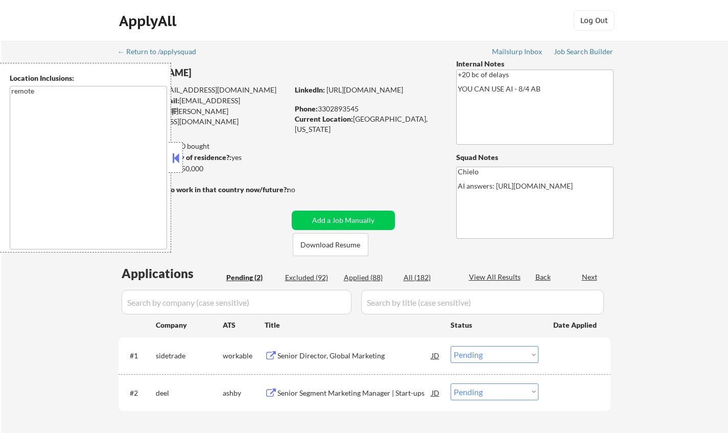
select select ""pending""
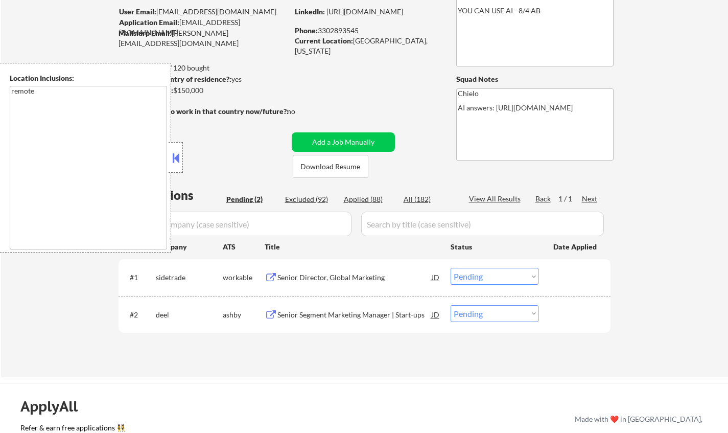
scroll to position [153, 0]
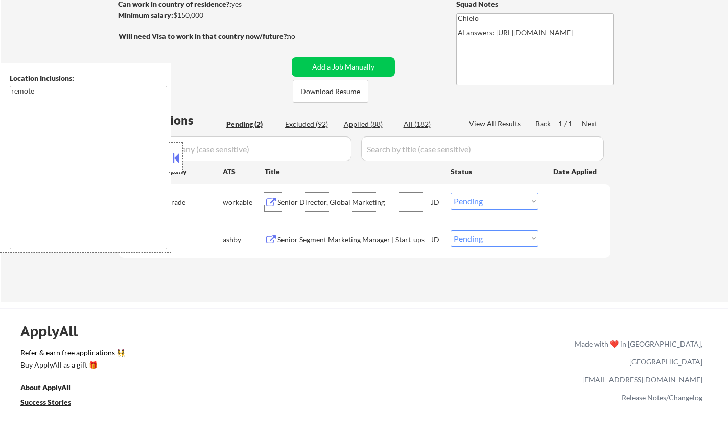
click at [322, 196] on div "Senior Director, Global Marketing" at bounding box center [354, 202] width 154 height 18
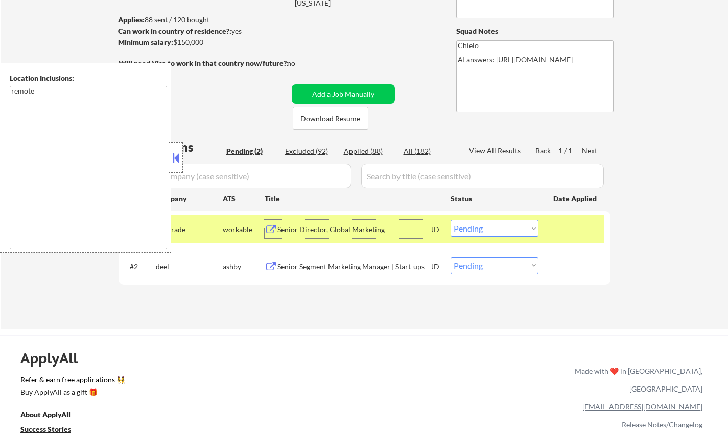
scroll to position [204, 0]
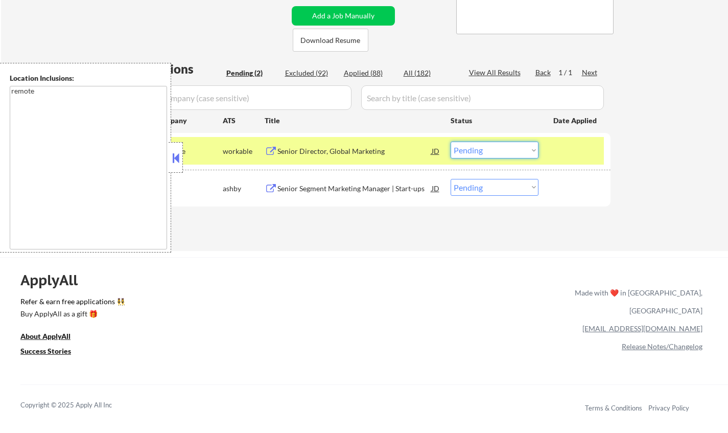
click at [474, 156] on select "Choose an option... Pending Applied Excluded (Questions) Excluded (Expired) Exc…" at bounding box center [495, 149] width 88 height 17
click at [451, 141] on select "Choose an option... Pending Applied Excluded (Questions) Excluded (Expired) Exc…" at bounding box center [495, 149] width 88 height 17
click at [169, 153] on div at bounding box center [176, 157] width 14 height 31
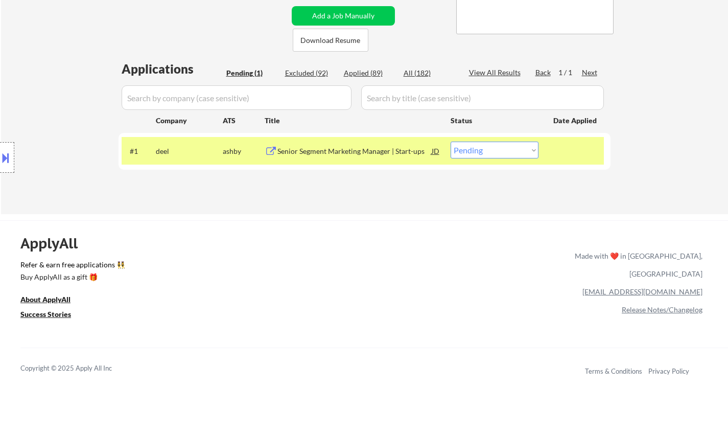
click at [338, 146] on div "Senior Segment Marketing Manager | Start-ups" at bounding box center [354, 151] width 154 height 10
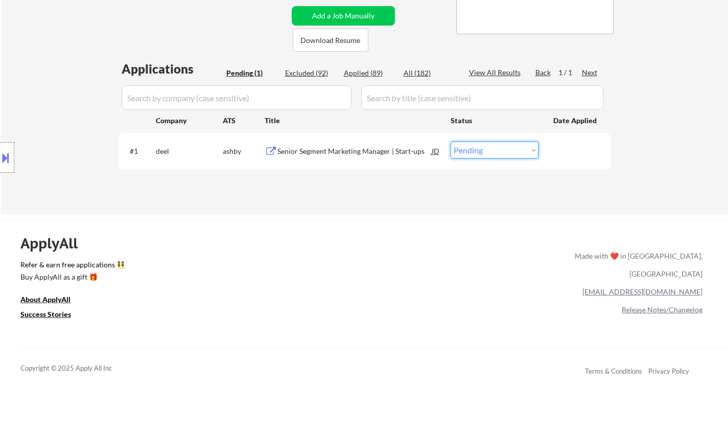
drag, startPoint x: 497, startPoint y: 148, endPoint x: 500, endPoint y: 157, distance: 9.4
click at [497, 148] on select "Choose an option... Pending Applied Excluded (Questions) Excluded (Expired) Exc…" at bounding box center [495, 149] width 88 height 17
select select ""excluded__bad_match_""
click at [451, 141] on select "Choose an option... Pending Applied Excluded (Questions) Excluded (Expired) Exc…" at bounding box center [495, 149] width 88 height 17
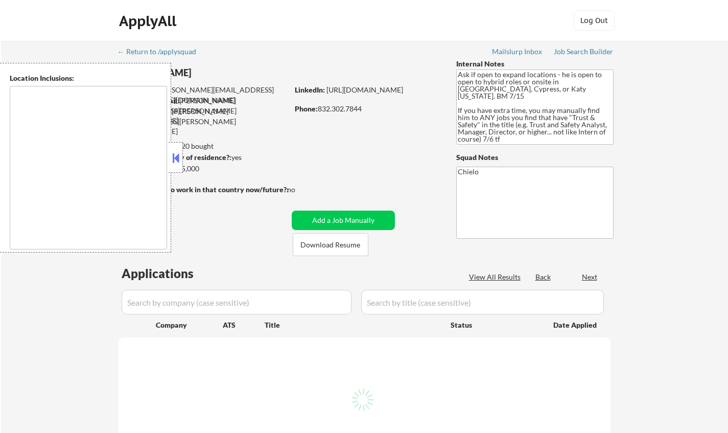
type textarea "[GEOGRAPHIC_DATA], [GEOGRAPHIC_DATA] [GEOGRAPHIC_DATA], [GEOGRAPHIC_DATA] [GEOG…"
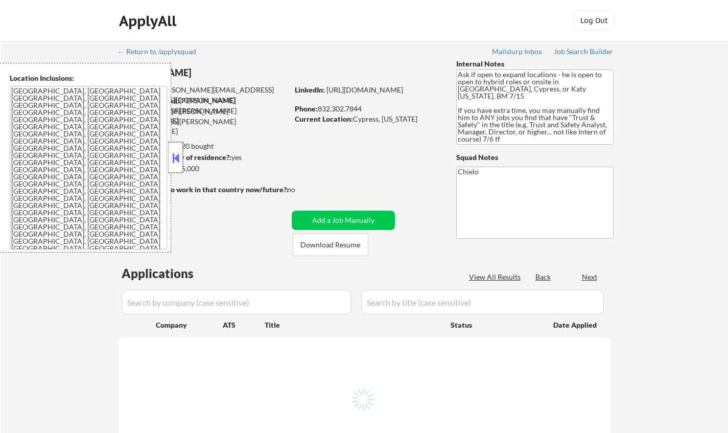
click at [174, 169] on div at bounding box center [176, 157] width 14 height 31
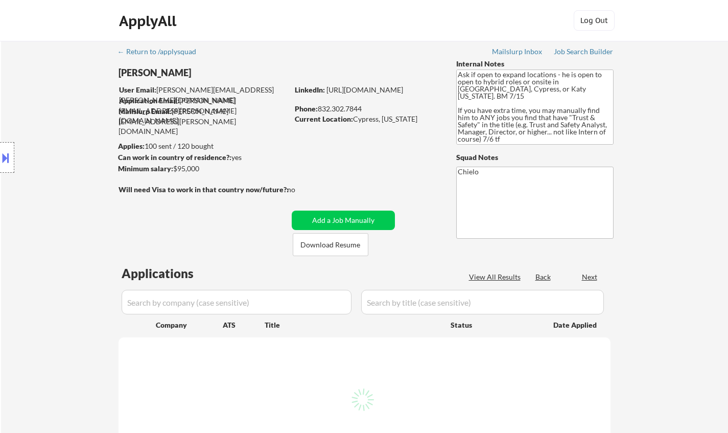
select select ""pending""
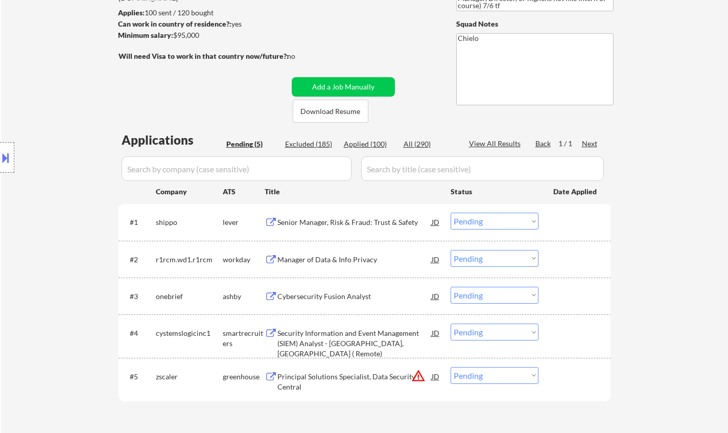
scroll to position [255, 0]
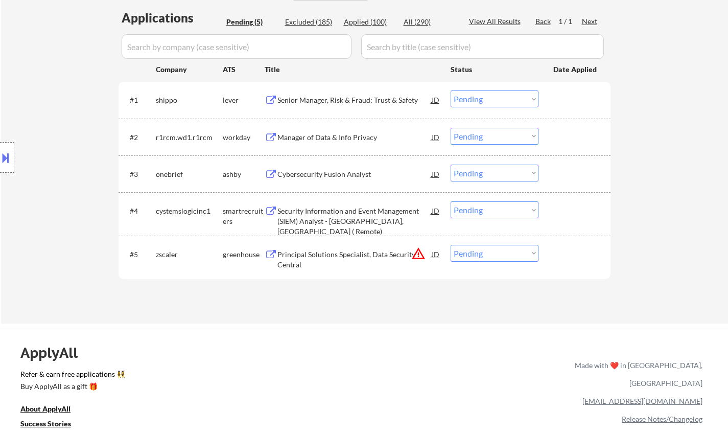
click at [314, 102] on div "Senior Manager, Risk & Fraud: Trust & Safety" at bounding box center [354, 100] width 154 height 10
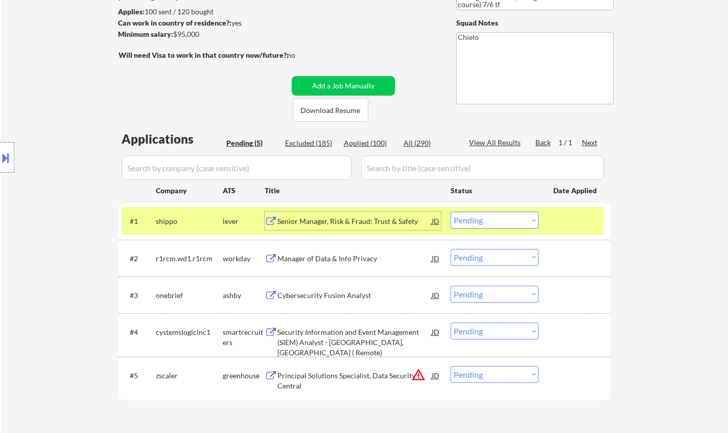
scroll to position [153, 0]
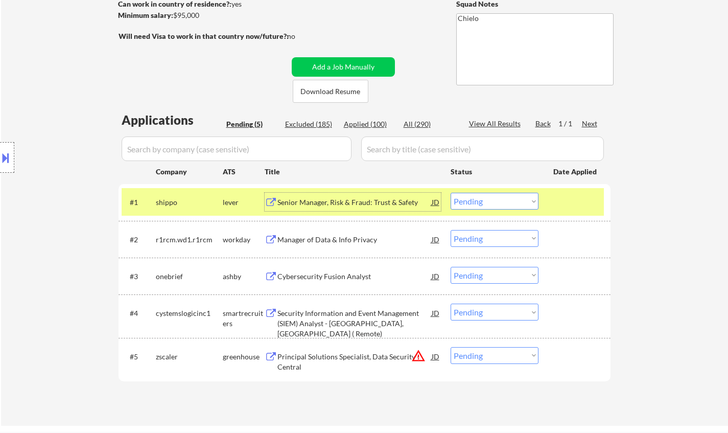
click at [490, 193] on select "Choose an option... Pending Applied Excluded (Questions) Excluded (Expired) Exc…" at bounding box center [495, 201] width 88 height 17
click at [451, 193] on select "Choose an option... Pending Applied Excluded (Questions) Excluded (Expired) Exc…" at bounding box center [495, 201] width 88 height 17
select select ""pending""
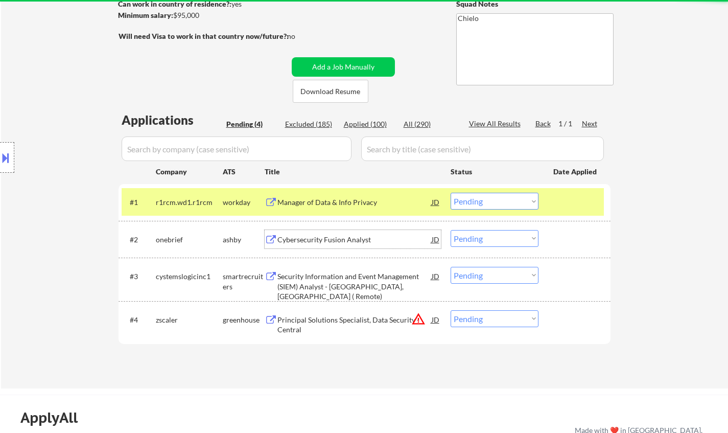
click at [330, 239] on div "Cybersecurity Fusion Analyst" at bounding box center [354, 239] width 154 height 10
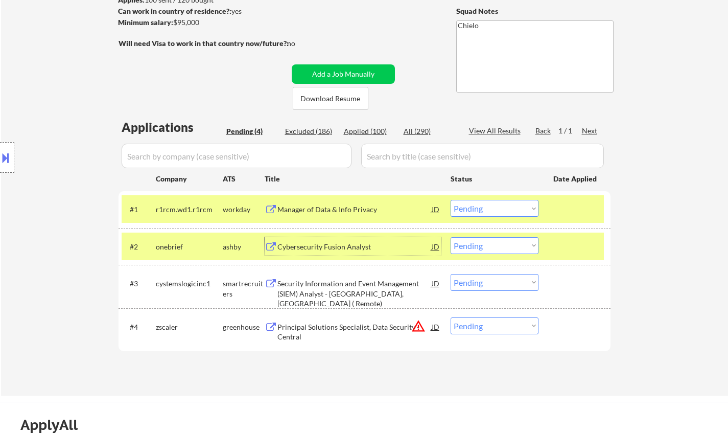
scroll to position [204, 0]
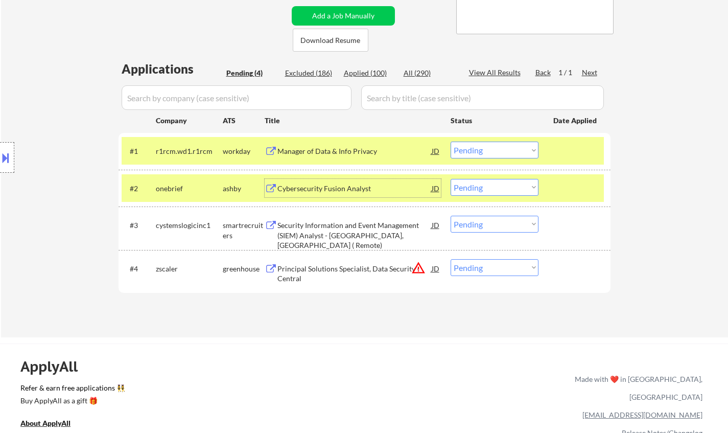
click at [500, 189] on select "Choose an option... Pending Applied Excluded (Questions) Excluded (Expired) Exc…" at bounding box center [495, 187] width 88 height 17
click at [451, 179] on select "Choose an option... Pending Applied Excluded (Questions) Excluded (Expired) Exc…" at bounding box center [495, 187] width 88 height 17
select select ""pending""
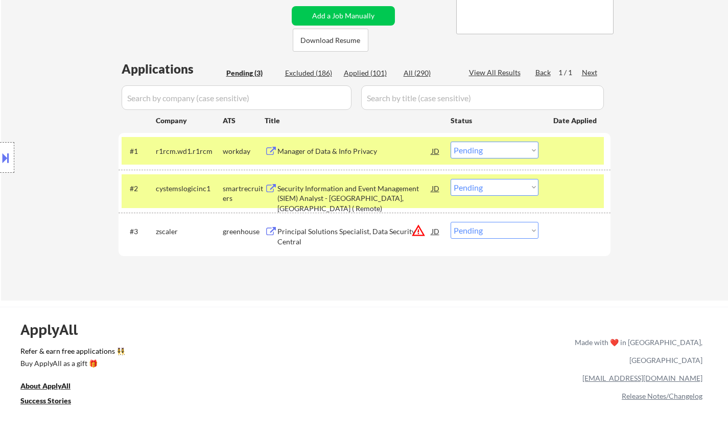
click at [327, 144] on div "Manager of Data & Info Privacy" at bounding box center [354, 150] width 154 height 18
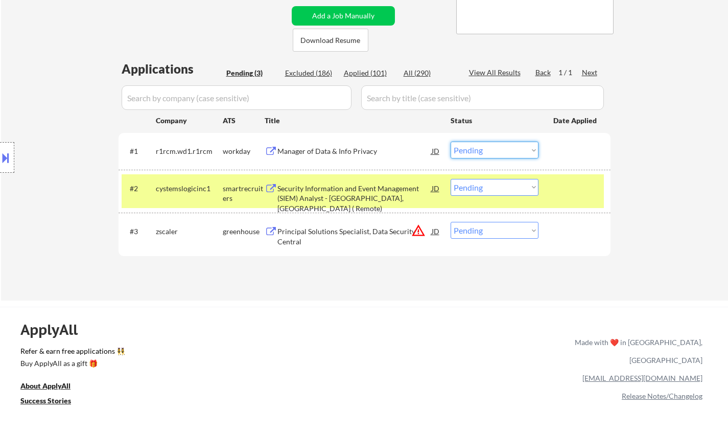
drag, startPoint x: 510, startPoint y: 150, endPoint x: 510, endPoint y: 156, distance: 6.1
click at [510, 150] on select "Choose an option... Pending Applied Excluded (Questions) Excluded (Expired) Exc…" at bounding box center [495, 149] width 88 height 17
click at [451, 141] on select "Choose an option... Pending Applied Excluded (Questions) Excluded (Expired) Exc…" at bounding box center [495, 149] width 88 height 17
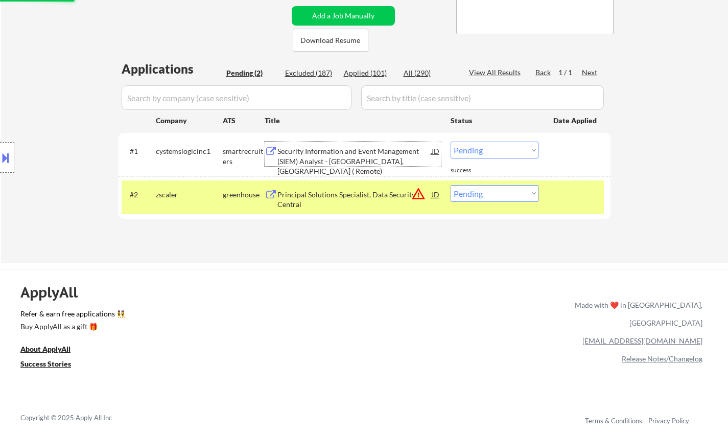
click at [332, 147] on div "Security Information and Event Management (SIEM) Analyst - County of Fairfax, V…" at bounding box center [354, 161] width 154 height 30
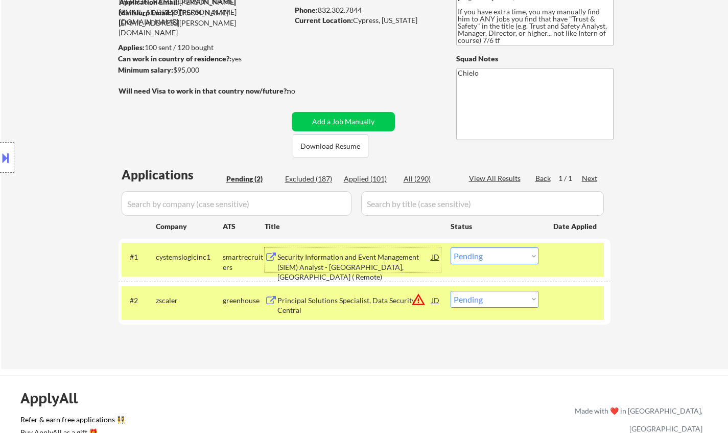
scroll to position [306, 0]
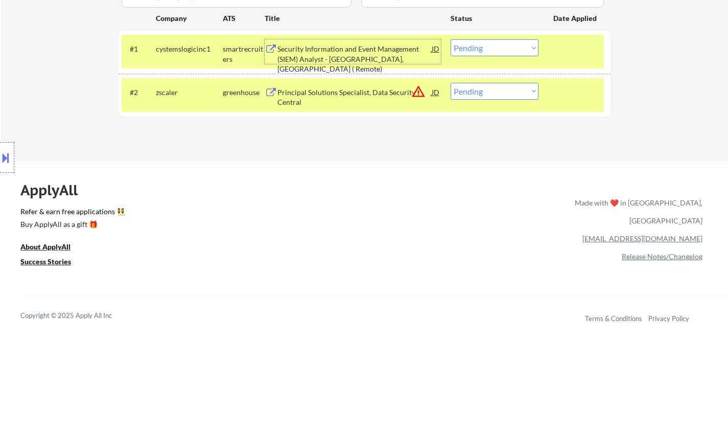
click at [521, 44] on select "Choose an option... Pending Applied Excluded (Questions) Excluded (Expired) Exc…" at bounding box center [495, 47] width 88 height 17
click at [451, 39] on select "Choose an option... Pending Applied Excluded (Questions) Excluded (Expired) Exc…" at bounding box center [495, 47] width 88 height 17
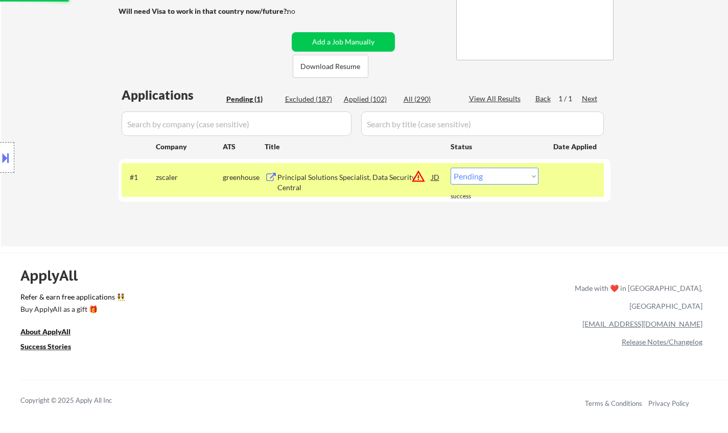
scroll to position [102, 0]
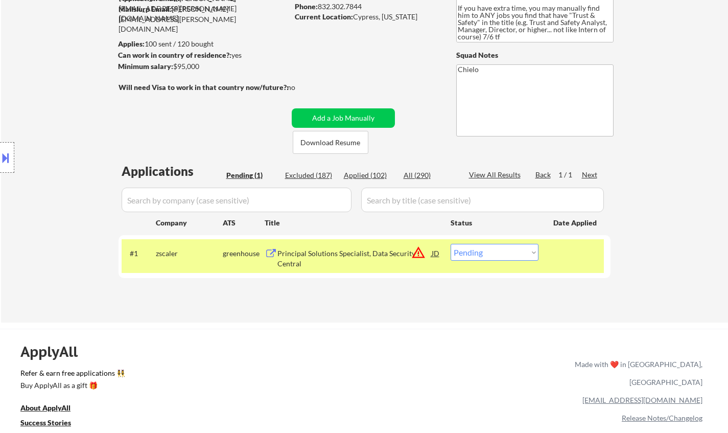
click at [3, 163] on button at bounding box center [5, 157] width 11 height 17
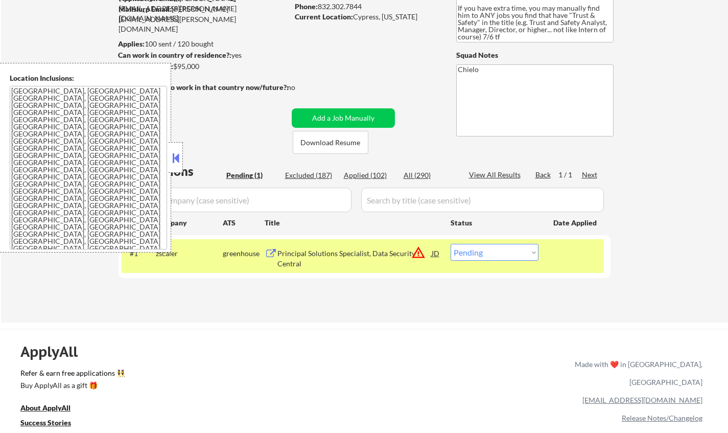
click at [433, 250] on div "JD" at bounding box center [436, 253] width 10 height 18
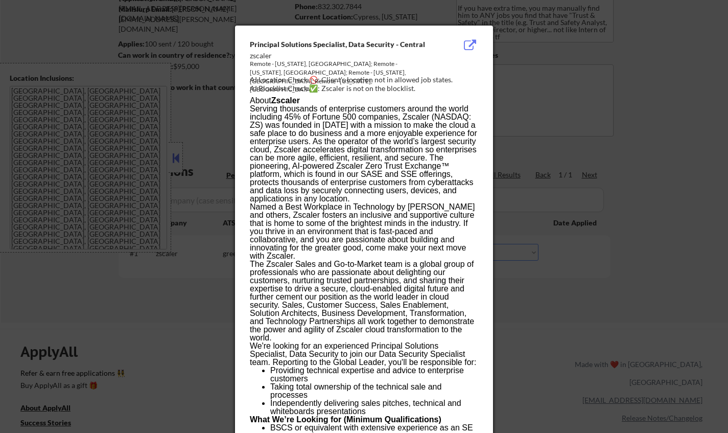
drag, startPoint x: 634, startPoint y: 332, endPoint x: 587, endPoint y: 298, distance: 57.4
click at [631, 329] on div at bounding box center [364, 216] width 728 height 433
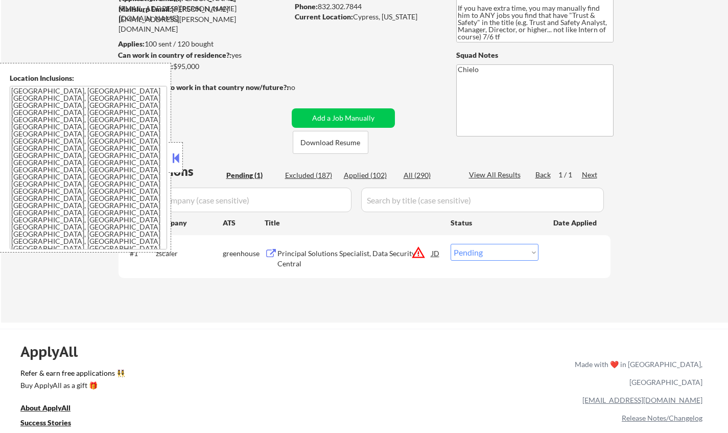
click at [523, 247] on select "Choose an option... Pending Applied Excluded (Questions) Excluded (Expired) Exc…" at bounding box center [495, 252] width 88 height 17
select select ""excluded__location_""
click at [451, 244] on select "Choose an option... Pending Applied Excluded (Questions) Excluded (Expired) Exc…" at bounding box center [495, 252] width 88 height 17
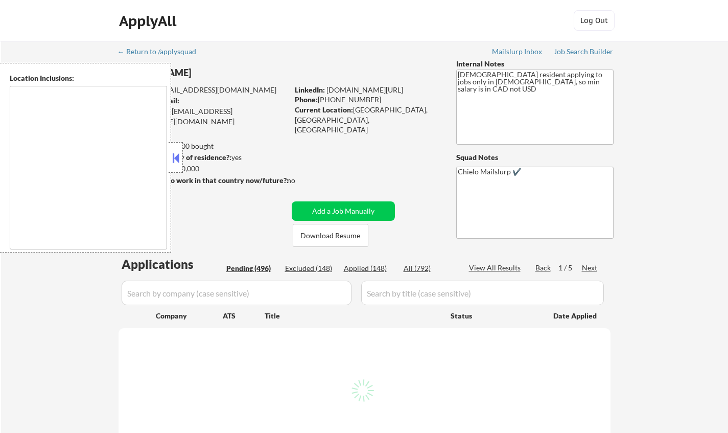
click at [176, 155] on button at bounding box center [175, 157] width 11 height 15
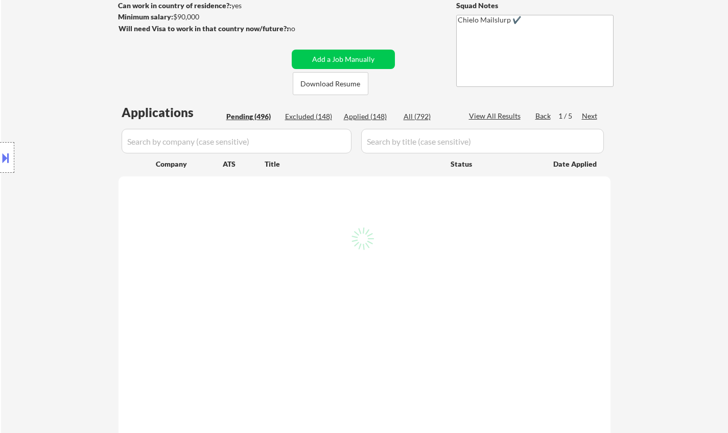
scroll to position [204, 0]
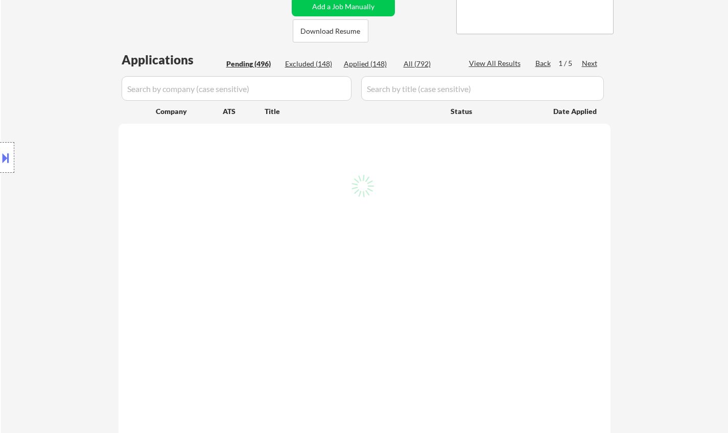
select select ""pending""
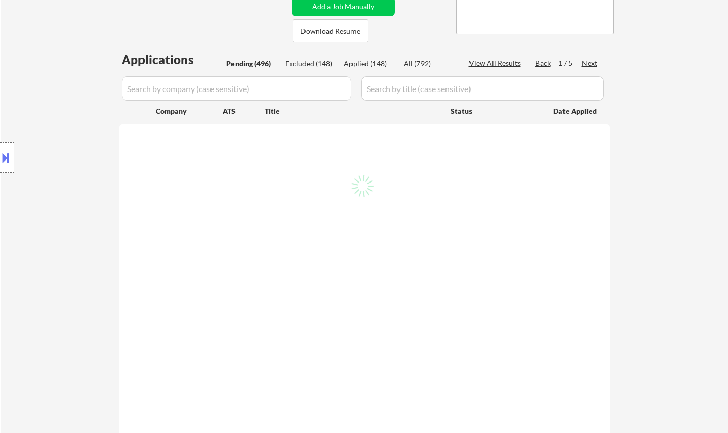
select select ""pending""
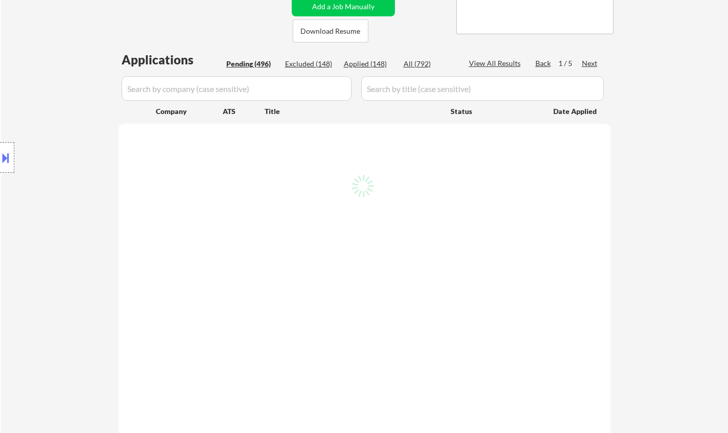
select select ""pending""
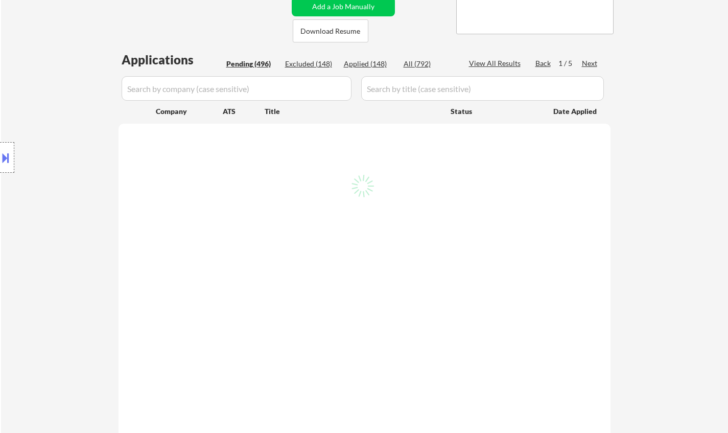
select select ""pending""
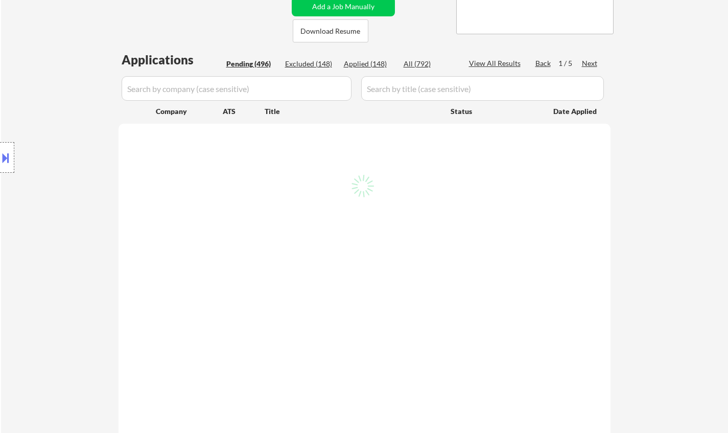
select select ""pending""
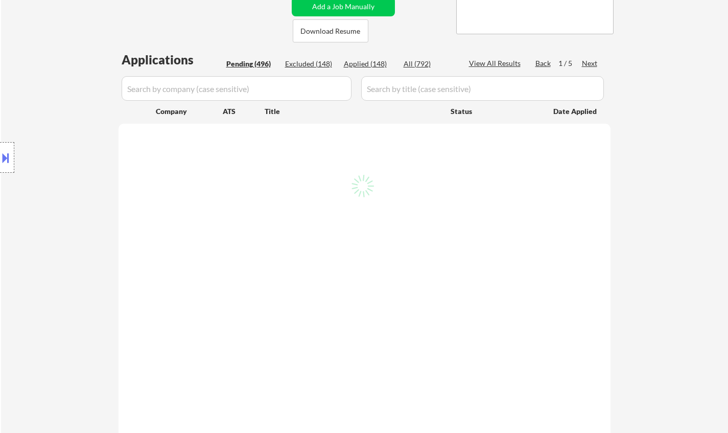
select select ""pending""
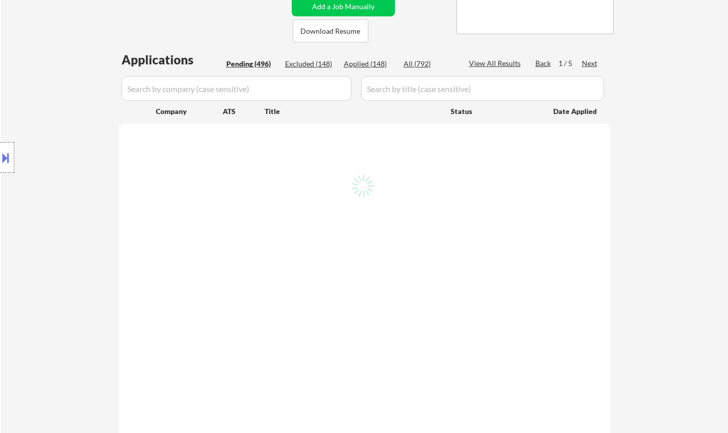
select select ""pending""
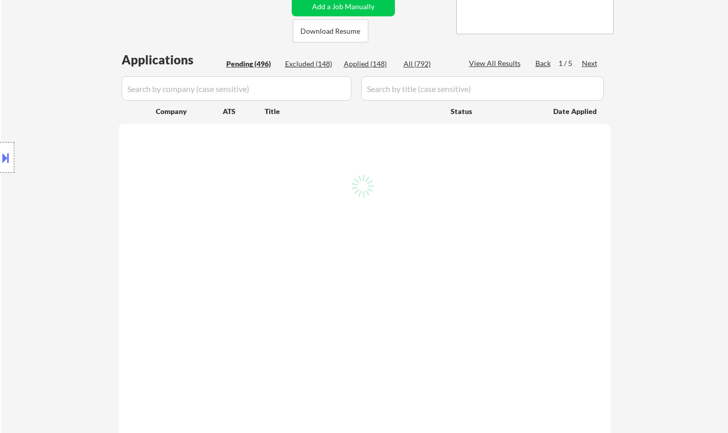
select select ""pending""
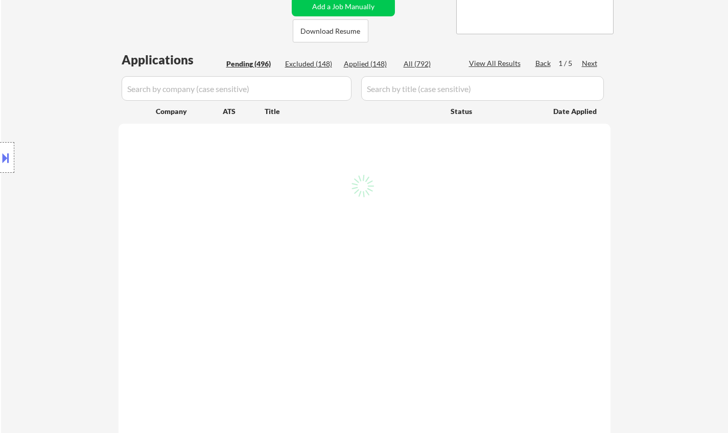
select select ""pending""
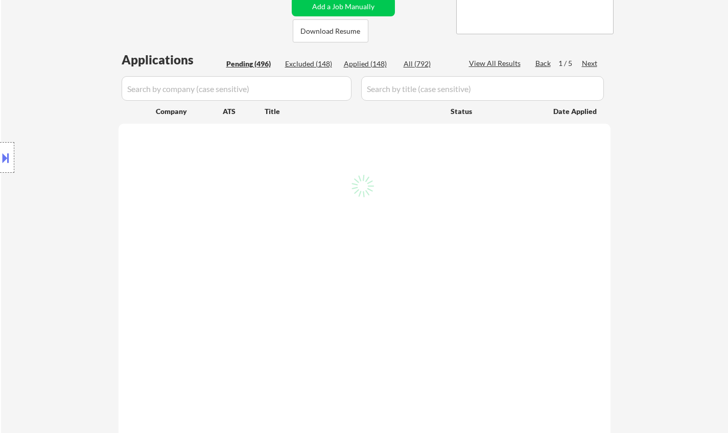
select select ""pending""
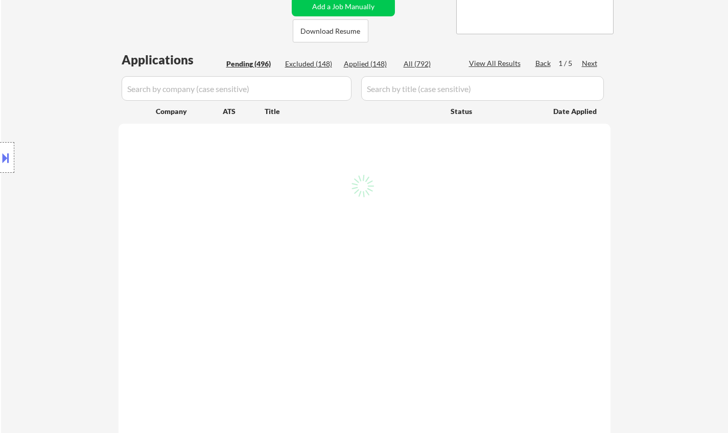
select select ""pending""
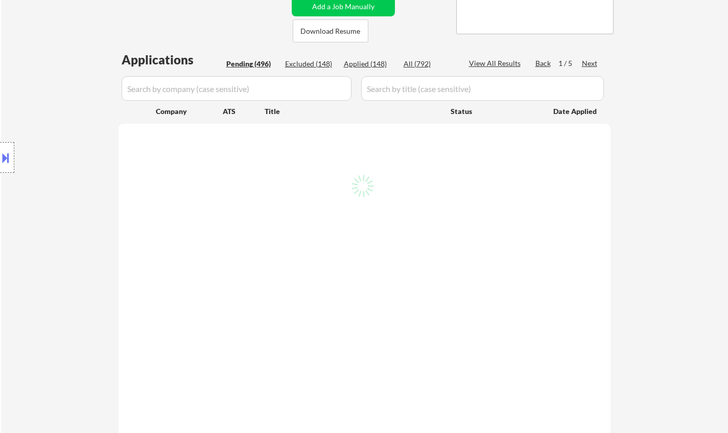
select select ""pending""
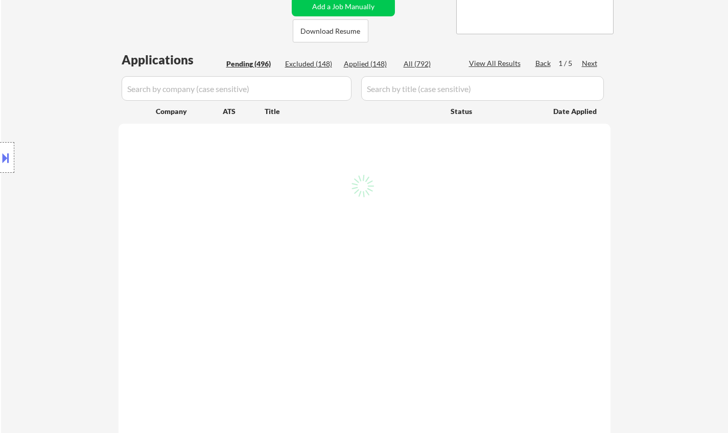
select select ""pending""
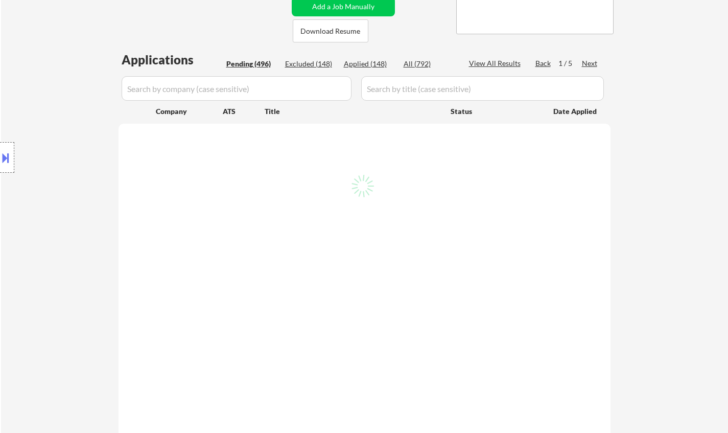
select select ""pending""
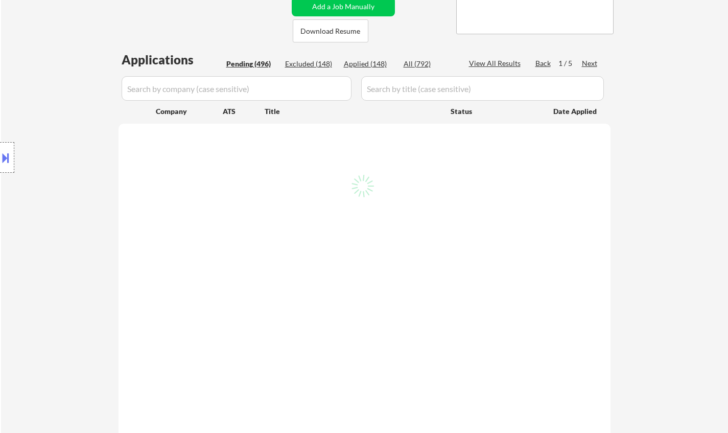
select select ""pending""
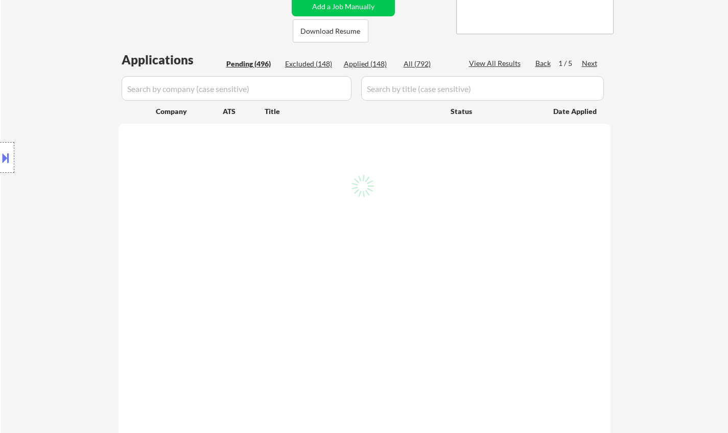
select select ""pending""
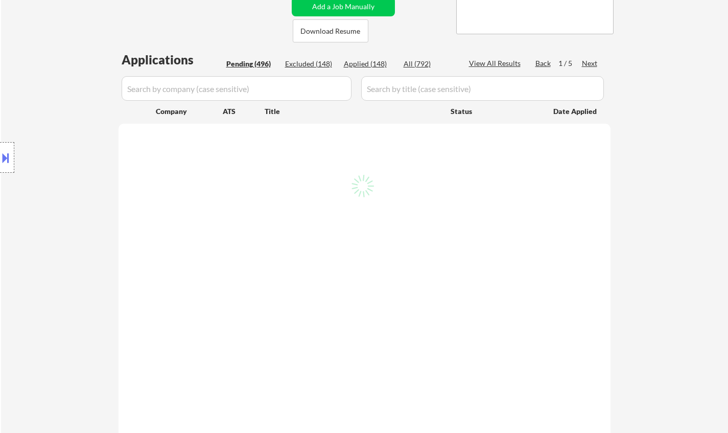
select select ""pending""
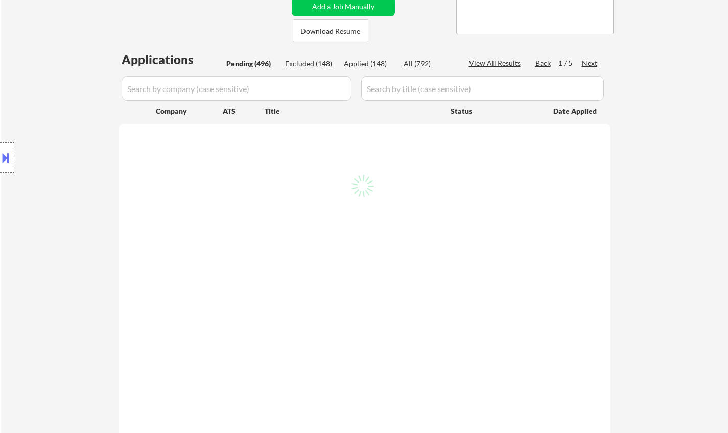
select select ""pending""
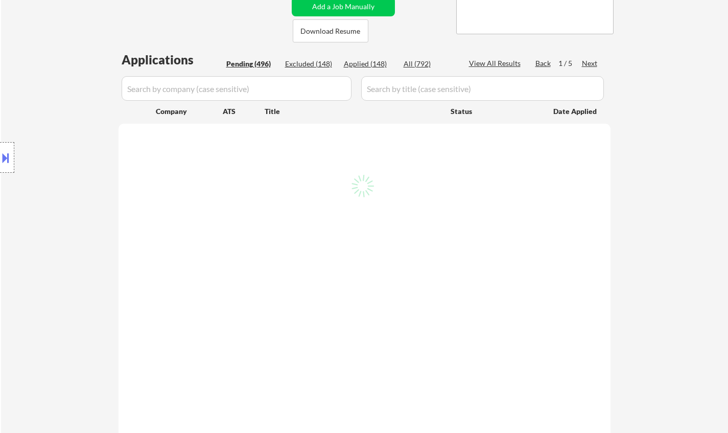
select select ""pending""
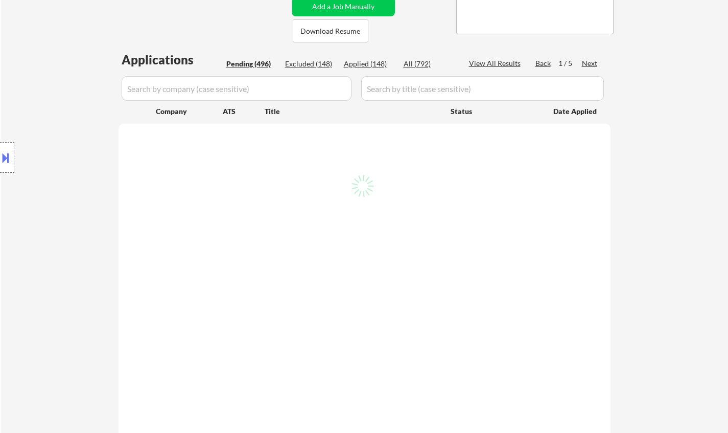
select select ""pending""
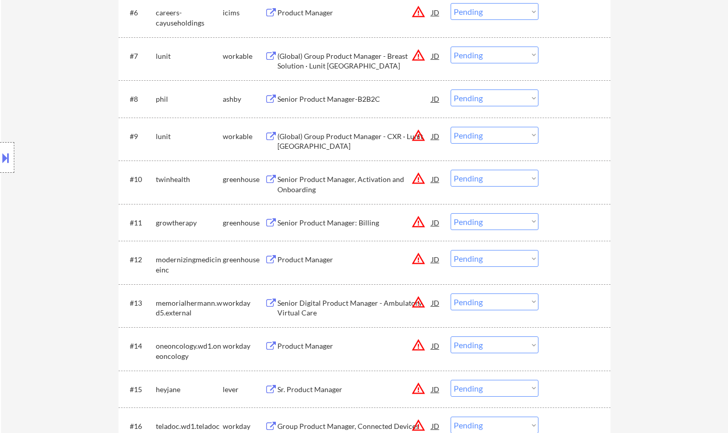
scroll to position [562, 0]
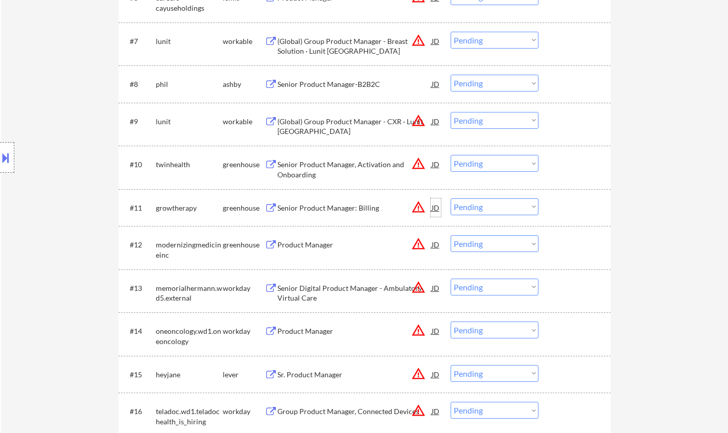
click at [431, 205] on div "JD" at bounding box center [436, 207] width 10 height 18
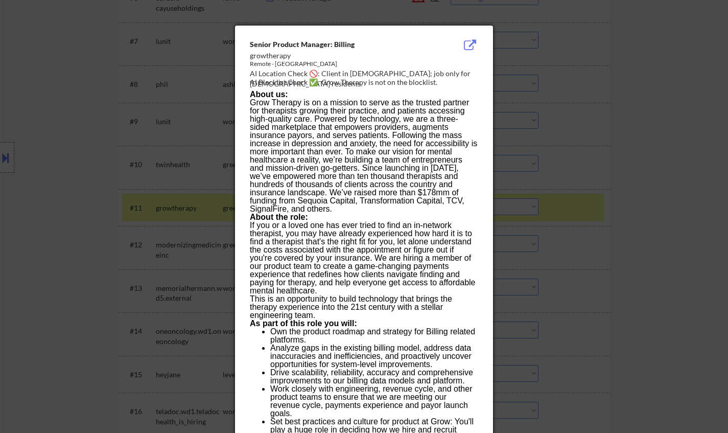
click at [661, 223] on div at bounding box center [364, 216] width 728 height 433
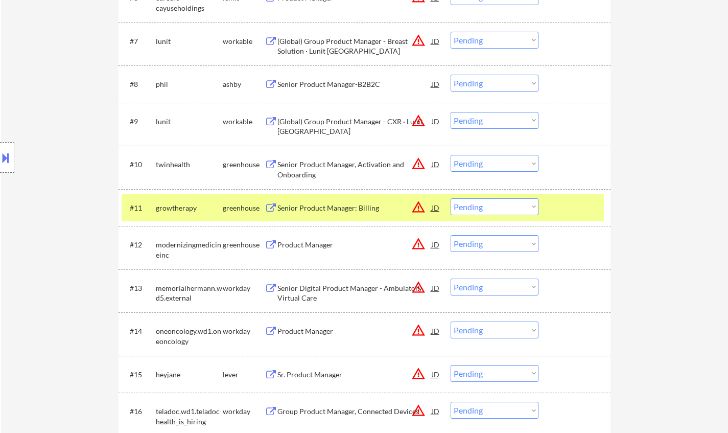
click at [11, 156] on div at bounding box center [7, 157] width 14 height 31
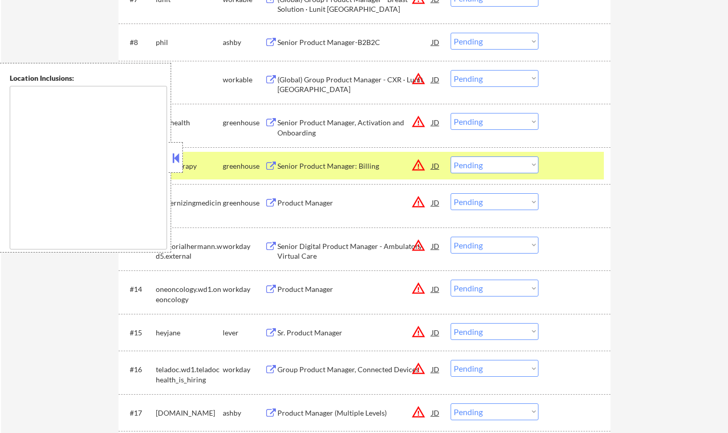
scroll to position [613, 0]
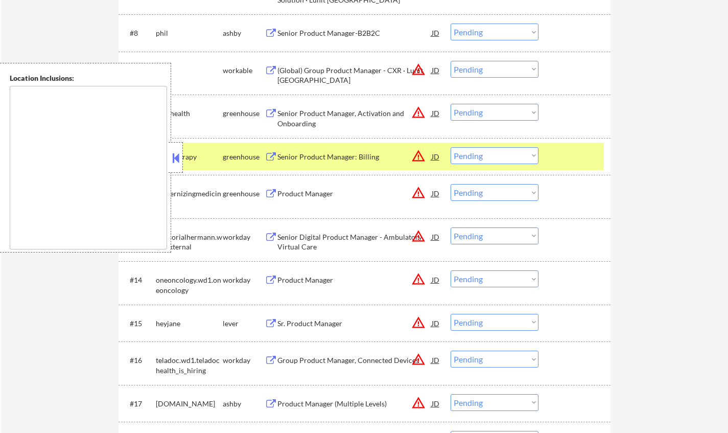
click at [172, 156] on button at bounding box center [175, 157] width 11 height 15
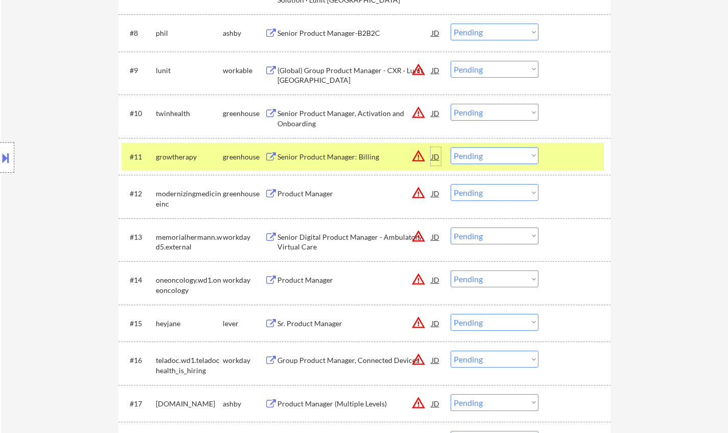
click at [432, 155] on div "JD" at bounding box center [436, 156] width 10 height 18
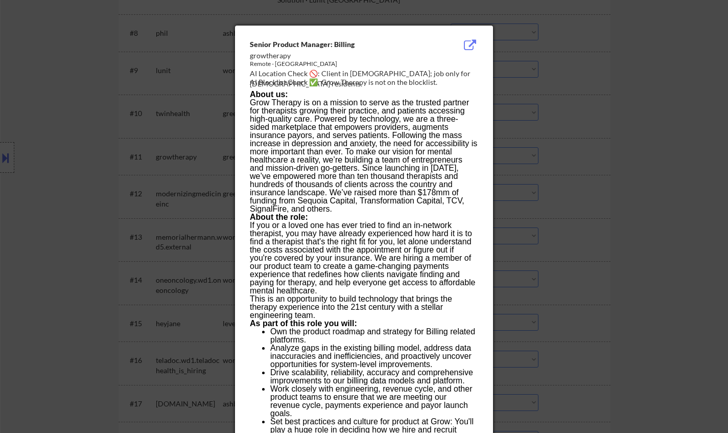
click at [603, 235] on div at bounding box center [364, 216] width 728 height 433
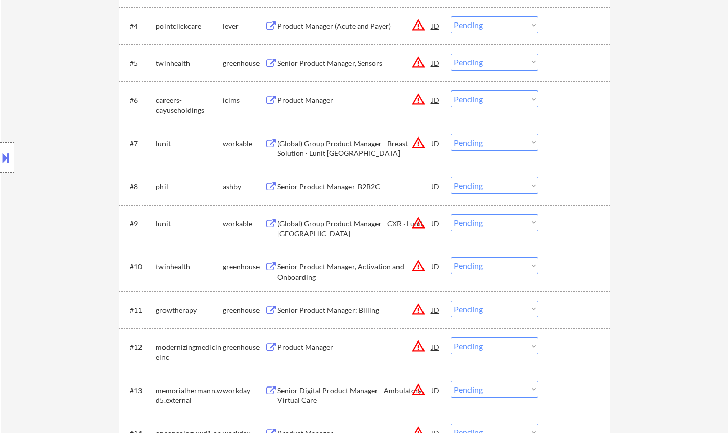
scroll to position [562, 0]
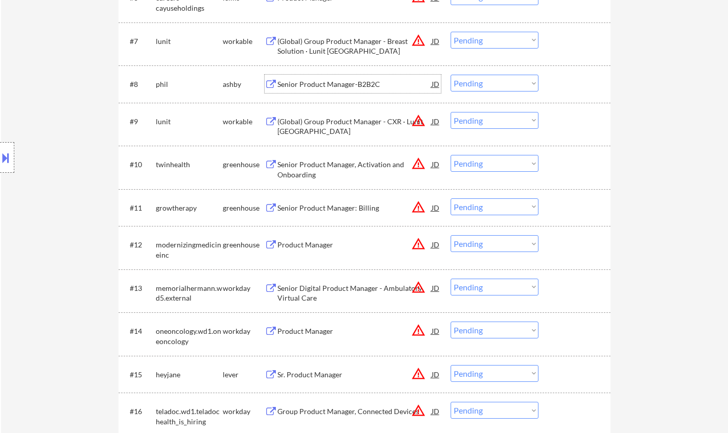
click at [327, 82] on div "Senior Product Manager-B2B2C" at bounding box center [354, 84] width 154 height 10
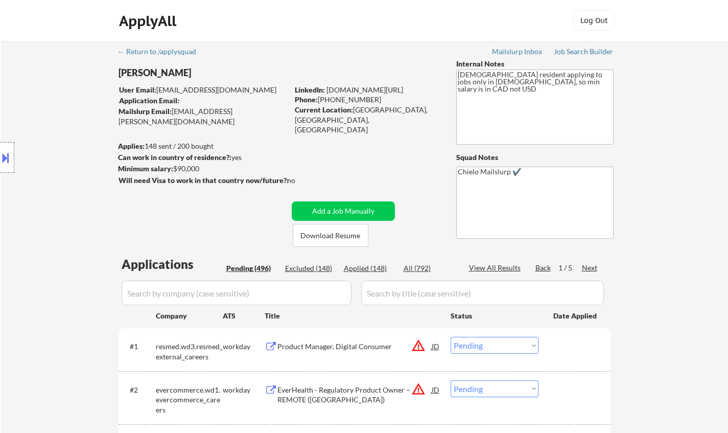
scroll to position [0, 0]
click at [354, 269] on div "Applied (148)" at bounding box center [369, 268] width 51 height 10
select select ""applied""
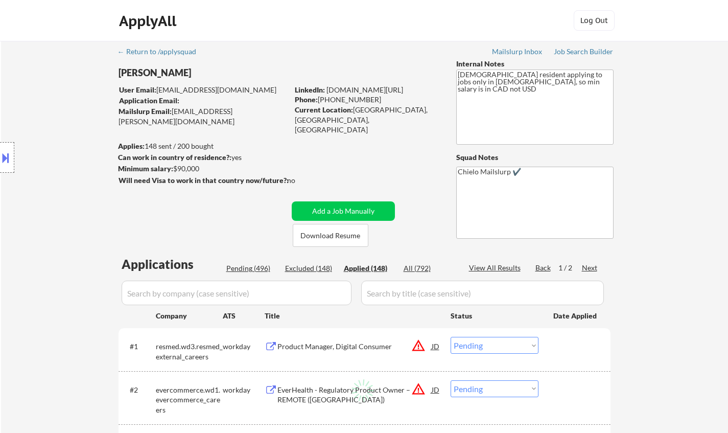
select select ""applied""
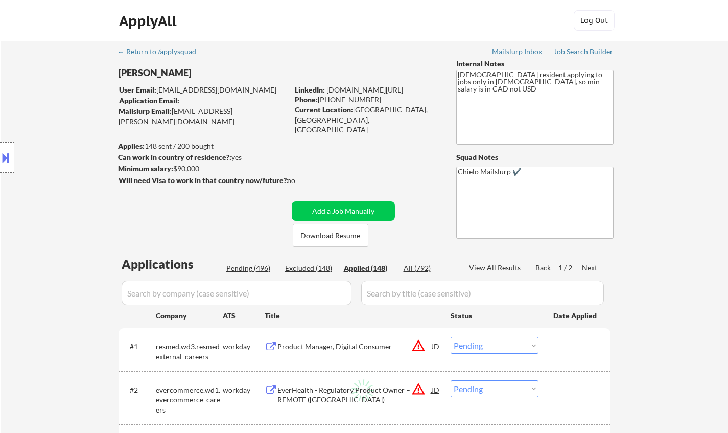
select select ""applied""
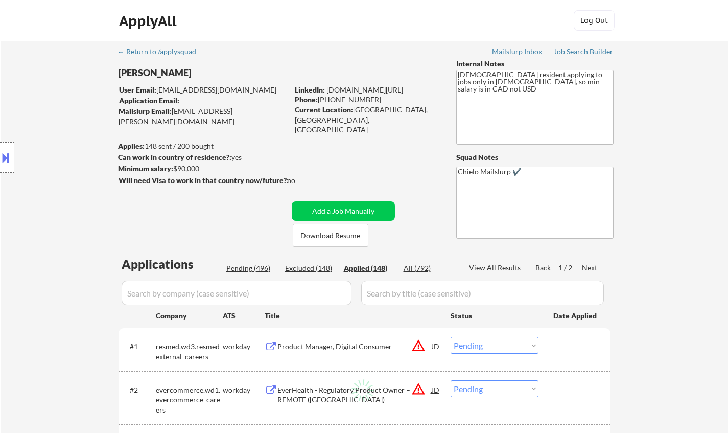
select select ""applied""
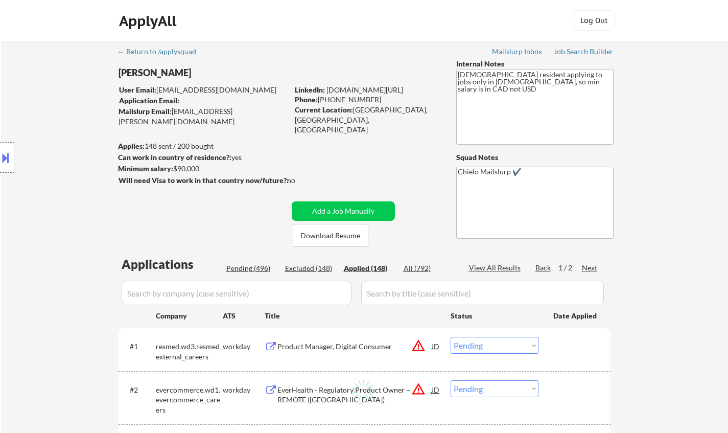
select select ""applied""
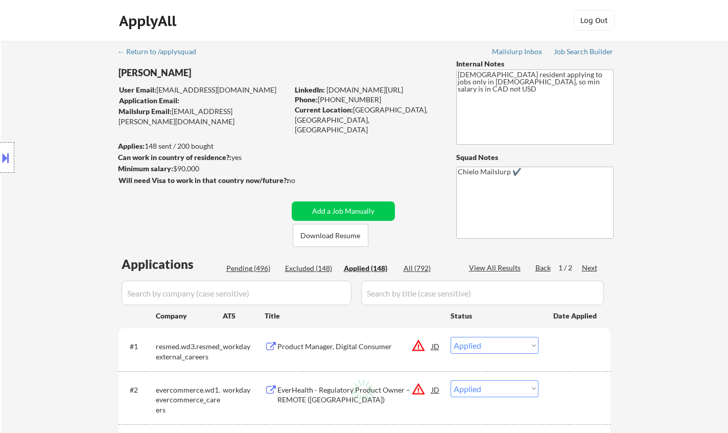
select select ""applied""
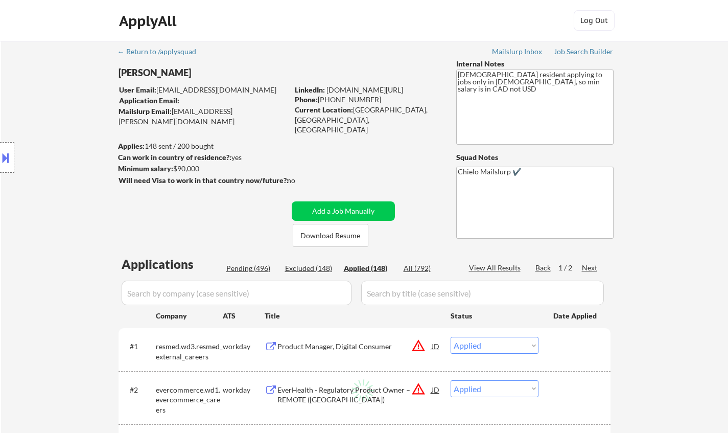
select select ""applied""
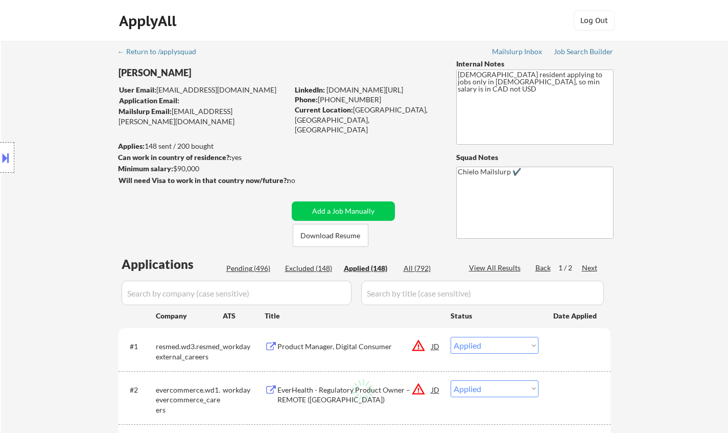
select select ""applied""
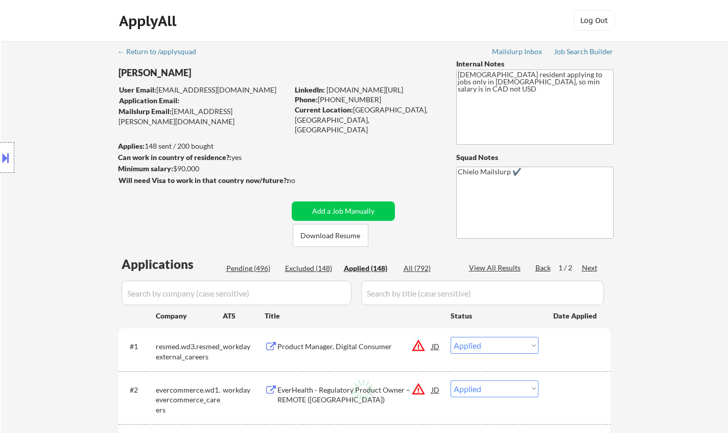
select select ""applied""
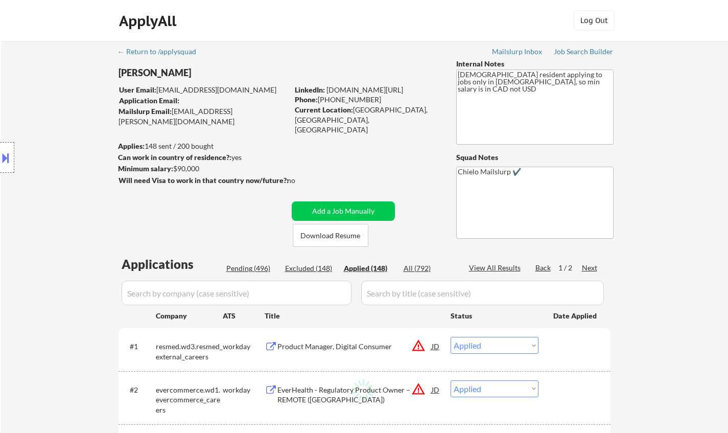
select select ""applied""
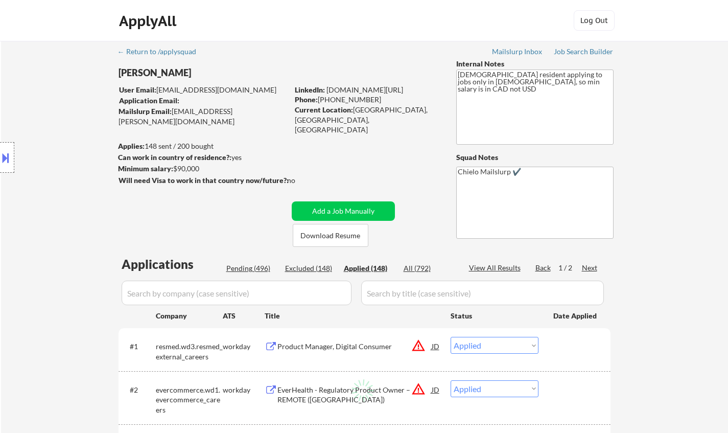
select select ""applied""
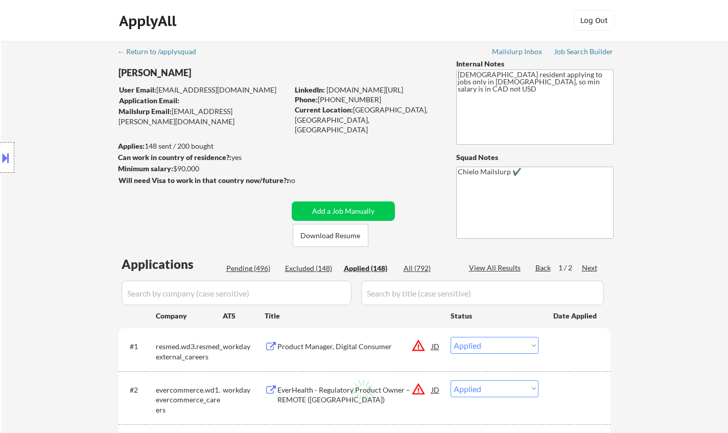
select select ""applied""
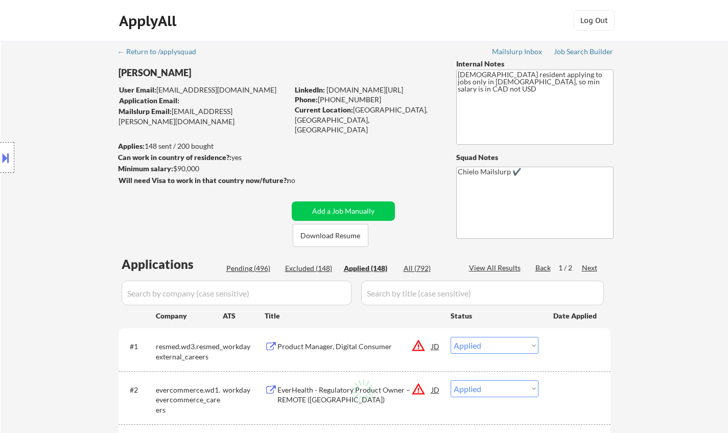
select select ""applied""
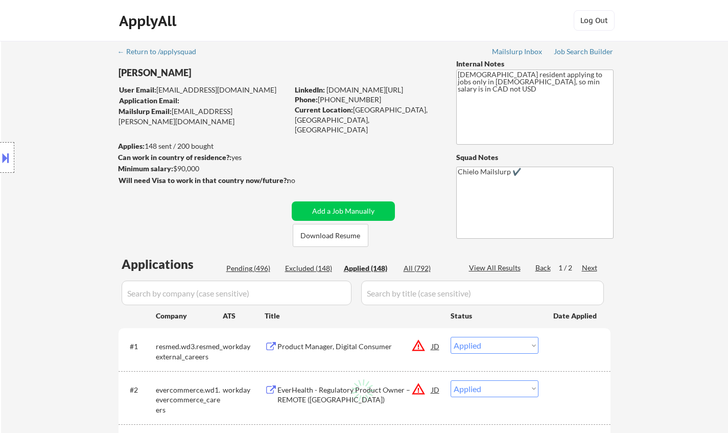
select select ""applied""
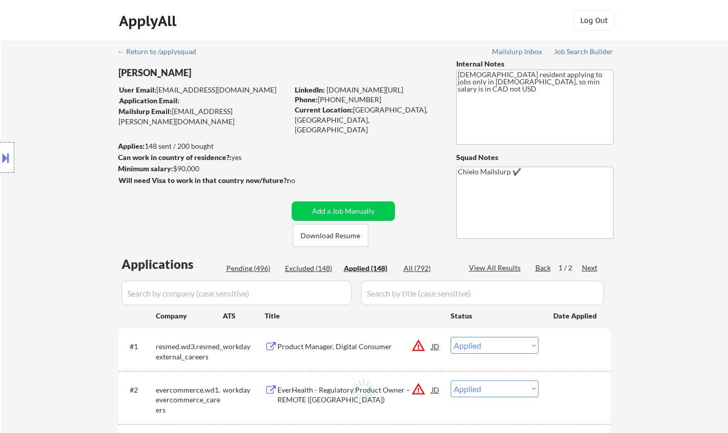
select select ""applied""
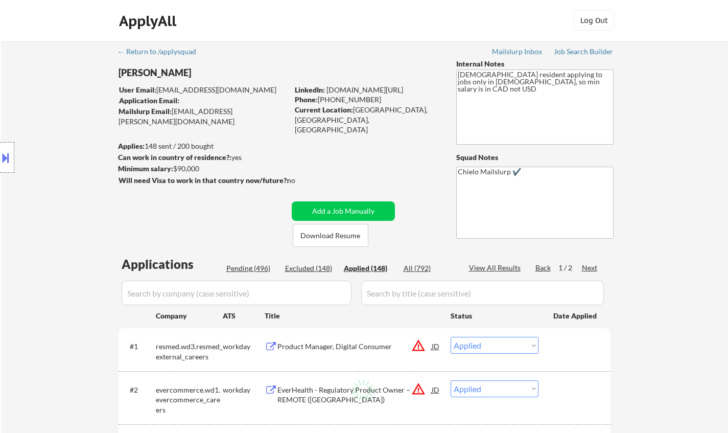
select select ""applied""
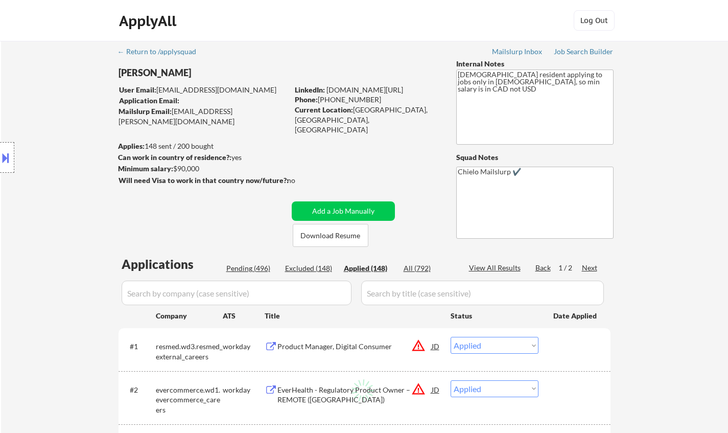
select select ""applied""
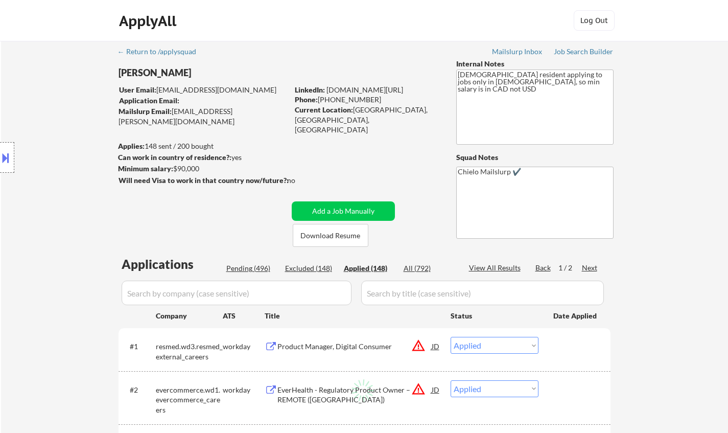
select select ""applied""
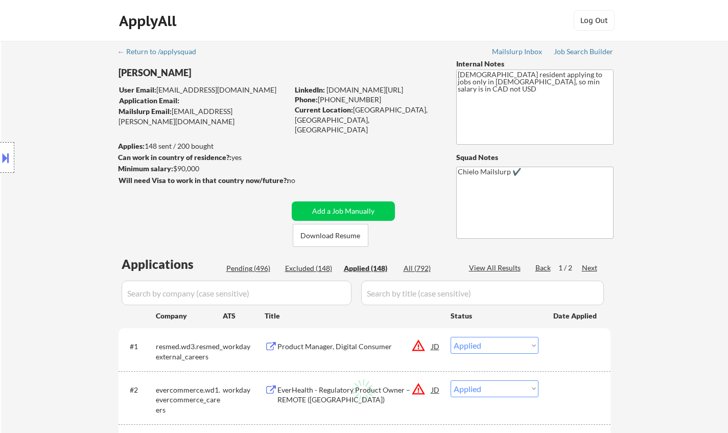
select select ""applied""
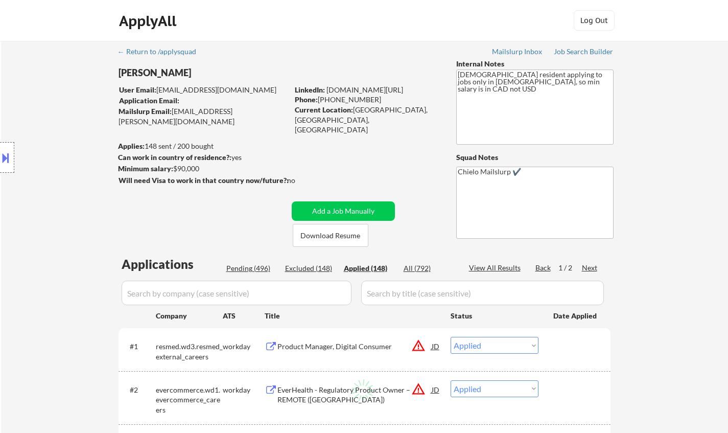
select select ""applied""
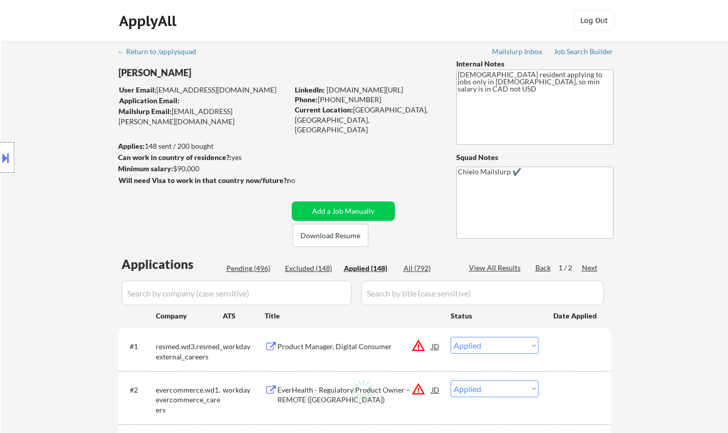
select select ""applied""
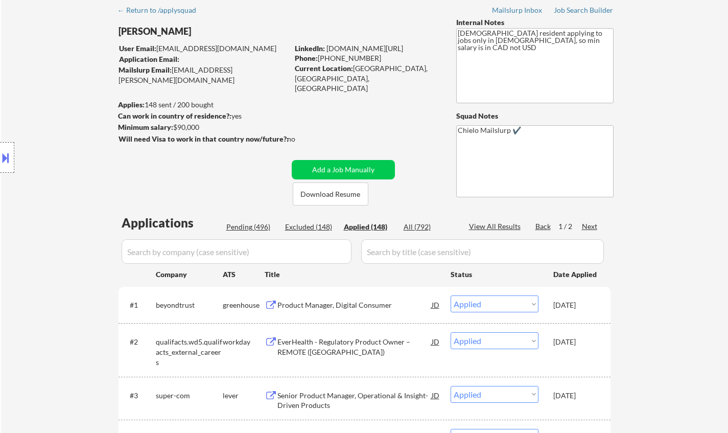
scroll to position [51, 0]
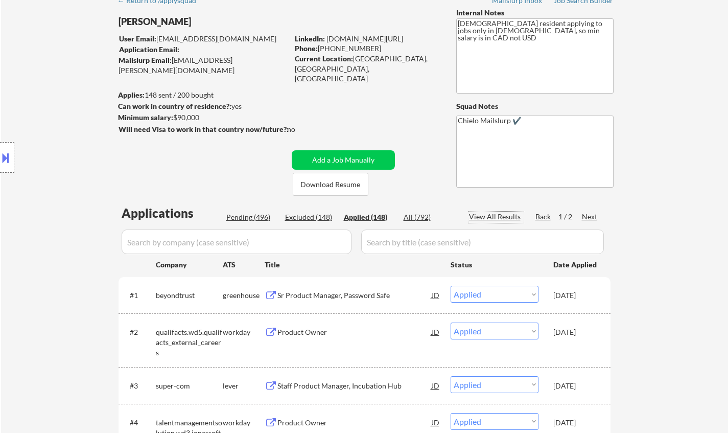
click at [494, 217] on div "View All Results" at bounding box center [496, 216] width 55 height 10
drag, startPoint x: 710, startPoint y: 140, endPoint x: 345, endPoint y: 2, distance: 389.9
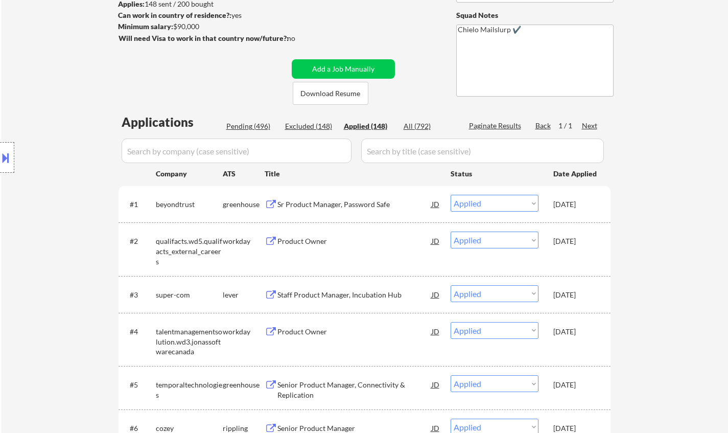
scroll to position [153, 0]
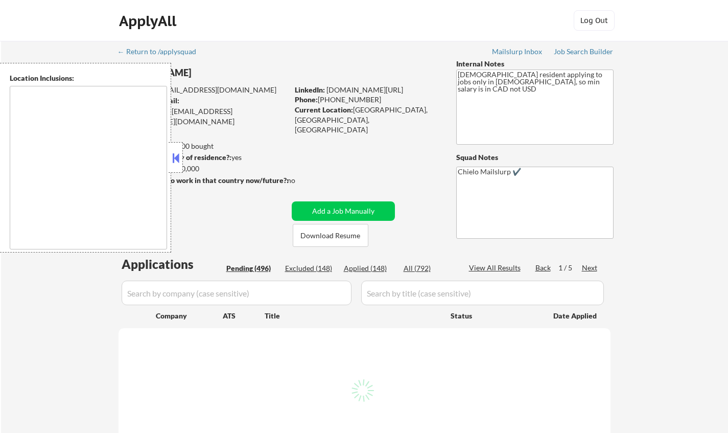
select select ""pending""
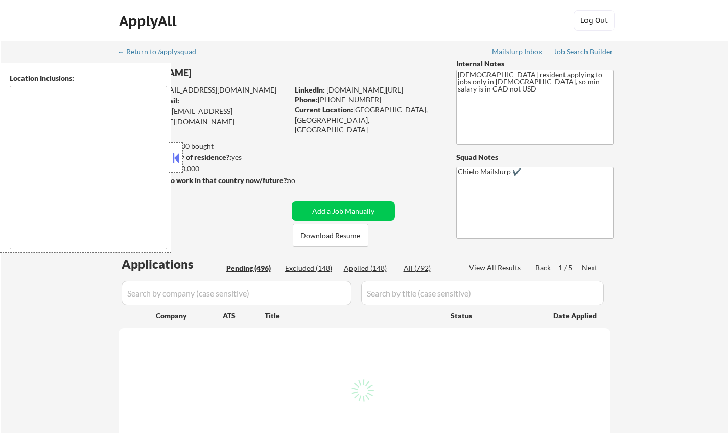
select select ""pending""
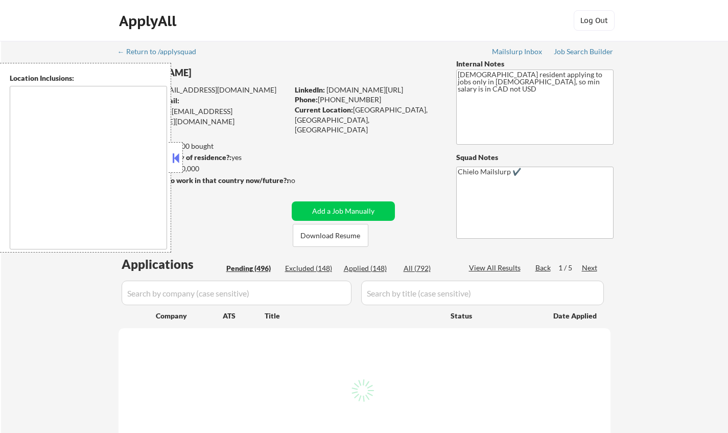
select select ""pending""
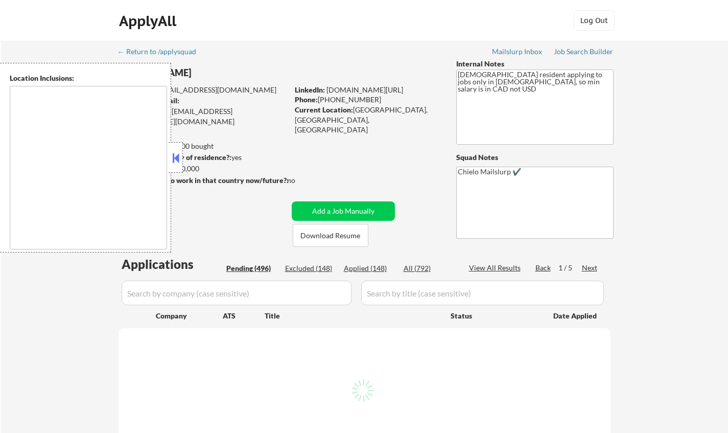
select select ""pending""
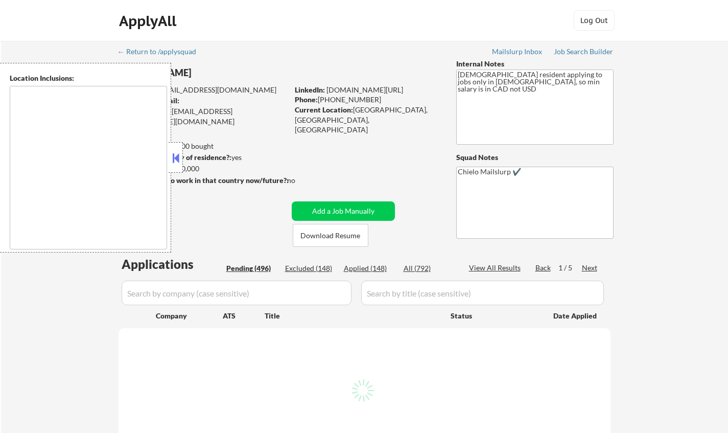
select select ""pending""
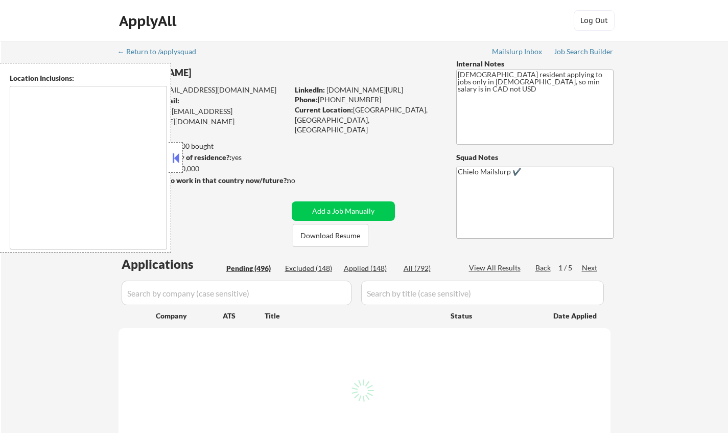
select select ""pending""
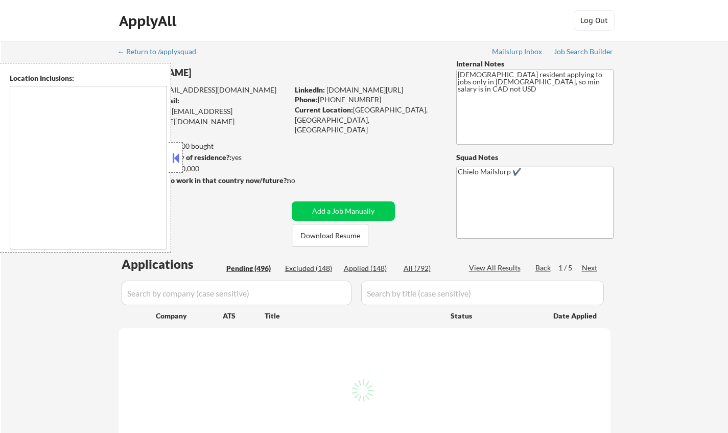
select select ""pending""
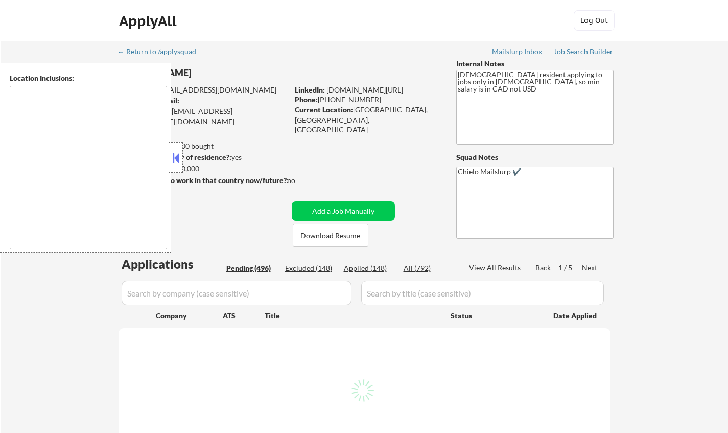
select select ""pending""
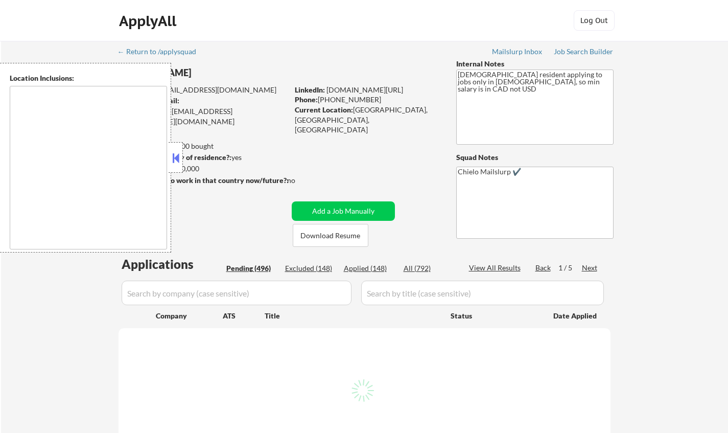
select select ""pending""
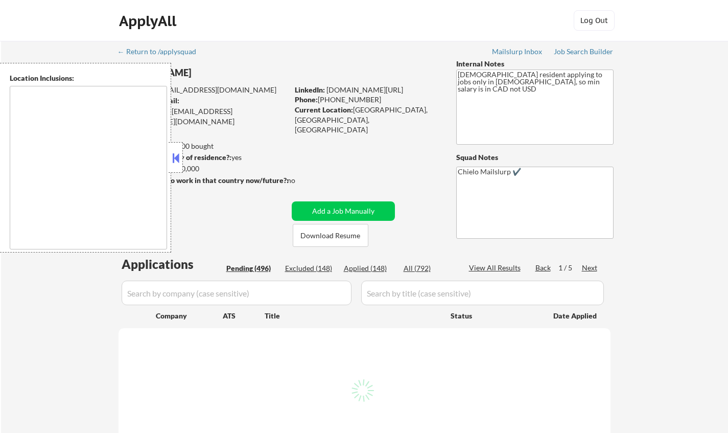
select select ""pending""
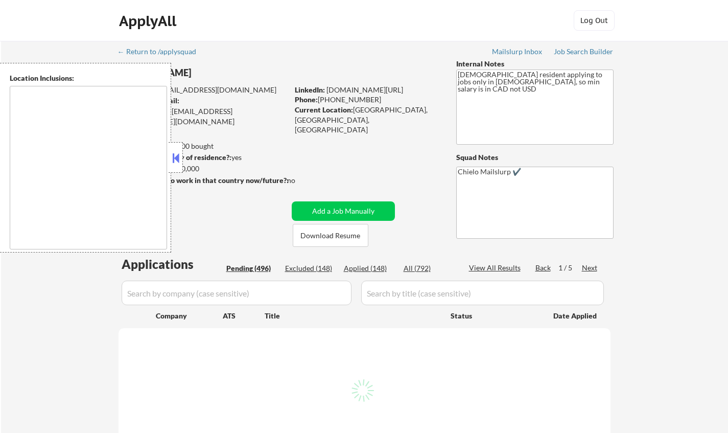
select select ""pending""
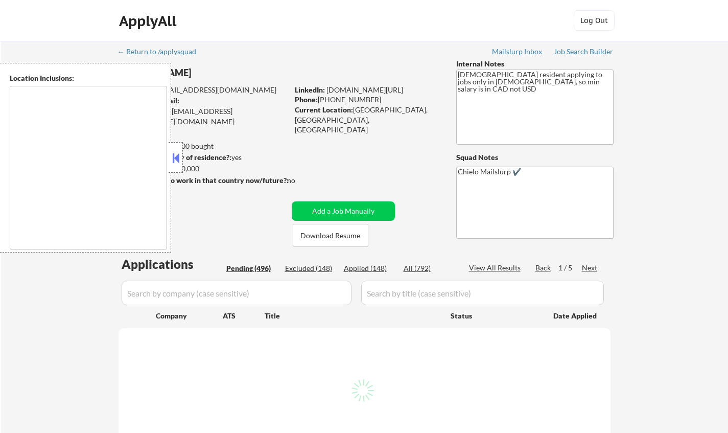
select select ""pending""
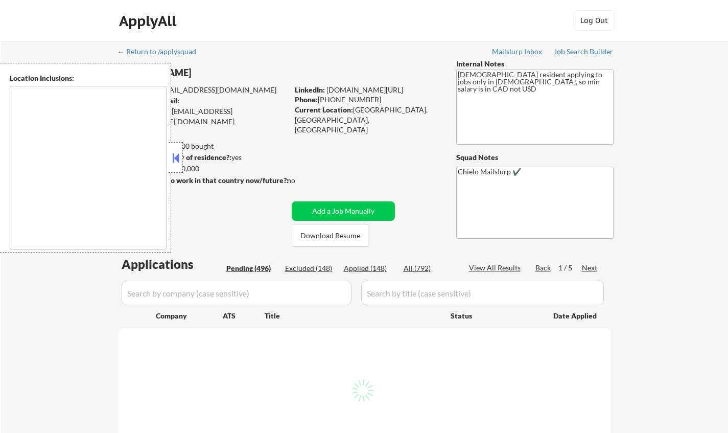
select select ""pending""
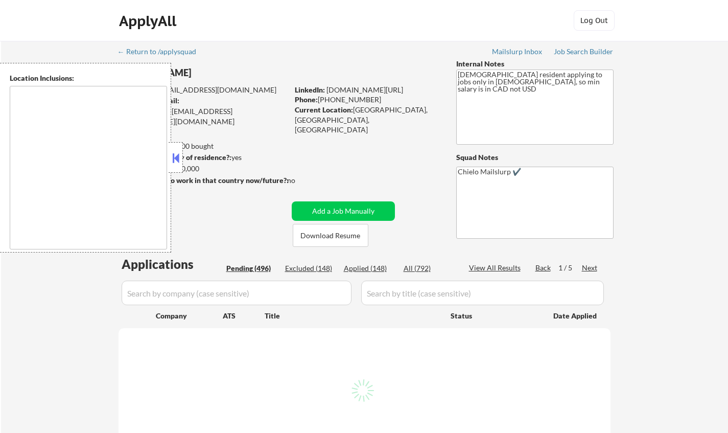
select select ""pending""
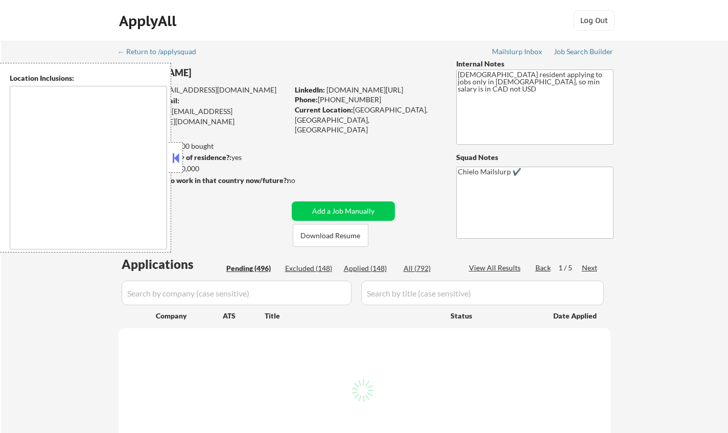
select select ""pending""
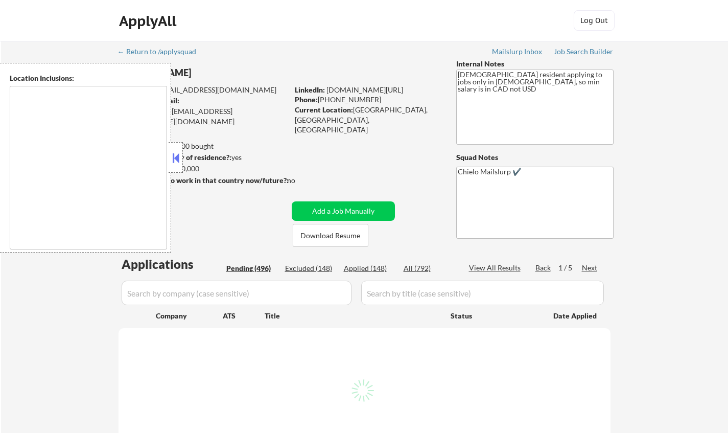
select select ""pending""
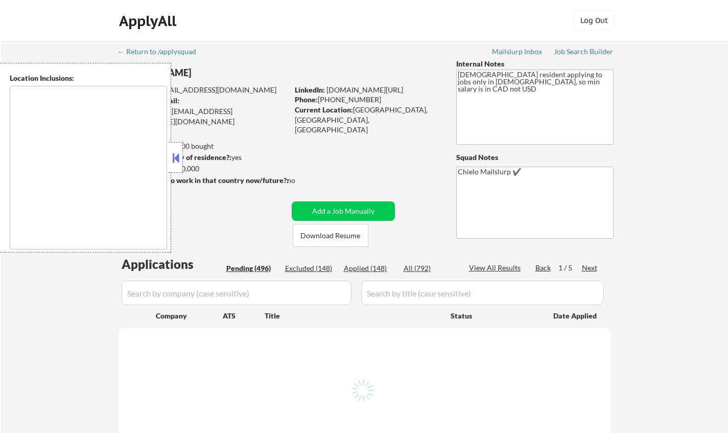
select select ""pending""
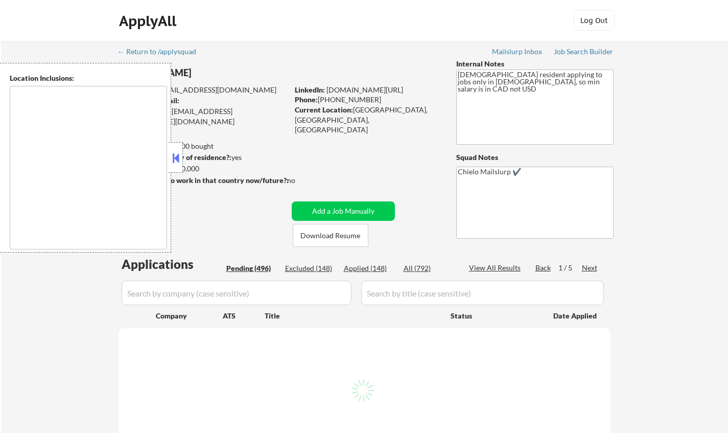
select select ""pending""
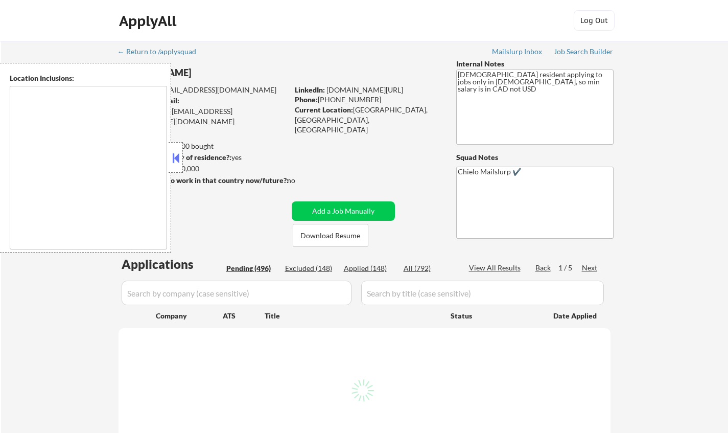
select select ""pending""
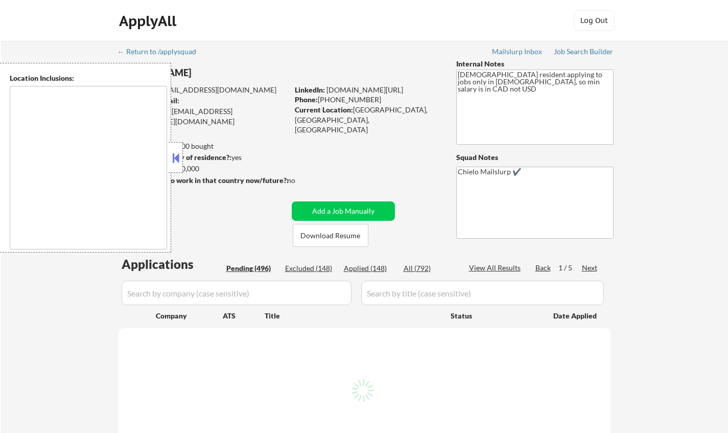
select select ""pending""
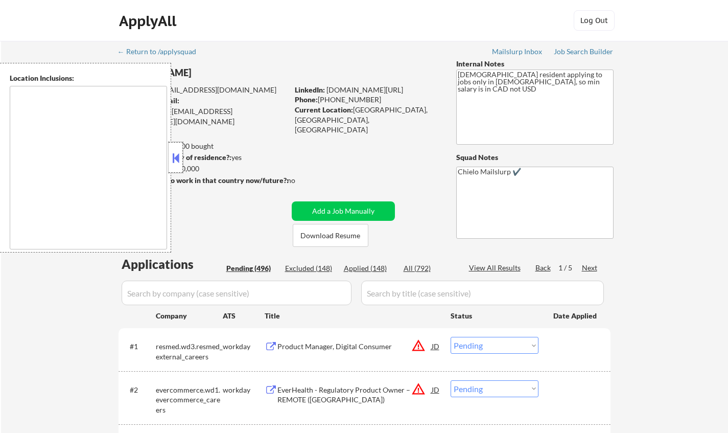
click at [175, 169] on div at bounding box center [176, 157] width 14 height 31
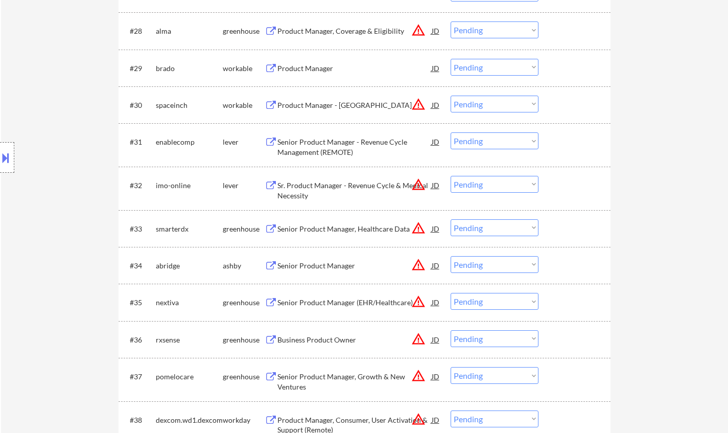
scroll to position [1430, 0]
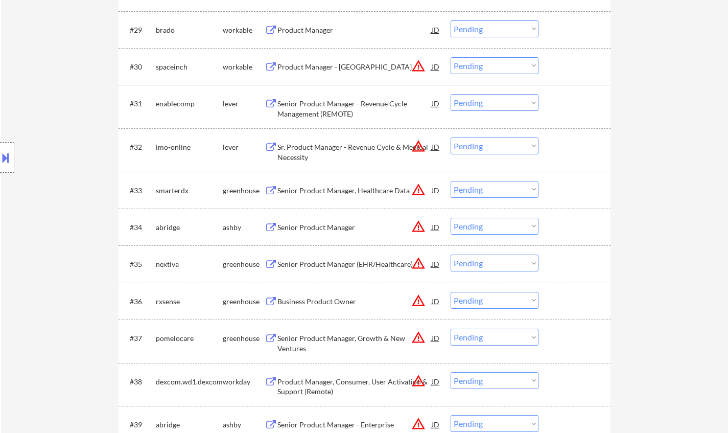
click at [430, 226] on div "Senior Product Manager" at bounding box center [354, 227] width 154 height 10
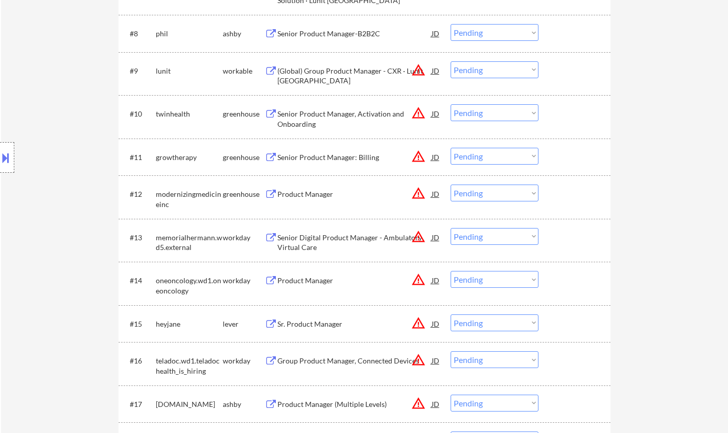
scroll to position [511, 0]
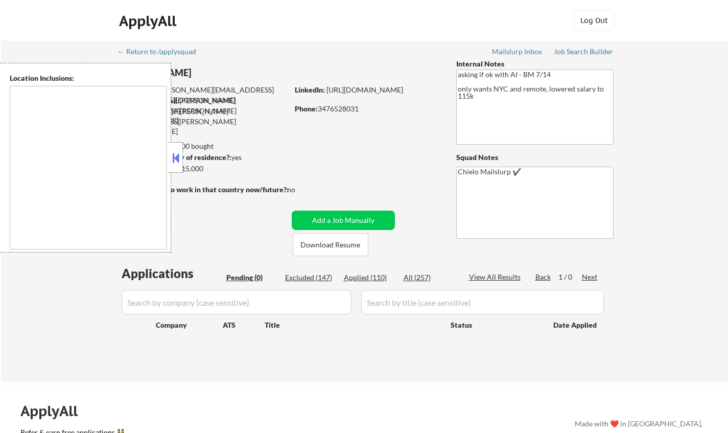
type textarea "[GEOGRAPHIC_DATA], [GEOGRAPHIC_DATA] [GEOGRAPHIC_DATA], [GEOGRAPHIC_DATA] [GEOG…"
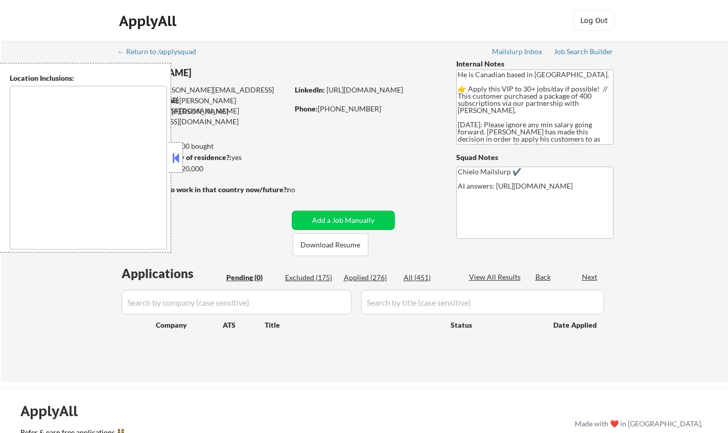
type textarea "[GEOGRAPHIC_DATA], ON [GEOGRAPHIC_DATA], ON [GEOGRAPHIC_DATA], ON [GEOGRAPHIC_D…"
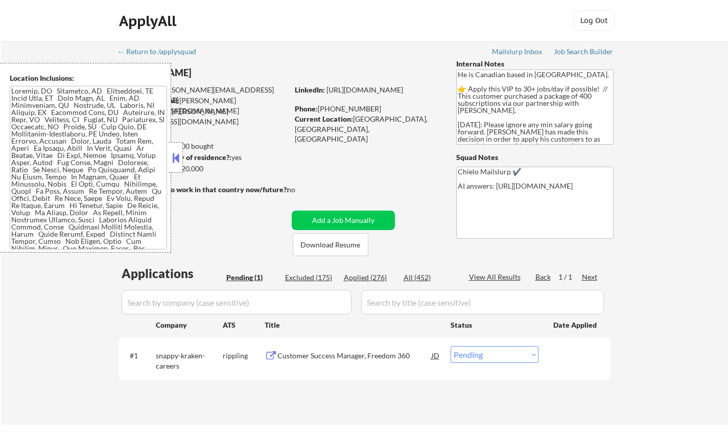
click at [183, 156] on strong "Can work in country of residence?:" at bounding box center [174, 157] width 113 height 9
click at [174, 161] on button at bounding box center [175, 157] width 11 height 15
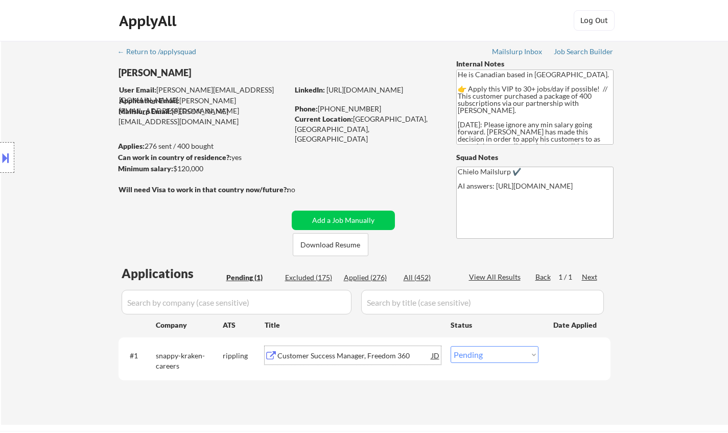
click at [318, 360] on div "Customer Success Manager, Freedom 360" at bounding box center [354, 355] width 154 height 10
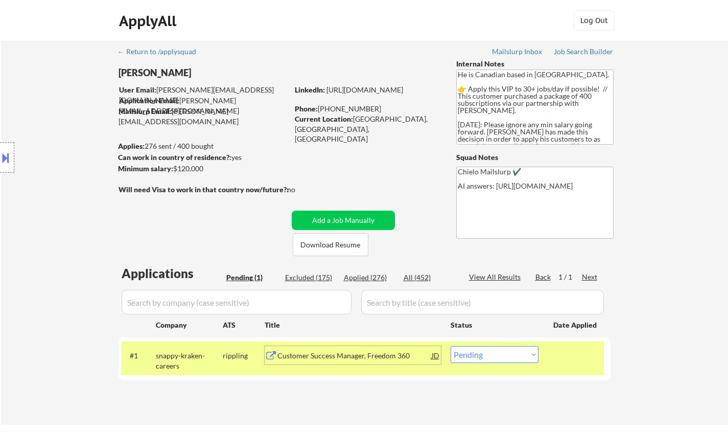
click at [495, 358] on select "Choose an option... Pending Applied Excluded (Questions) Excluded (Expired) Exc…" at bounding box center [495, 354] width 88 height 17
select select ""excluded__salary_""
click at [451, 346] on select "Choose an option... Pending Applied Excluded (Questions) Excluded (Expired) Exc…" at bounding box center [495, 354] width 88 height 17
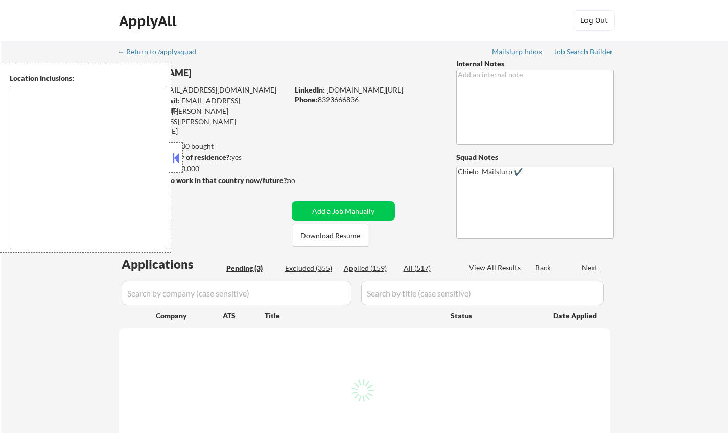
select select ""pending""
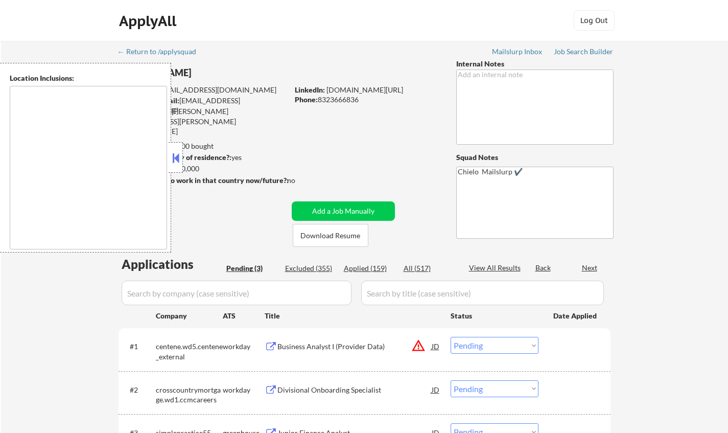
click at [176, 159] on button at bounding box center [175, 157] width 11 height 15
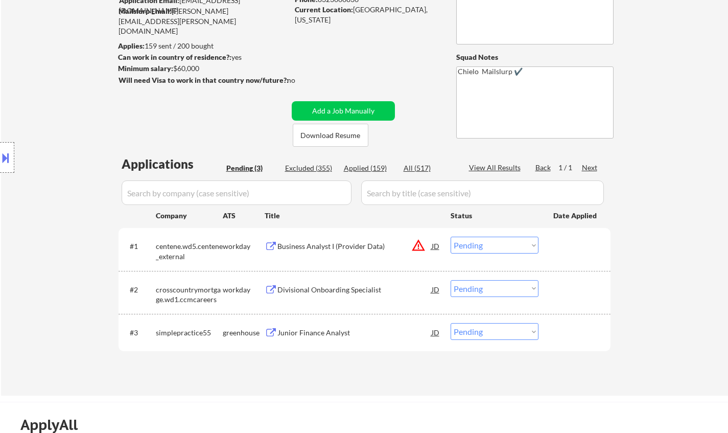
scroll to position [51, 0]
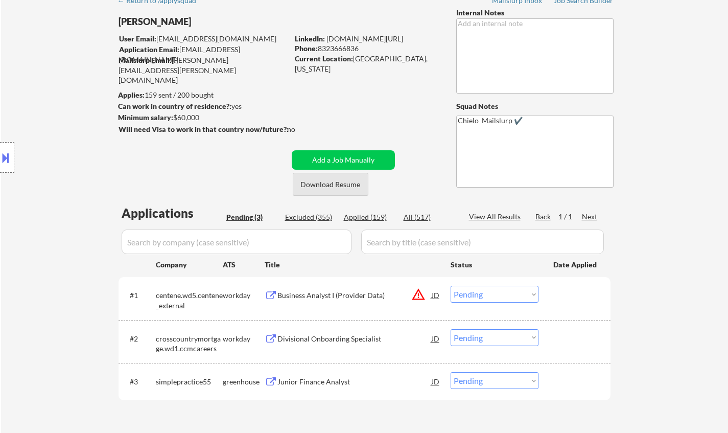
click at [350, 187] on button "Download Resume" at bounding box center [331, 184] width 76 height 23
click at [324, 377] on div "Junior Finance Analyst" at bounding box center [354, 381] width 154 height 10
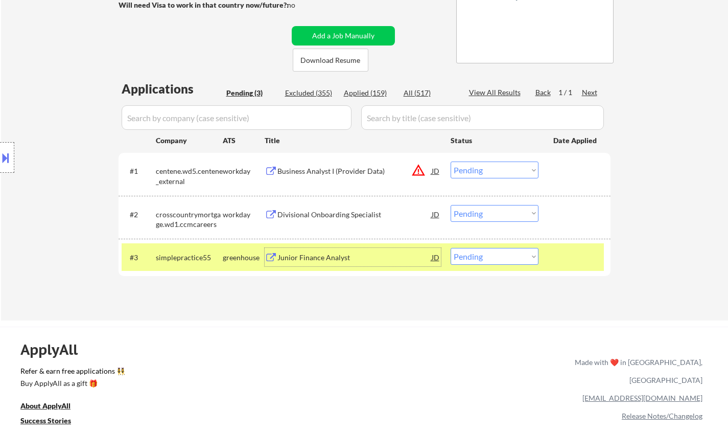
scroll to position [204, 0]
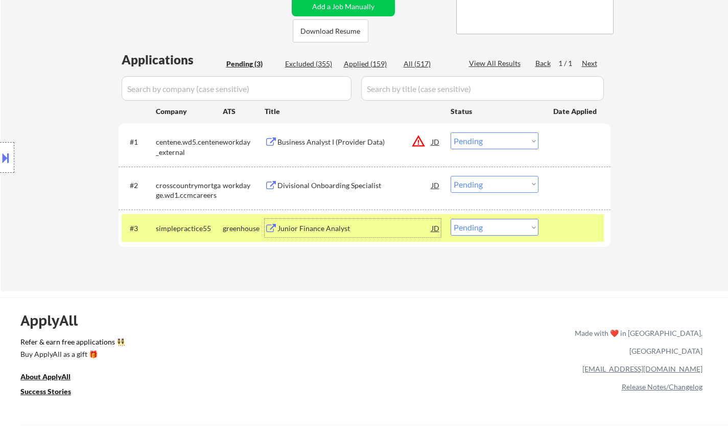
drag, startPoint x: 515, startPoint y: 226, endPoint x: 519, endPoint y: 234, distance: 9.4
click at [515, 226] on select "Choose an option... Pending Applied Excluded (Questions) Excluded (Expired) Exc…" at bounding box center [495, 227] width 88 height 17
select select ""applied""
click at [451, 219] on select "Choose an option... Pending Applied Excluded (Questions) Excluded (Expired) Exc…" at bounding box center [495, 227] width 88 height 17
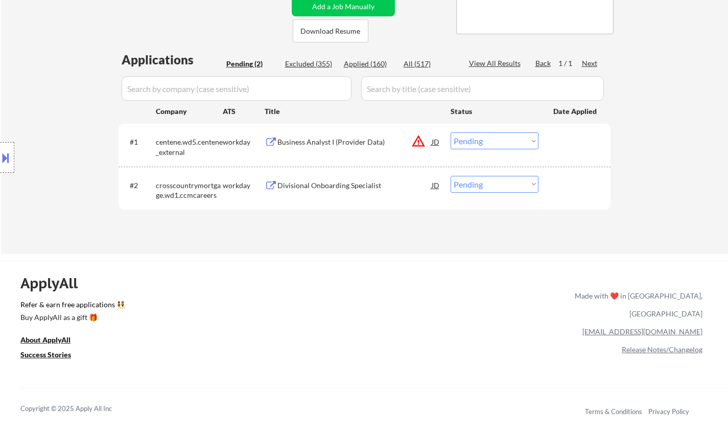
click at [313, 187] on div "Divisional Onboarding Specialist" at bounding box center [354, 185] width 154 height 10
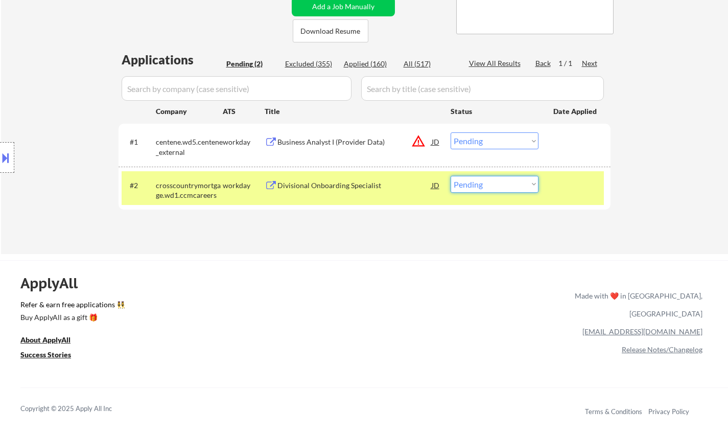
drag, startPoint x: 507, startPoint y: 181, endPoint x: 511, endPoint y: 192, distance: 11.5
click at [506, 181] on select "Choose an option... Pending Applied Excluded (Questions) Excluded (Expired) Exc…" at bounding box center [495, 184] width 88 height 17
select select ""excluded__bad_match_""
click at [451, 176] on select "Choose an option... Pending Applied Excluded (Questions) Excluded (Expired) Exc…" at bounding box center [495, 184] width 88 height 17
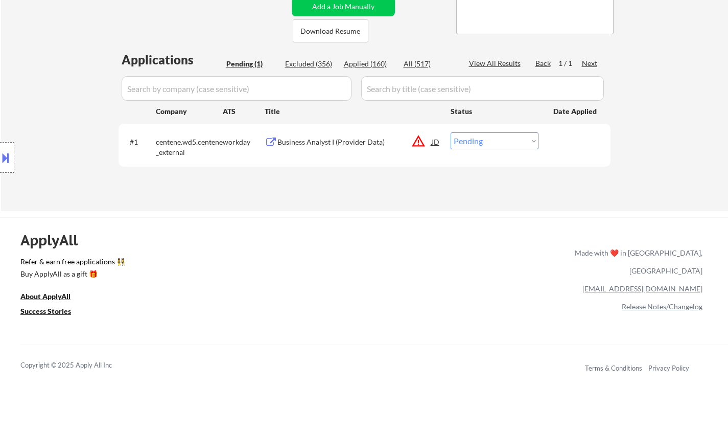
click at [0, 157] on button at bounding box center [5, 157] width 11 height 17
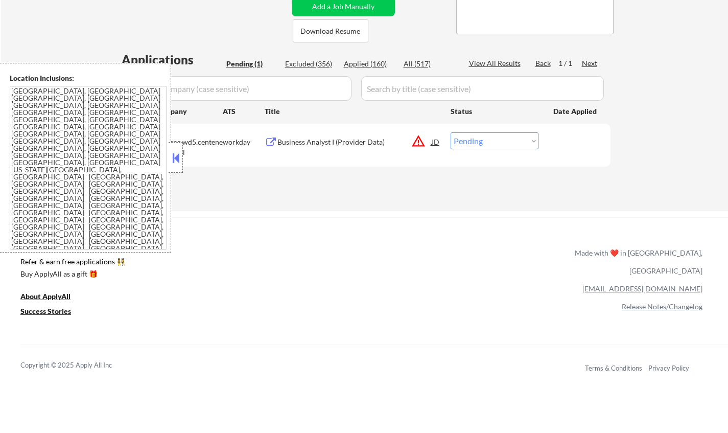
click at [465, 228] on div "ApplyAll Refer & earn free applications 👯‍♀️ Buy ApplyAll as a gift 🎁 About App…" at bounding box center [364, 305] width 728 height 162
click at [433, 138] on div "JD" at bounding box center [436, 141] width 10 height 18
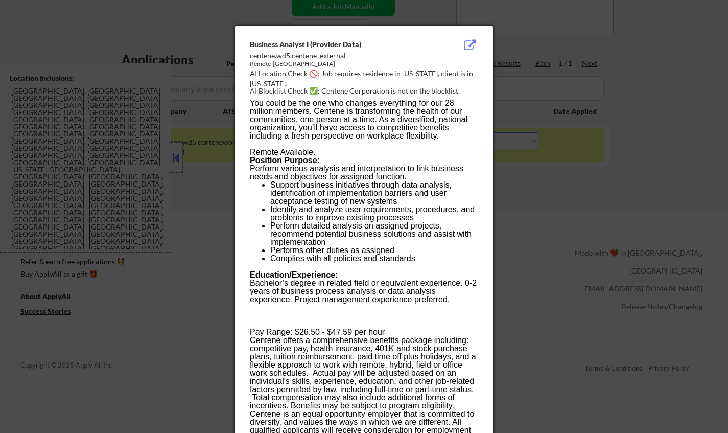
click at [552, 246] on div at bounding box center [364, 216] width 728 height 433
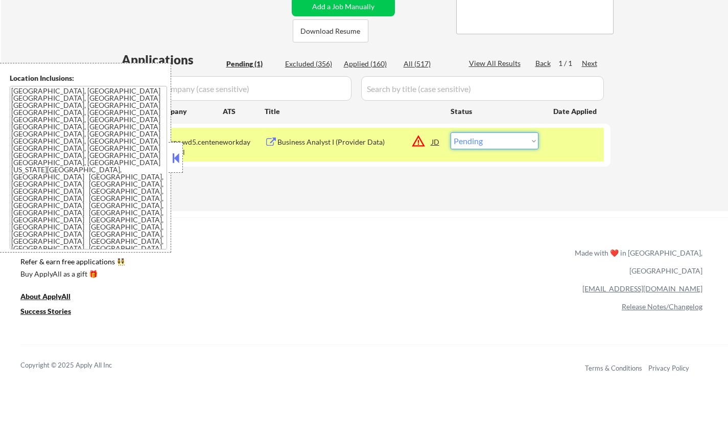
click at [504, 139] on select "Choose an option... Pending Applied Excluded (Questions) Excluded (Expired) Exc…" at bounding box center [495, 140] width 88 height 17
select select ""excluded__location_""
click at [451, 132] on select "Choose an option... Pending Applied Excluded (Questions) Excluded (Expired) Exc…" at bounding box center [495, 140] width 88 height 17
